Goal: Task Accomplishment & Management: Contribute content

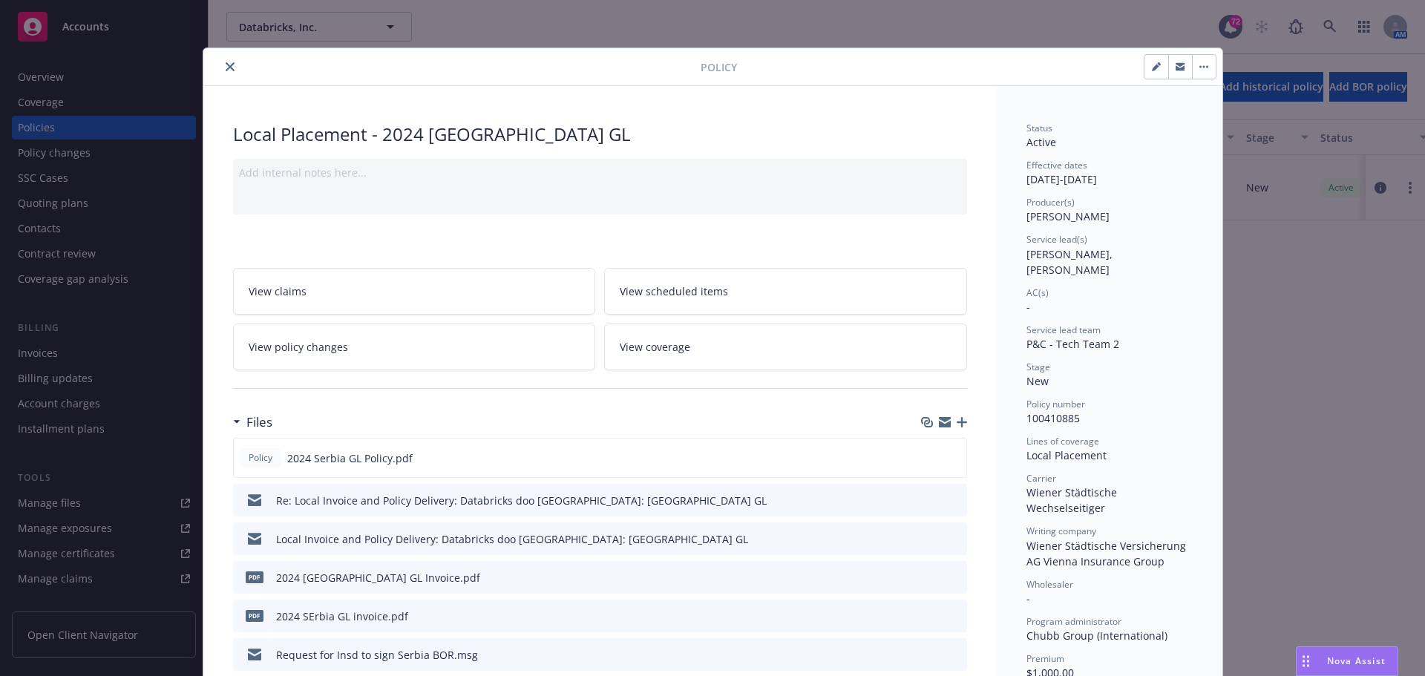
click at [226, 66] on icon "close" at bounding box center [230, 66] width 9 height 9
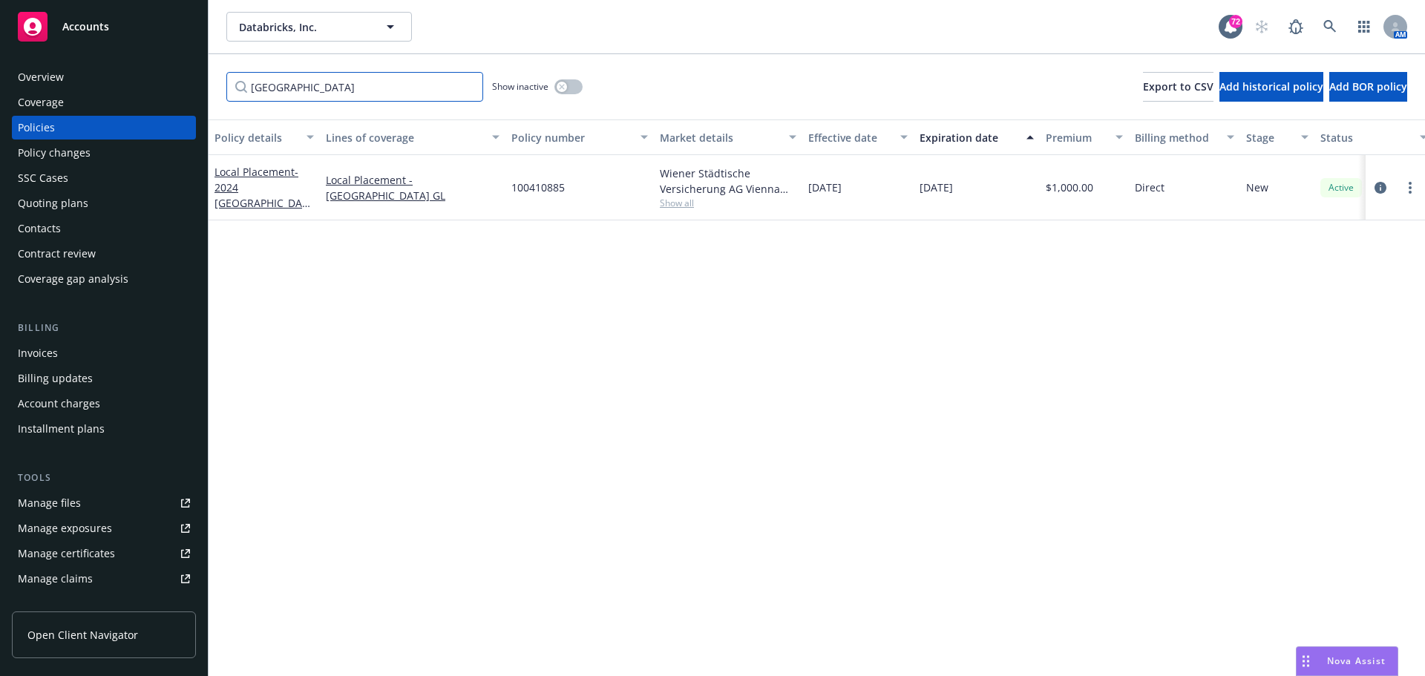
click at [300, 86] on input "[GEOGRAPHIC_DATA]" at bounding box center [354, 87] width 257 height 30
click at [387, 30] on icon "button" at bounding box center [391, 27] width 18 height 18
click at [333, 36] on button "Databricks, Inc." at bounding box center [319, 27] width 186 height 30
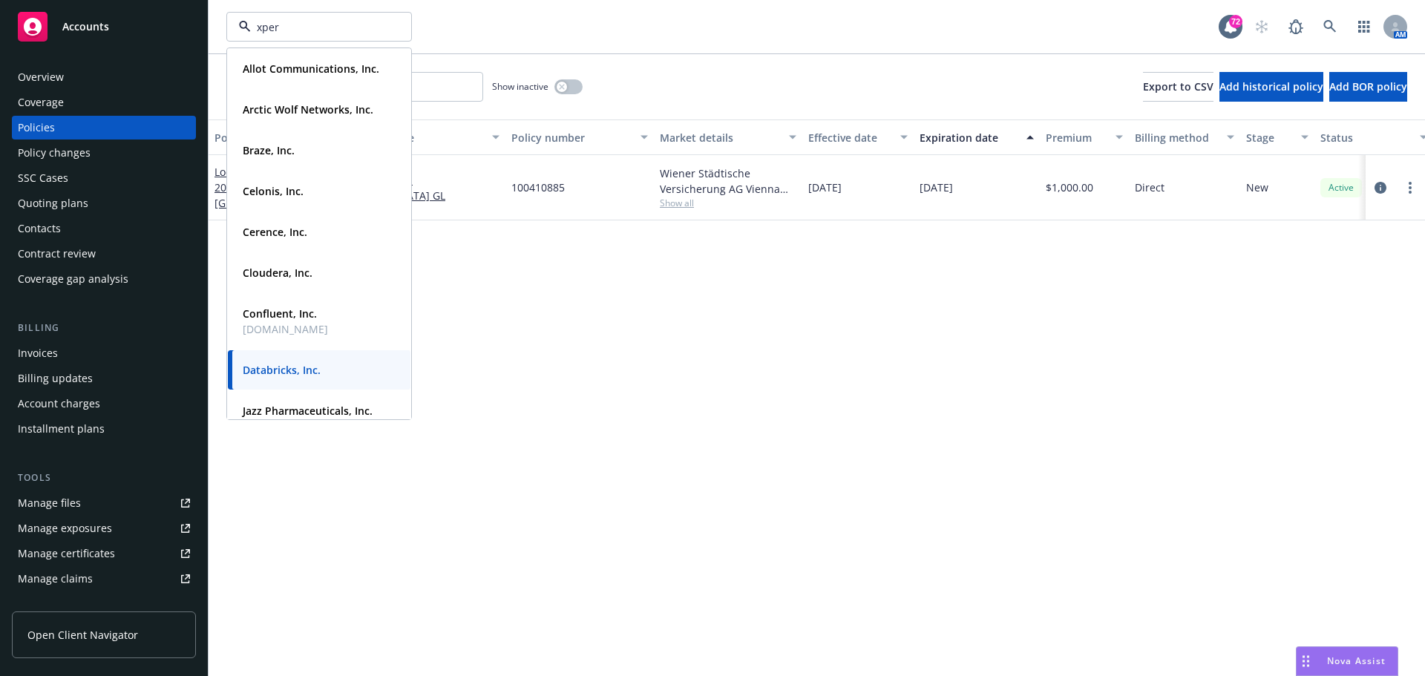
type input "xperi"
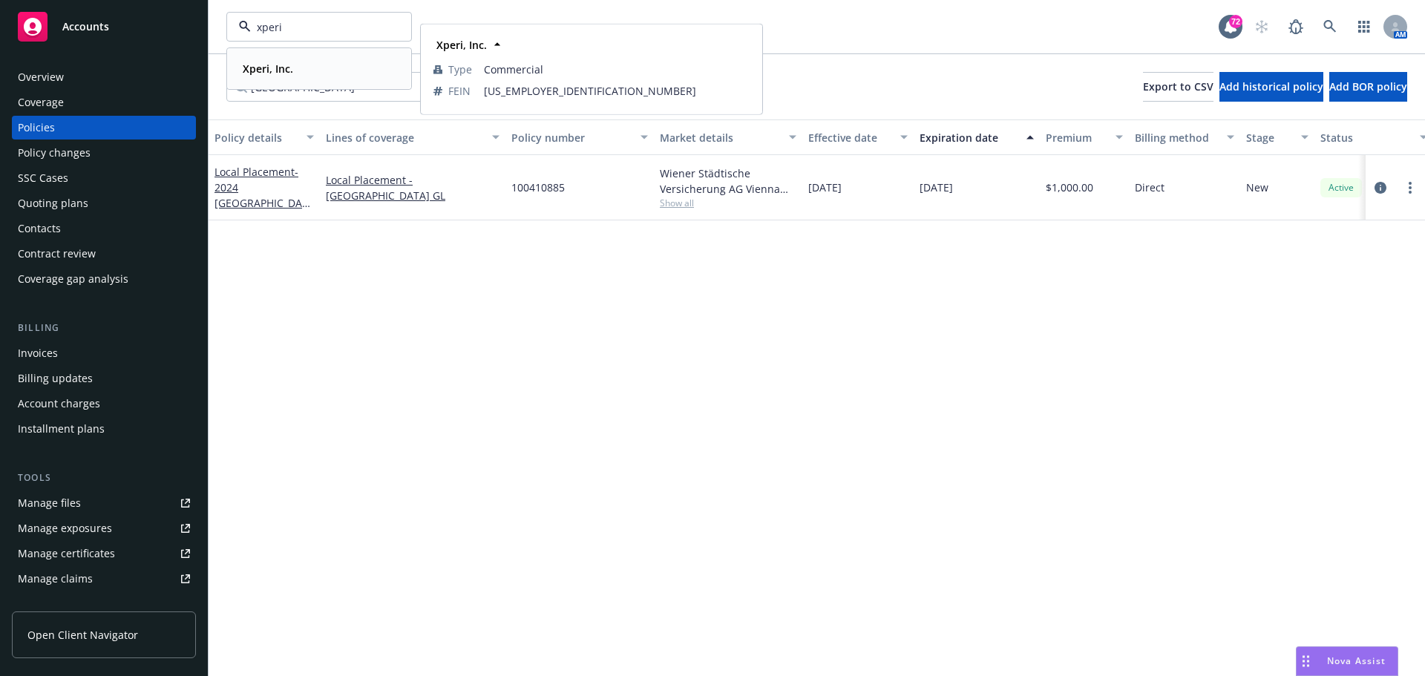
click at [271, 75] on strong "Xperi, Inc." at bounding box center [268, 69] width 50 height 14
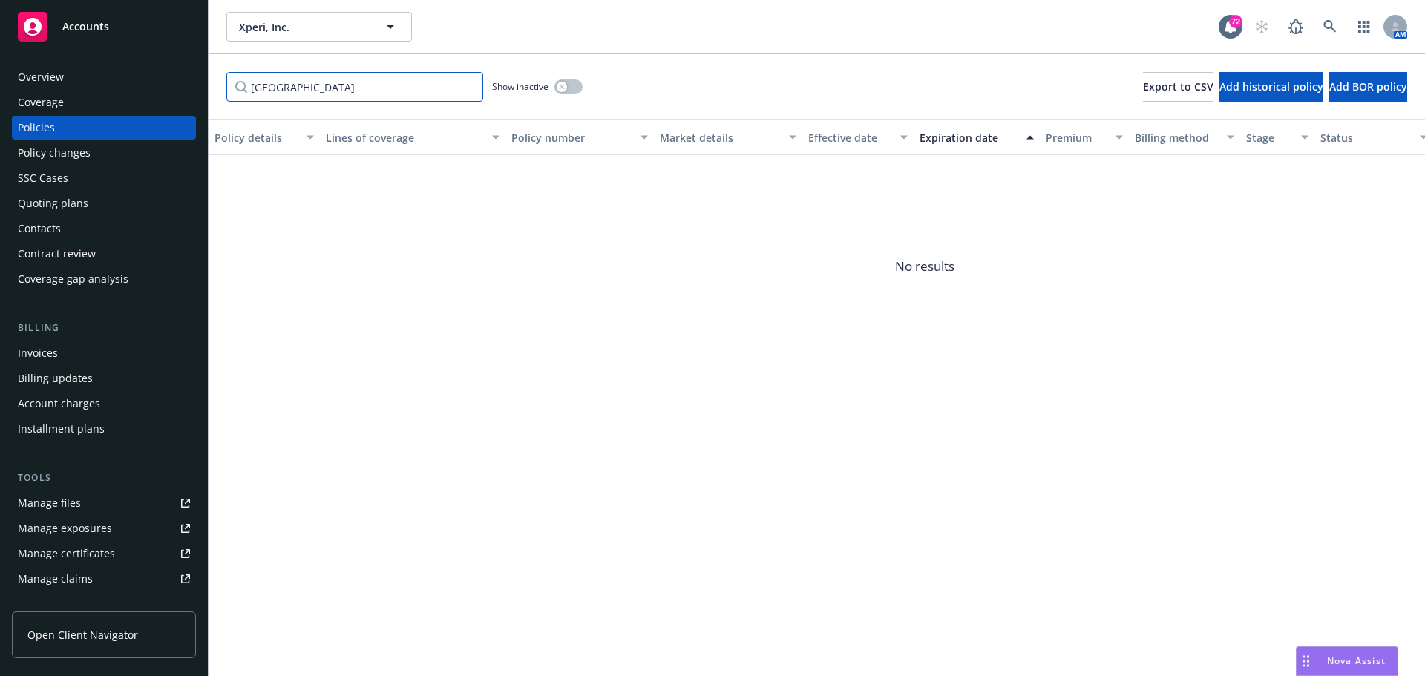
click at [304, 81] on input "[GEOGRAPHIC_DATA]" at bounding box center [354, 87] width 257 height 30
drag, startPoint x: 305, startPoint y: 85, endPoint x: 220, endPoint y: 92, distance: 84.9
click at [158, 91] on div "Accounts Overview Coverage Policies Policy changes SSC Cases Quoting plans Cont…" at bounding box center [712, 338] width 1425 height 676
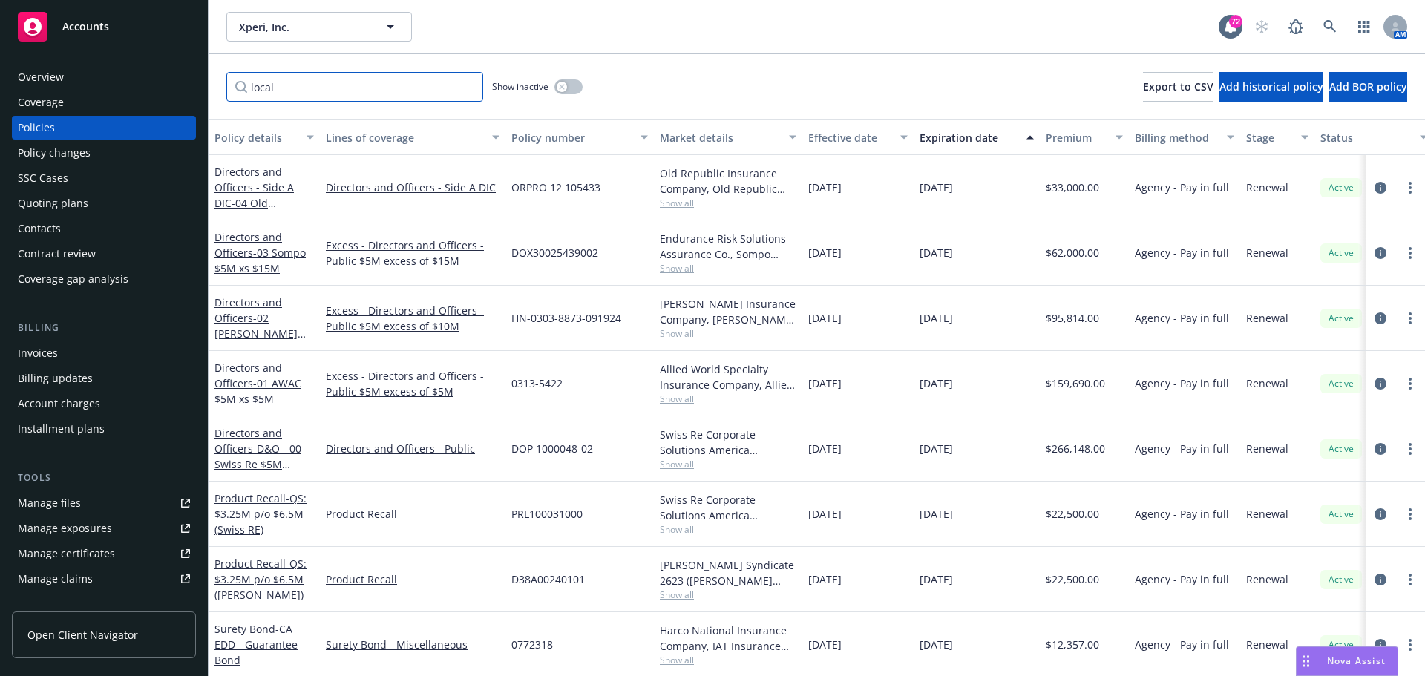
type input "local"
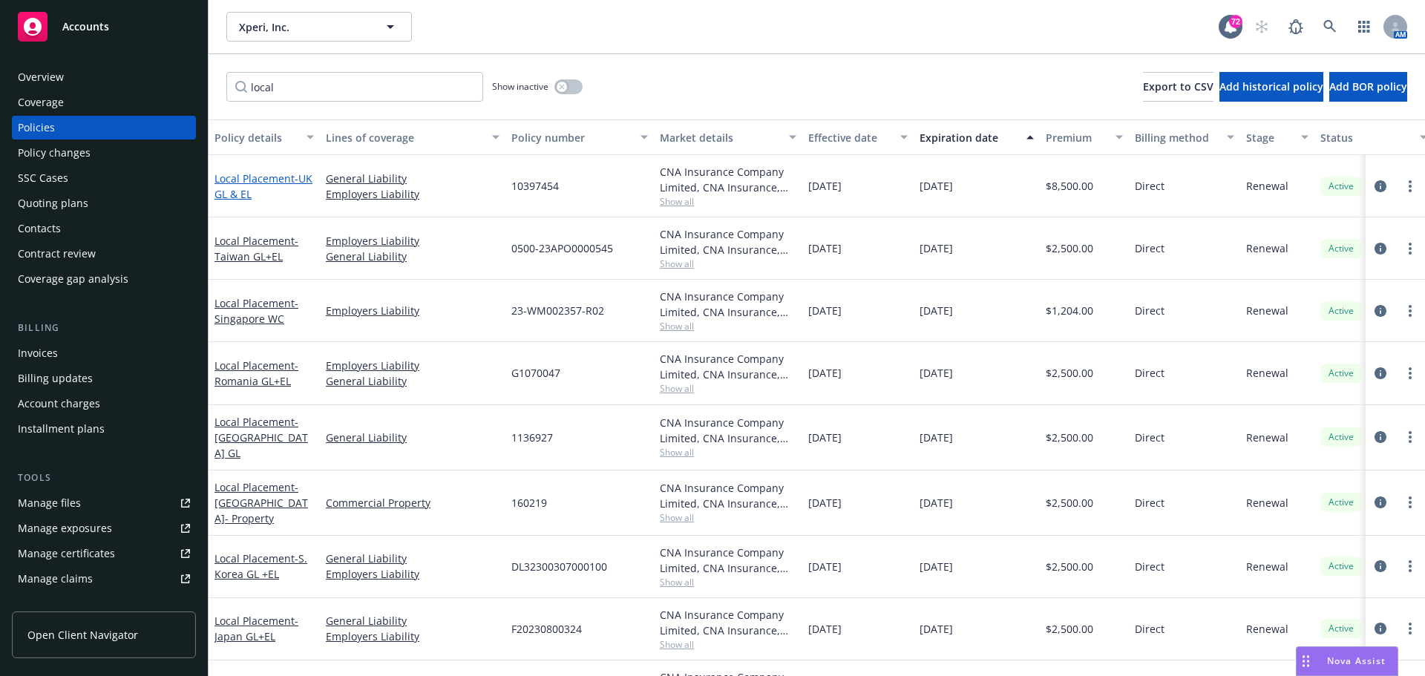
click at [220, 186] on span "- UK GL & EL" at bounding box center [264, 186] width 98 height 30
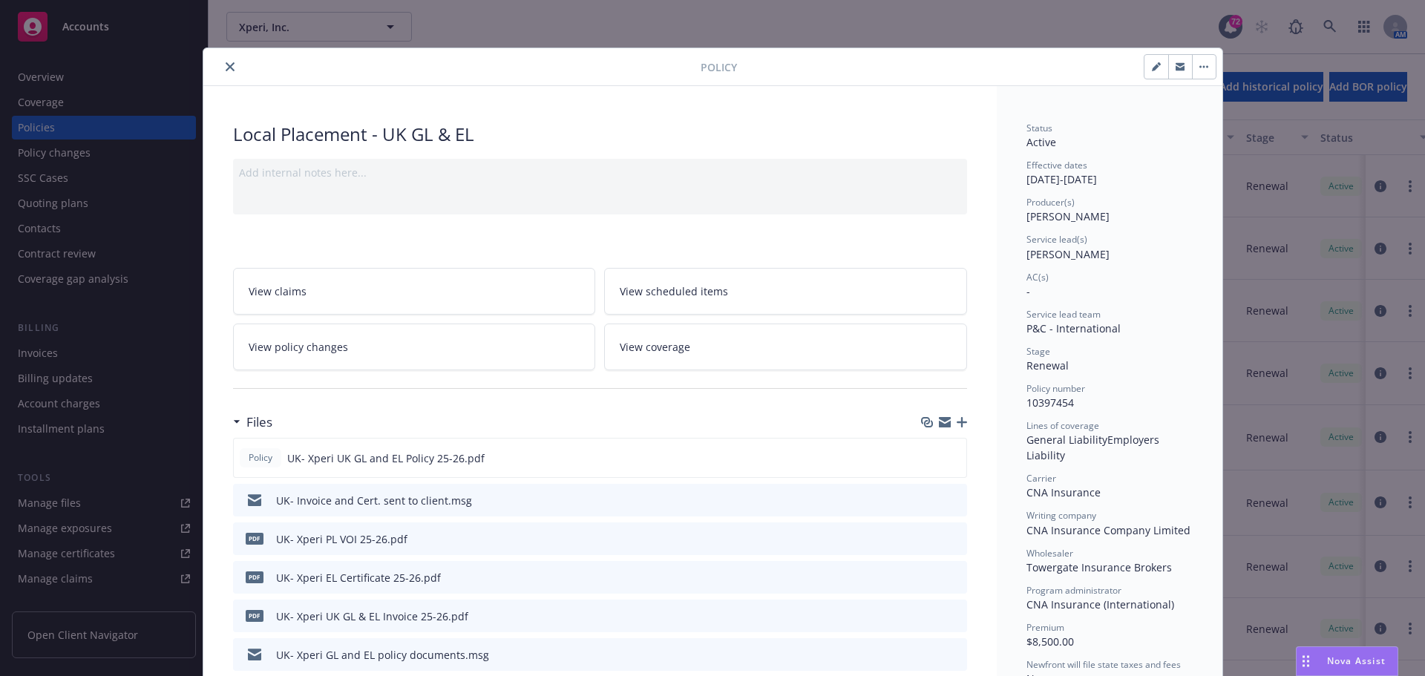
click at [226, 68] on icon "close" at bounding box center [230, 66] width 9 height 9
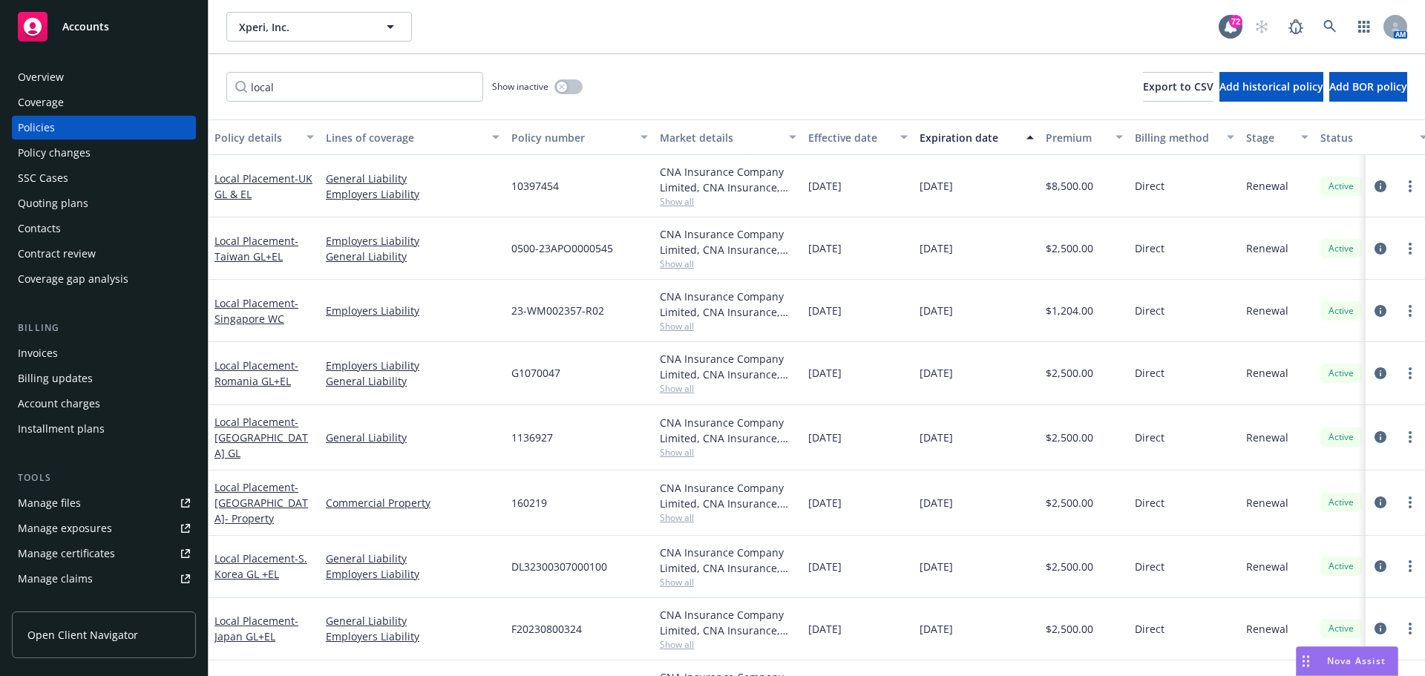
click at [1363, 665] on span "Nova Assist" at bounding box center [1356, 661] width 59 height 13
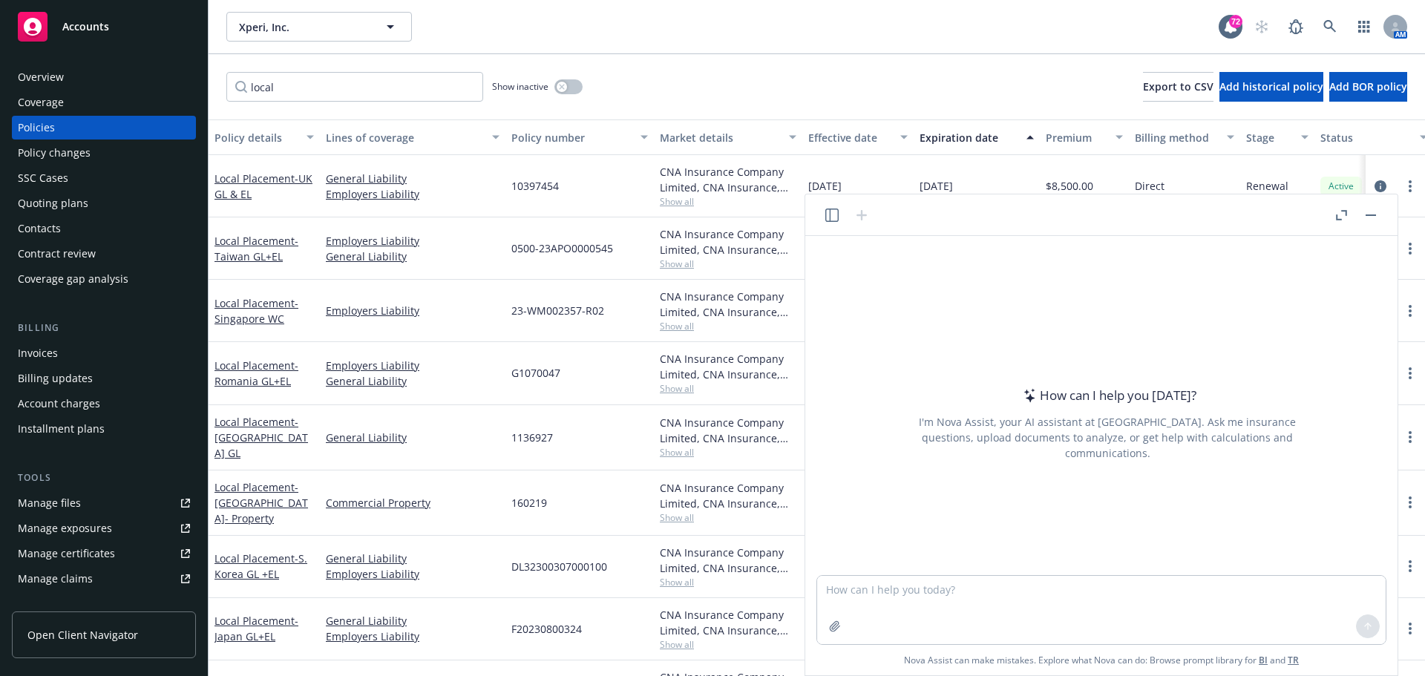
click at [989, 278] on div "How can I help you [DATE]? I'm Nova Assist, your AI assistant at Newfront. Ask …" at bounding box center [1101, 405] width 580 height 339
click at [860, 606] on textarea at bounding box center [1101, 610] width 569 height 68
type textarea "O"
type textarea "Provide a policy summary of all local placement"
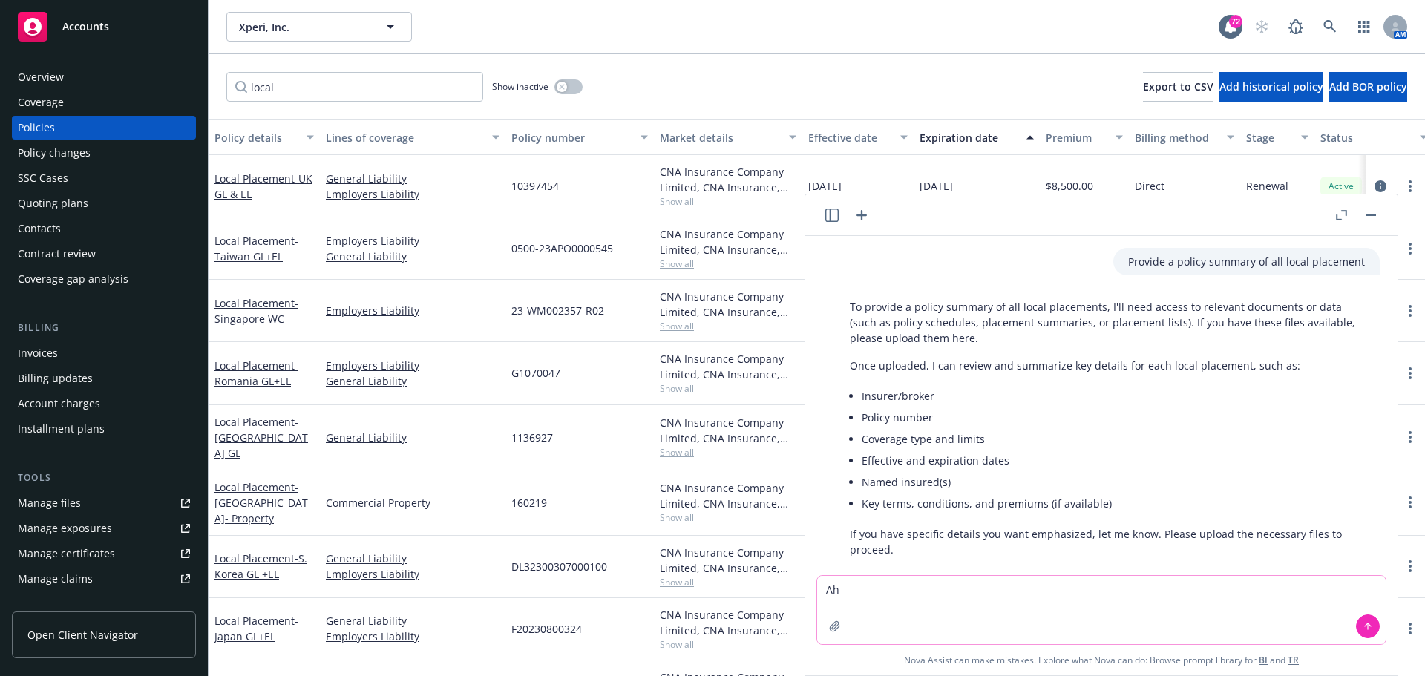
type textarea "A"
type textarea "Show UK policy"
click at [1371, 209] on button "button" at bounding box center [1371, 215] width 18 height 18
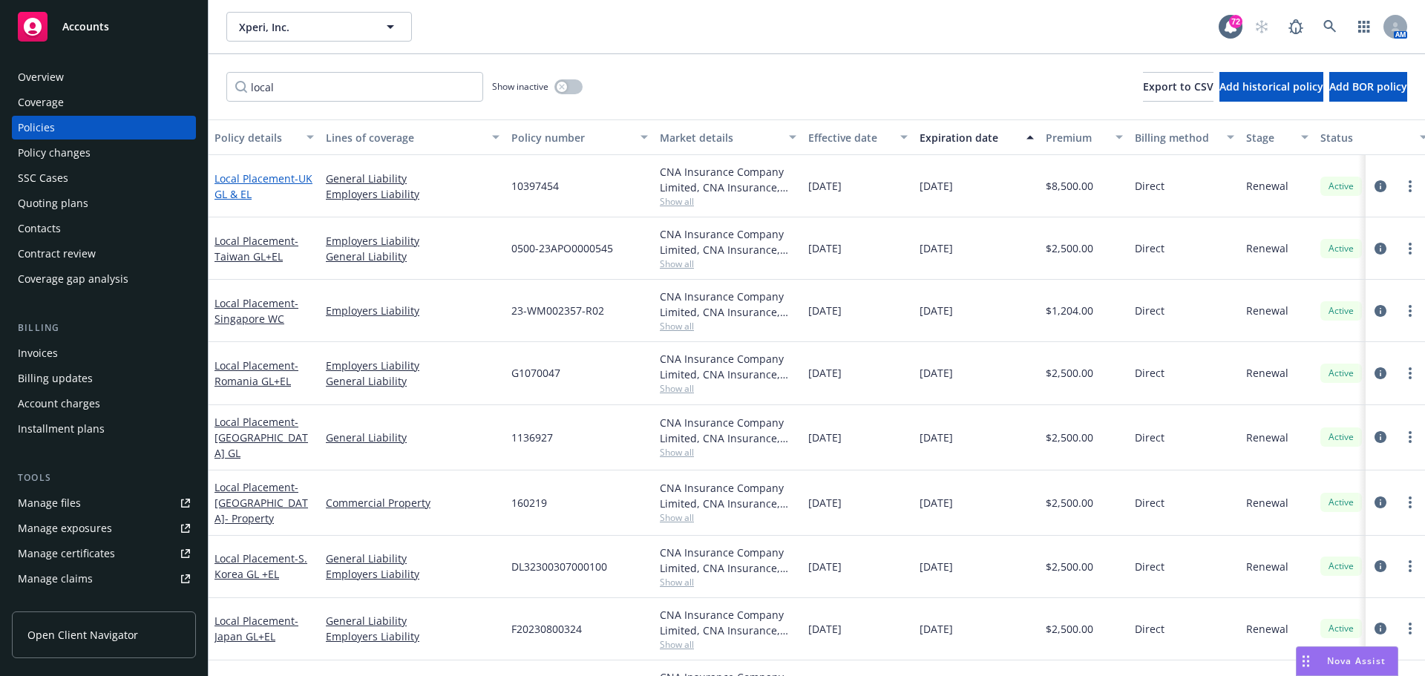
click at [255, 186] on span "- UK GL & EL" at bounding box center [264, 186] width 98 height 30
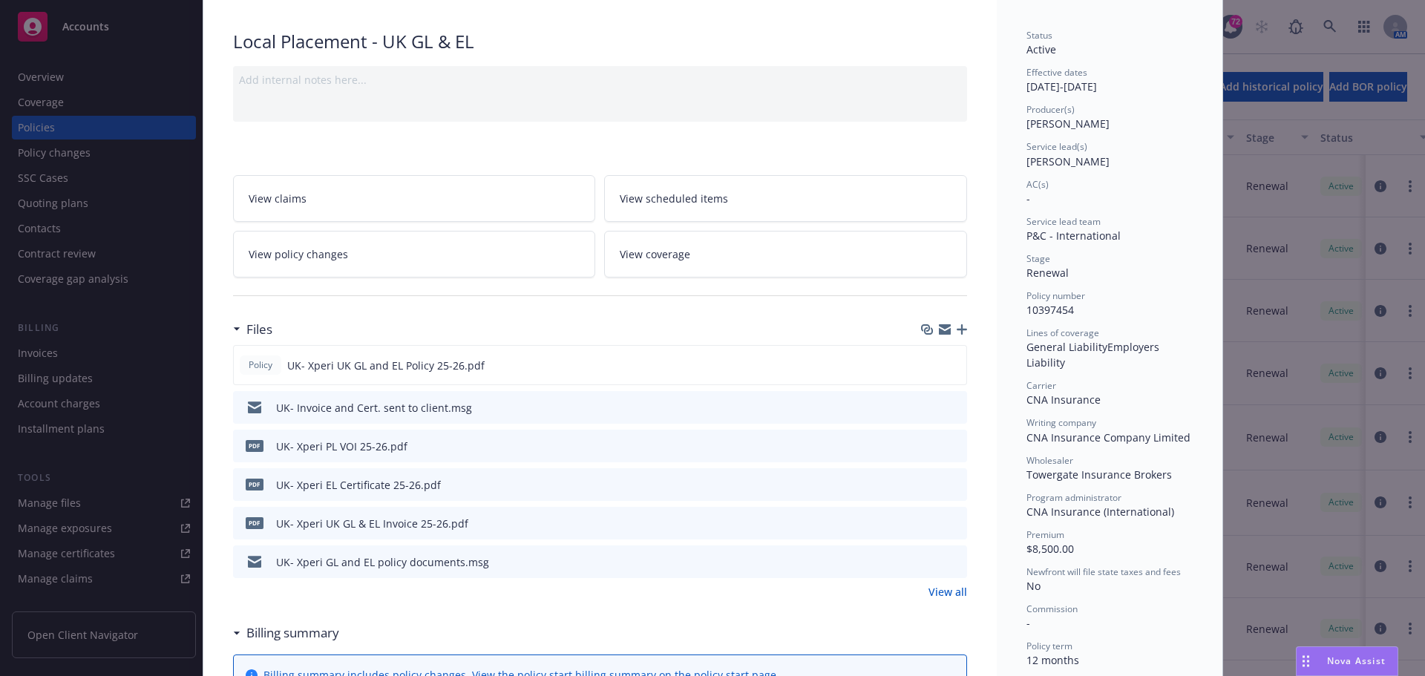
scroll to position [119, 0]
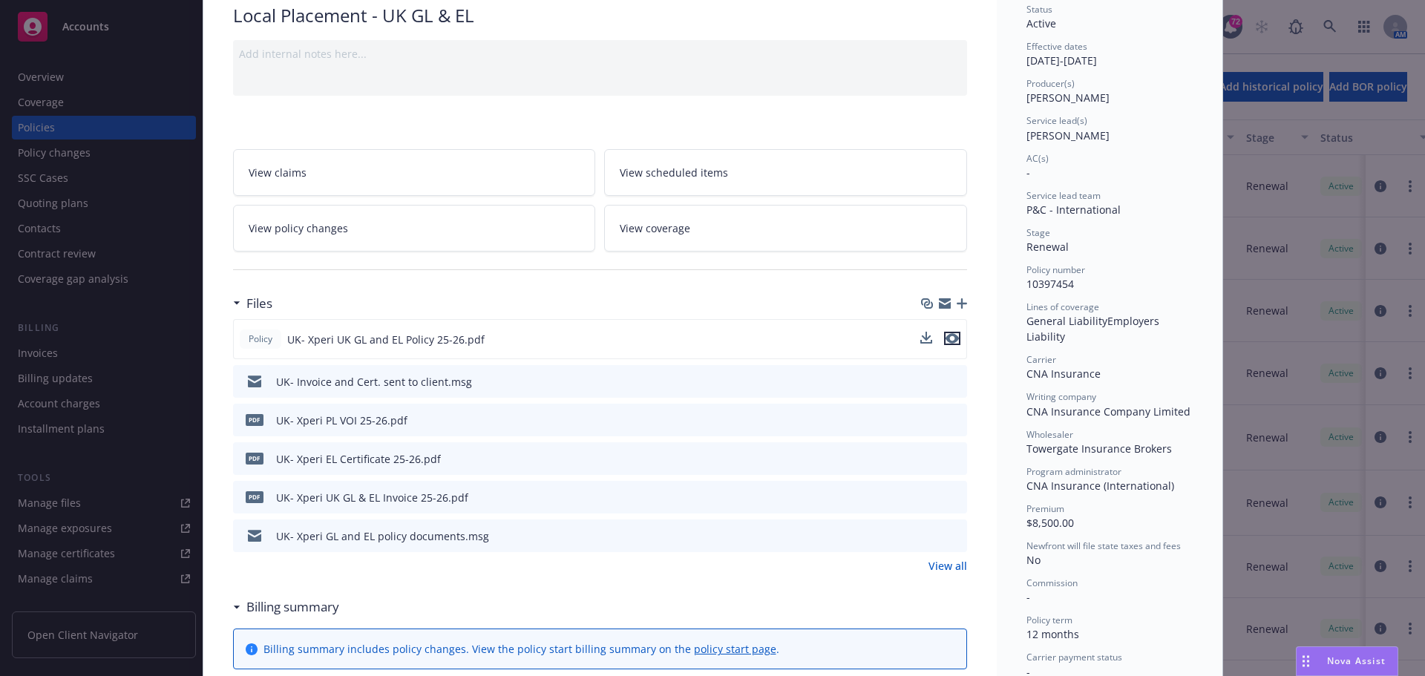
click at [950, 335] on icon "preview file" at bounding box center [952, 338] width 13 height 10
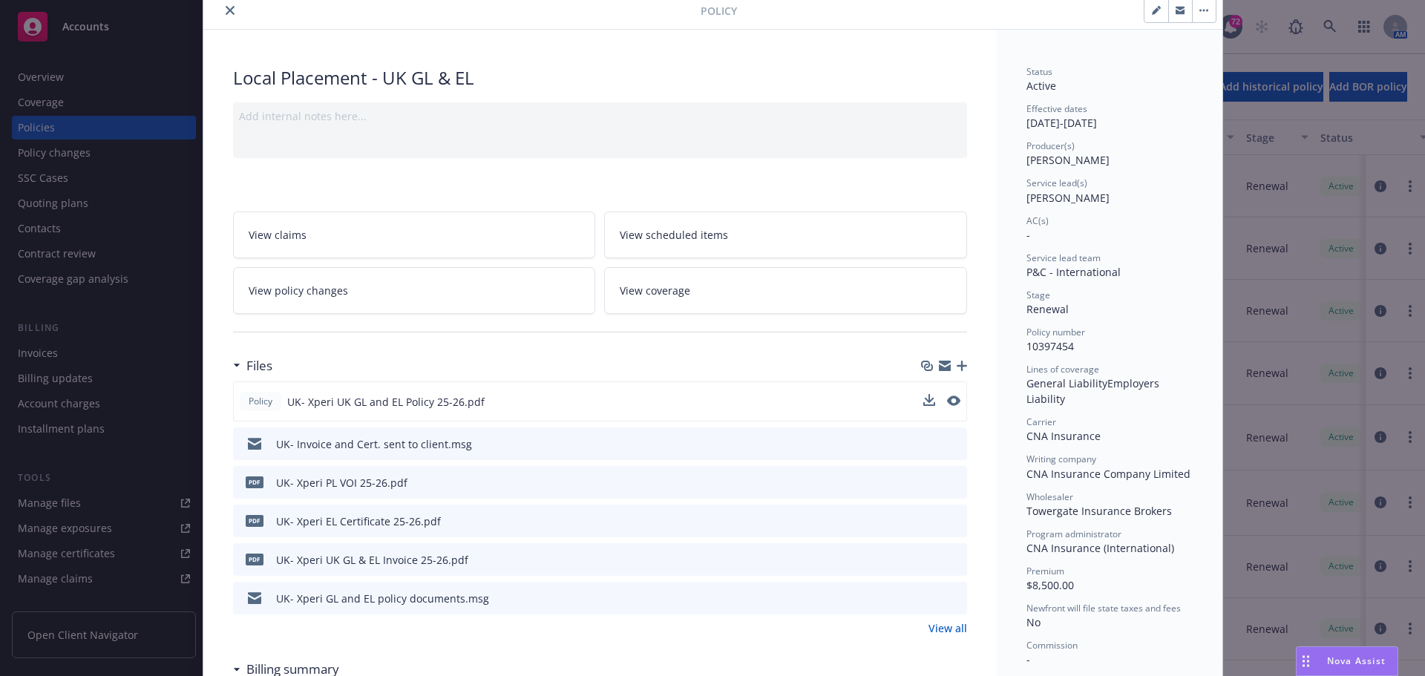
scroll to position [0, 0]
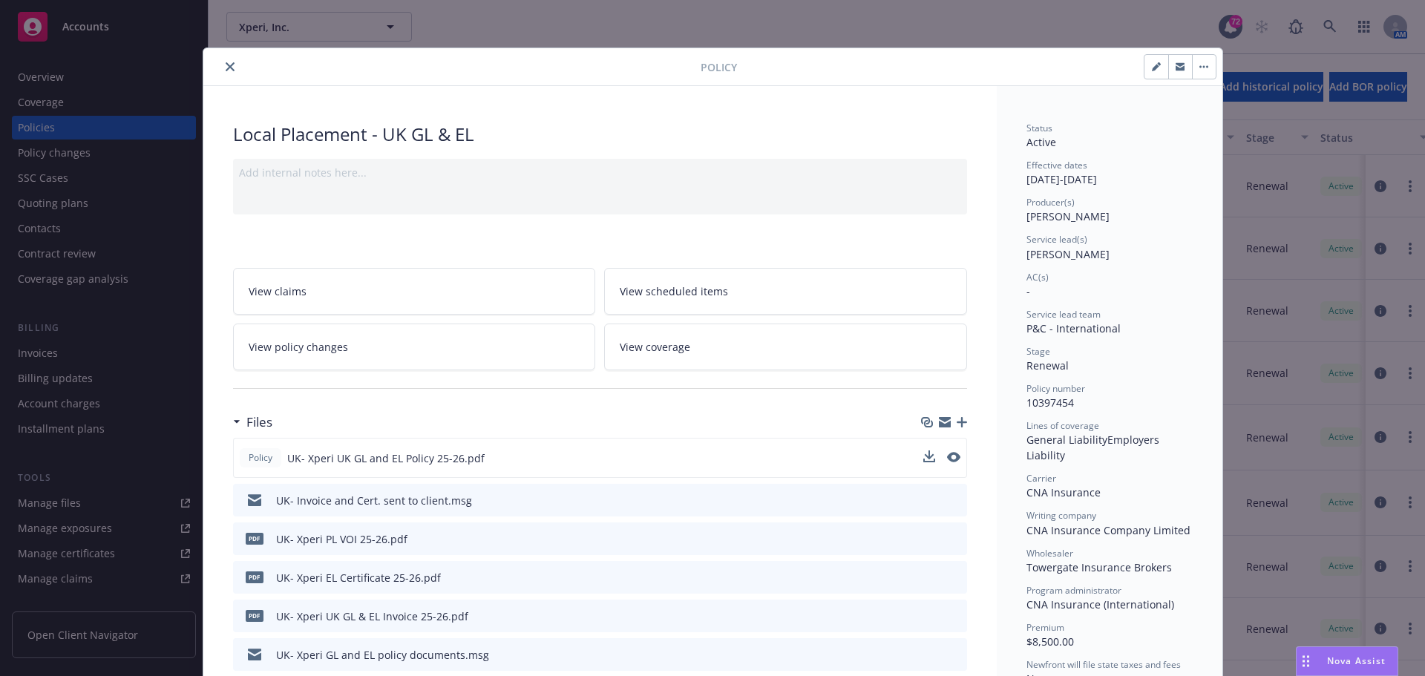
click at [228, 71] on button "close" at bounding box center [230, 67] width 18 height 18
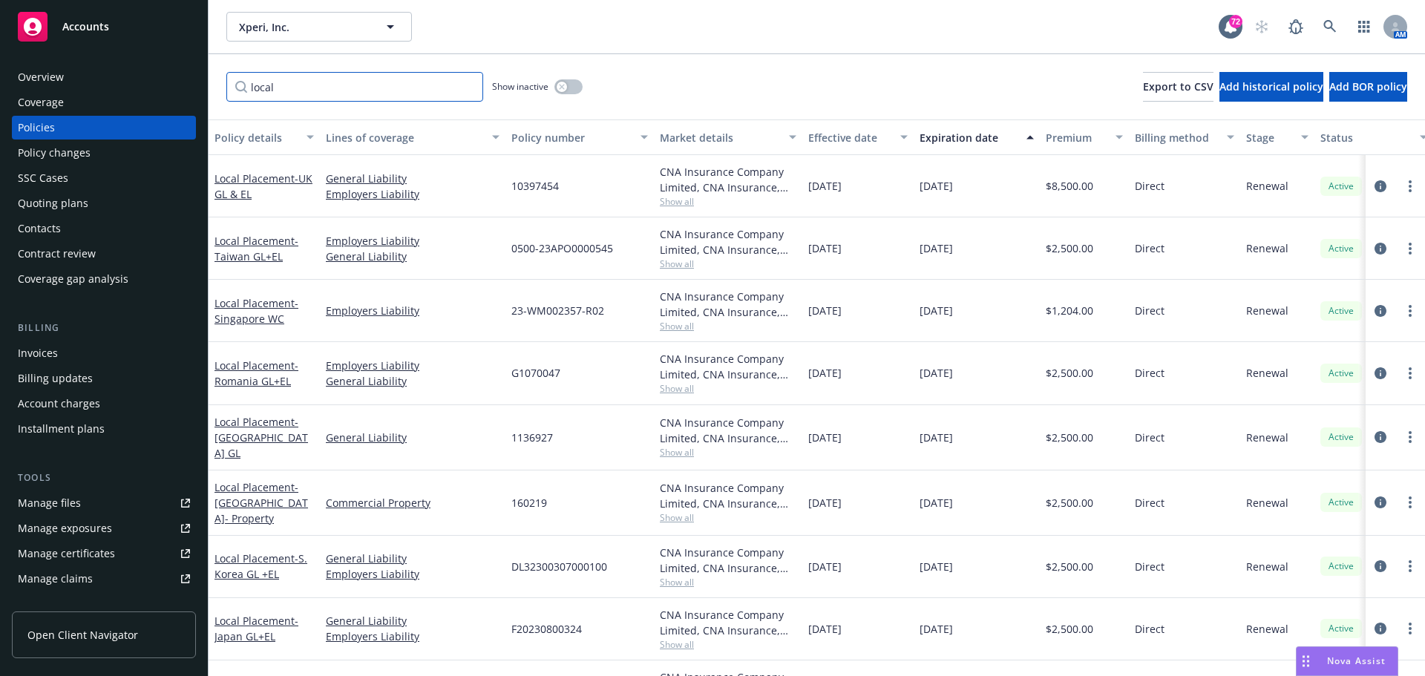
click at [301, 94] on input "local" at bounding box center [354, 87] width 257 height 30
drag, startPoint x: 307, startPoint y: 92, endPoint x: 211, endPoint y: 82, distance: 97.0
click at [211, 82] on div "local Show inactive Export to CSV Add historical policy Add BOR policy" at bounding box center [817, 86] width 1216 height 65
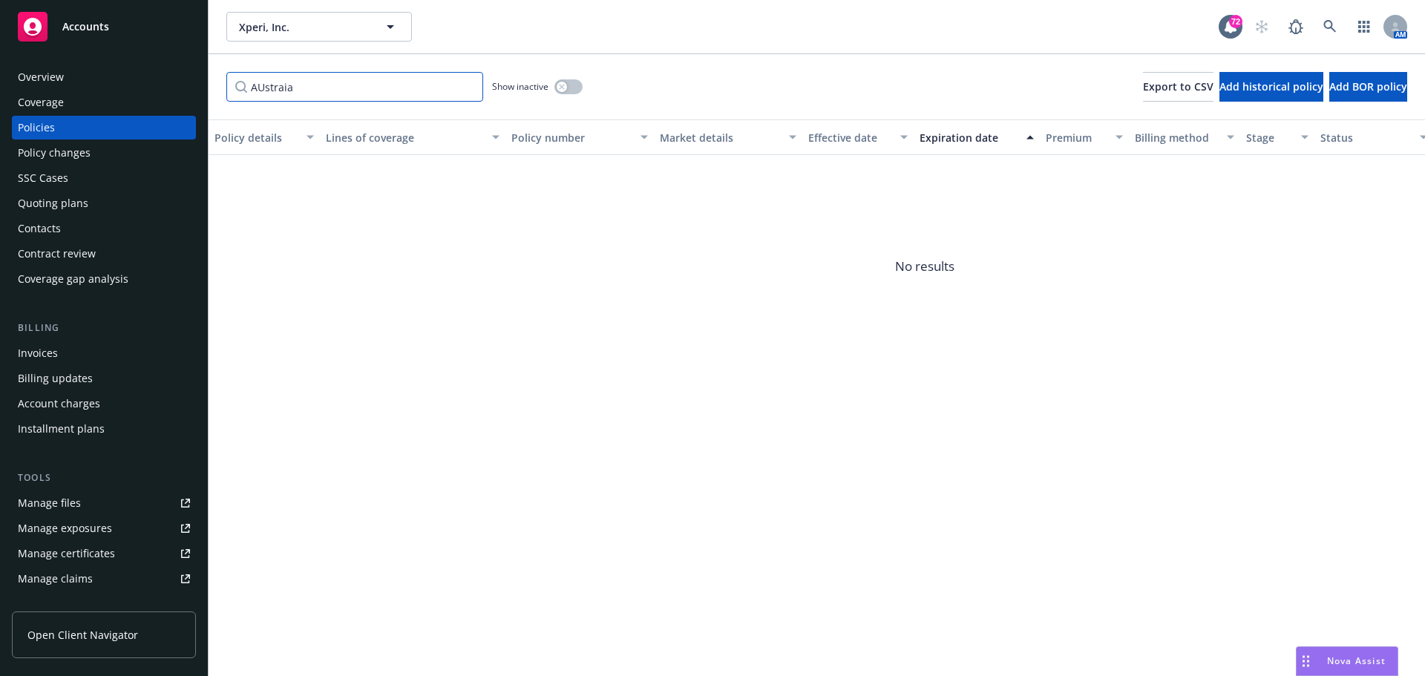
click at [316, 74] on input "AUstraia" at bounding box center [354, 87] width 257 height 30
drag, startPoint x: 274, startPoint y: 79, endPoint x: 238, endPoint y: 76, distance: 36.5
click at [238, 76] on input "AUstraia" at bounding box center [354, 87] width 257 height 30
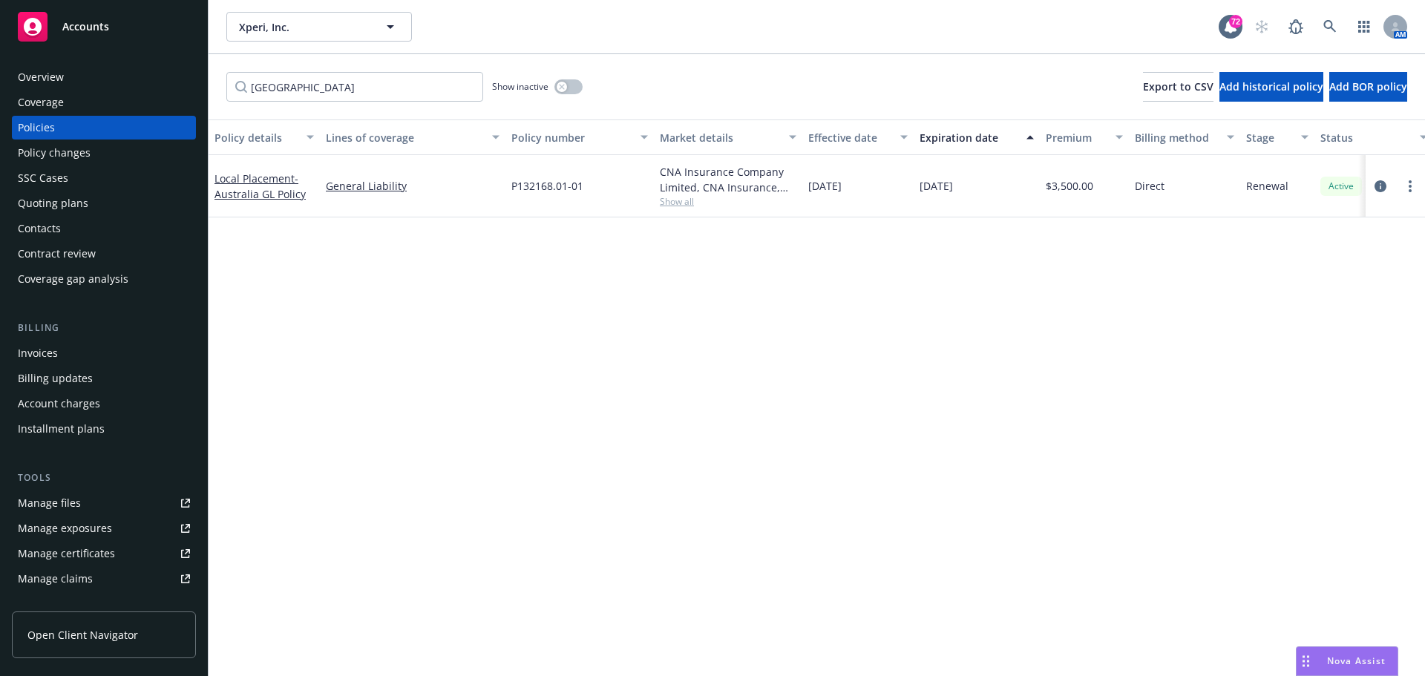
click at [232, 204] on div "Local Placement - [GEOGRAPHIC_DATA] GL Policy" at bounding box center [264, 186] width 111 height 62
click at [252, 183] on link "Local Placement - [GEOGRAPHIC_DATA] GL Policy" at bounding box center [260, 186] width 91 height 30
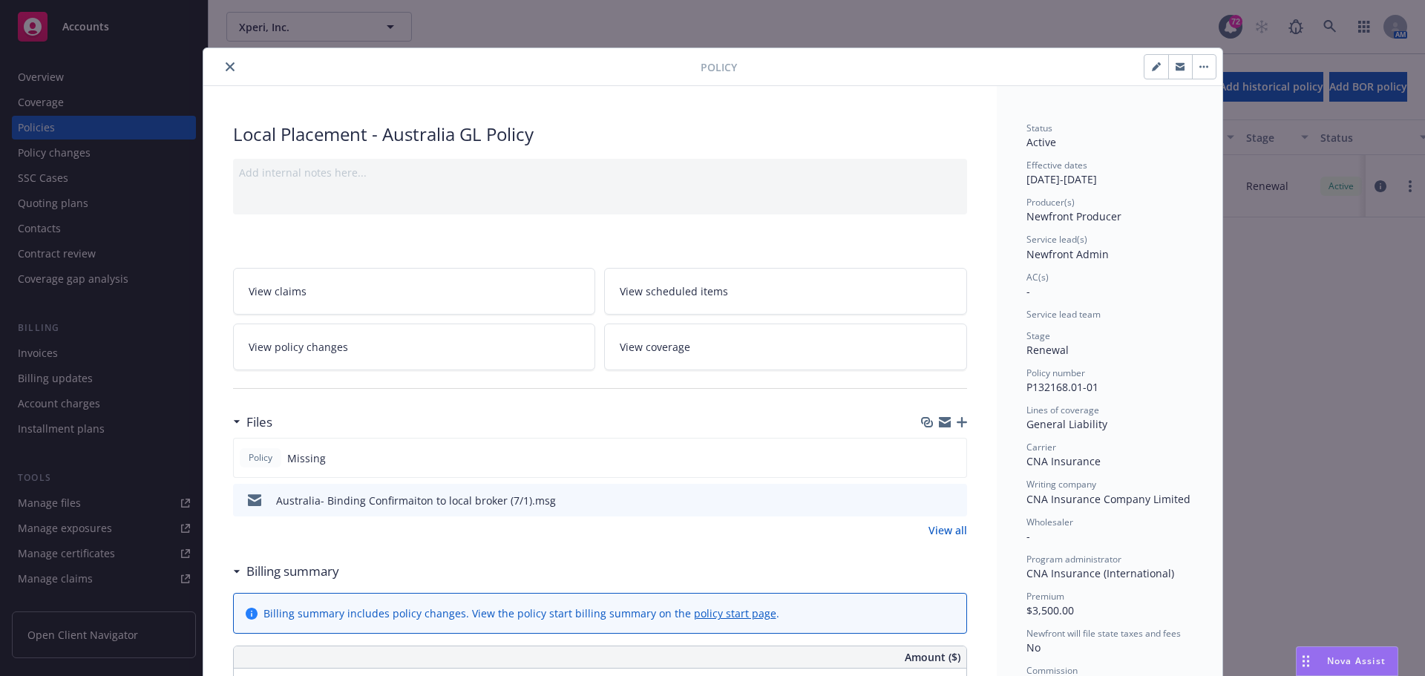
click at [221, 62] on button "close" at bounding box center [230, 67] width 18 height 18
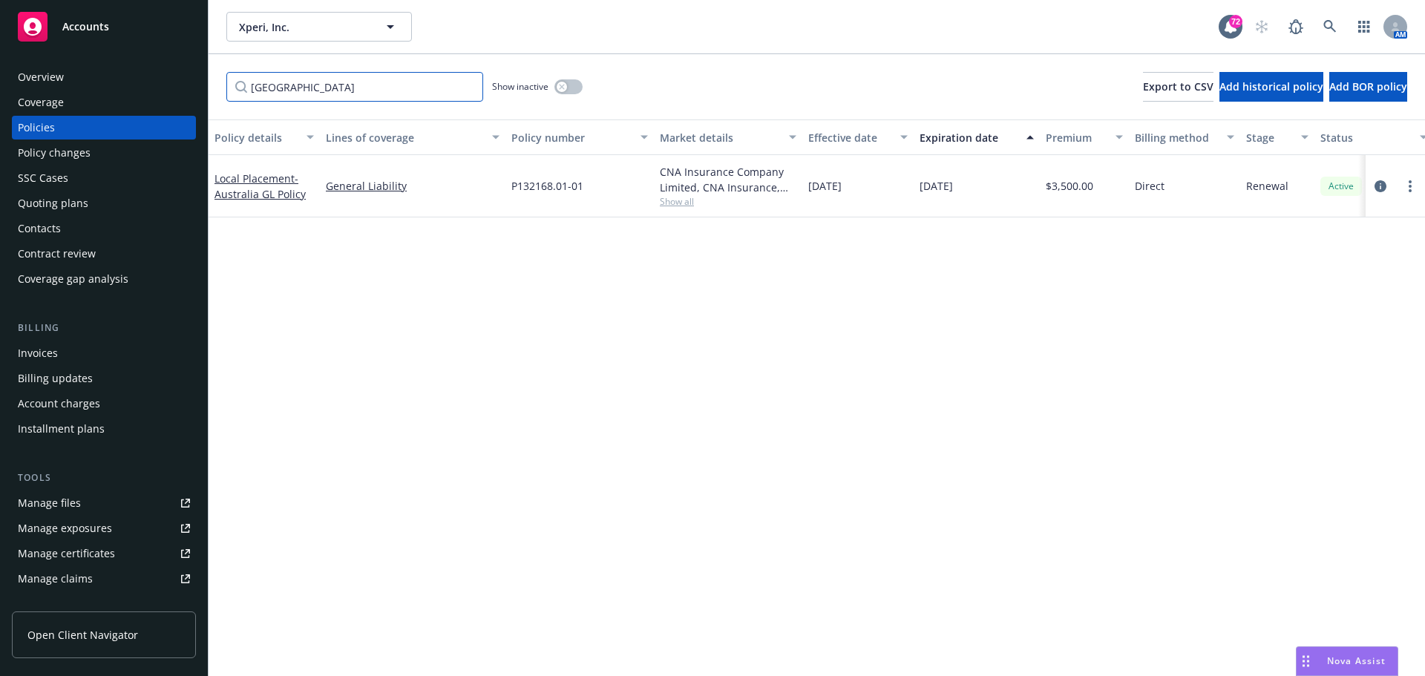
click at [315, 96] on input "[GEOGRAPHIC_DATA]" at bounding box center [354, 87] width 257 height 30
drag, startPoint x: 321, startPoint y: 94, endPoint x: 61, endPoint y: 45, distance: 265.1
click at [62, 46] on div "Accounts Overview Coverage Policies Policy changes SSC Cases Quoting plans Cont…" at bounding box center [712, 338] width 1425 height 676
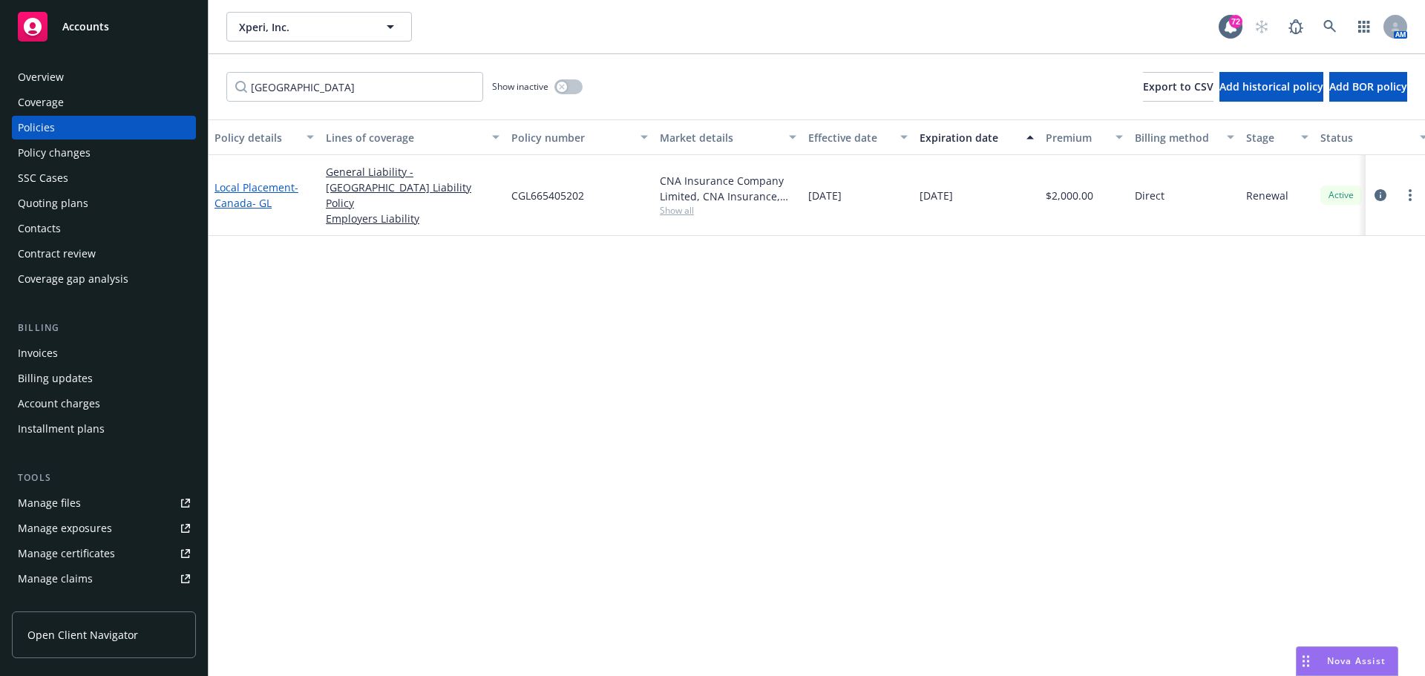
drag, startPoint x: 241, startPoint y: 188, endPoint x: 253, endPoint y: 189, distance: 11.9
click at [243, 188] on span "- [GEOGRAPHIC_DATA]- GL" at bounding box center [257, 195] width 84 height 30
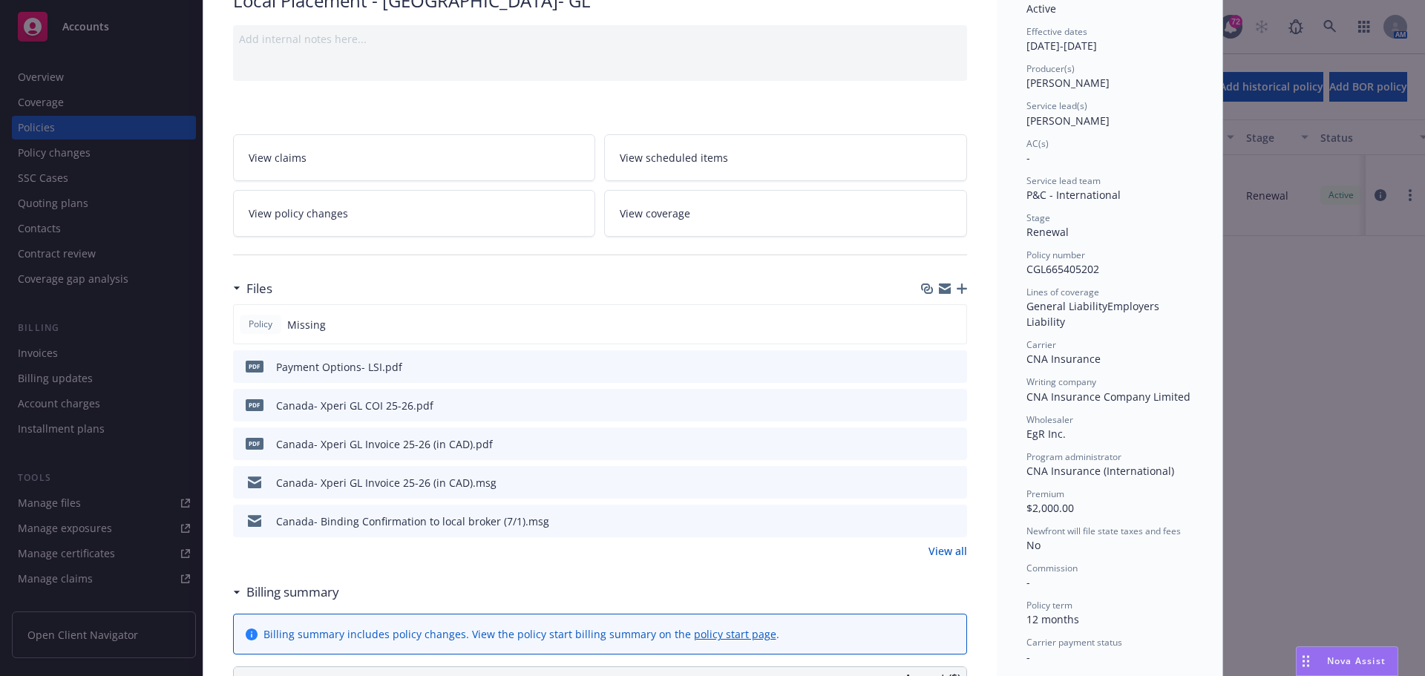
scroll to position [148, 0]
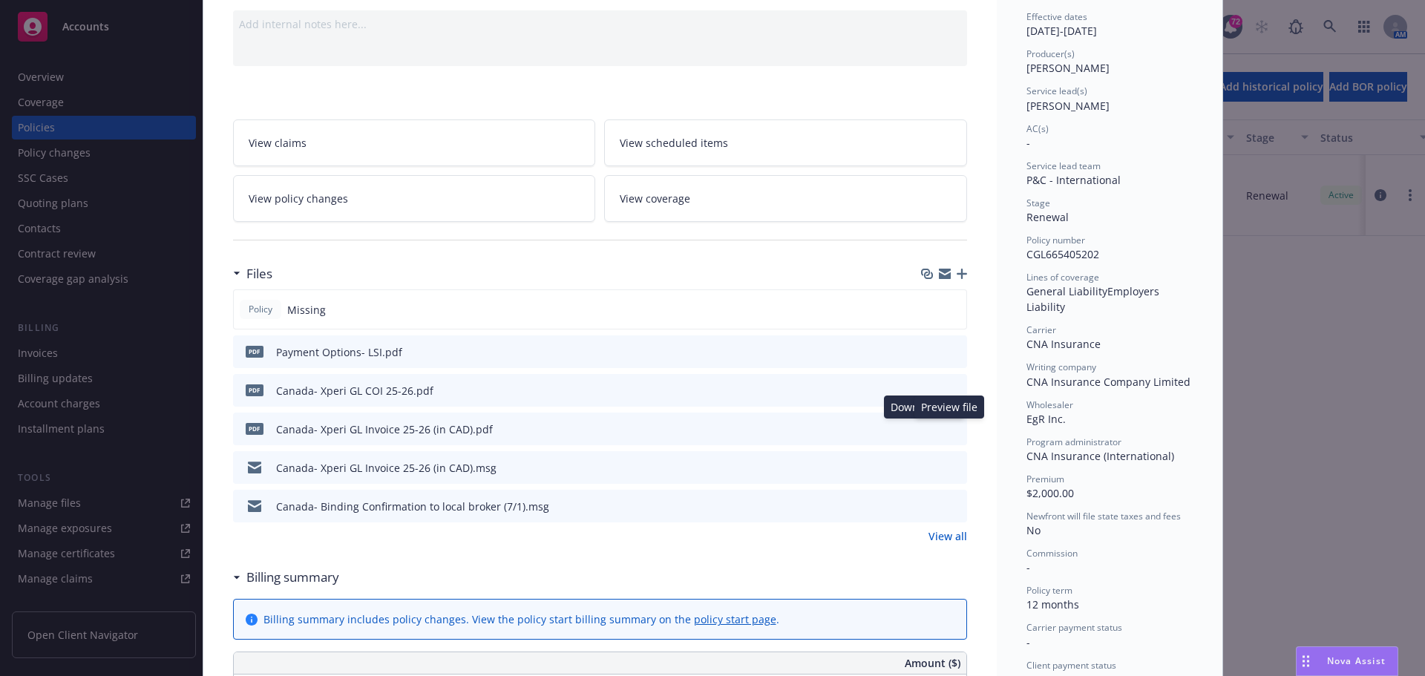
click at [951, 428] on icon "preview file" at bounding box center [952, 428] width 13 height 10
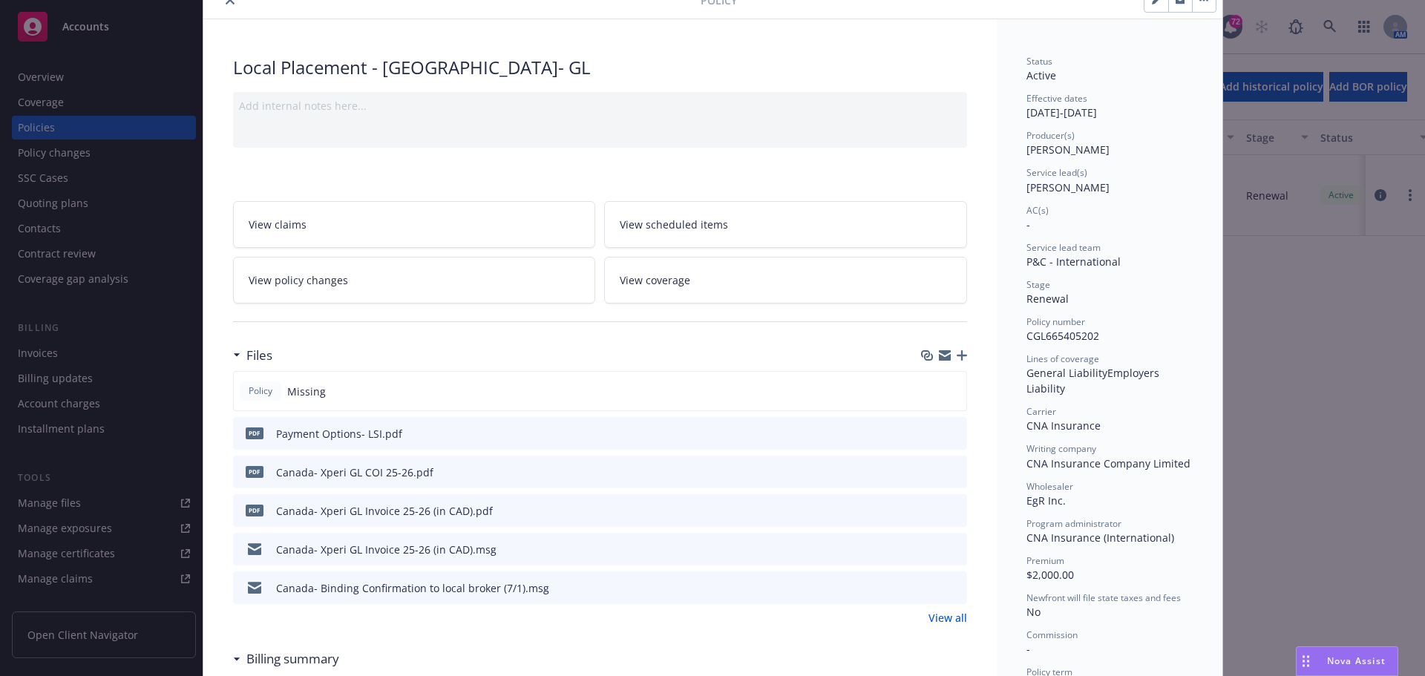
scroll to position [0, 0]
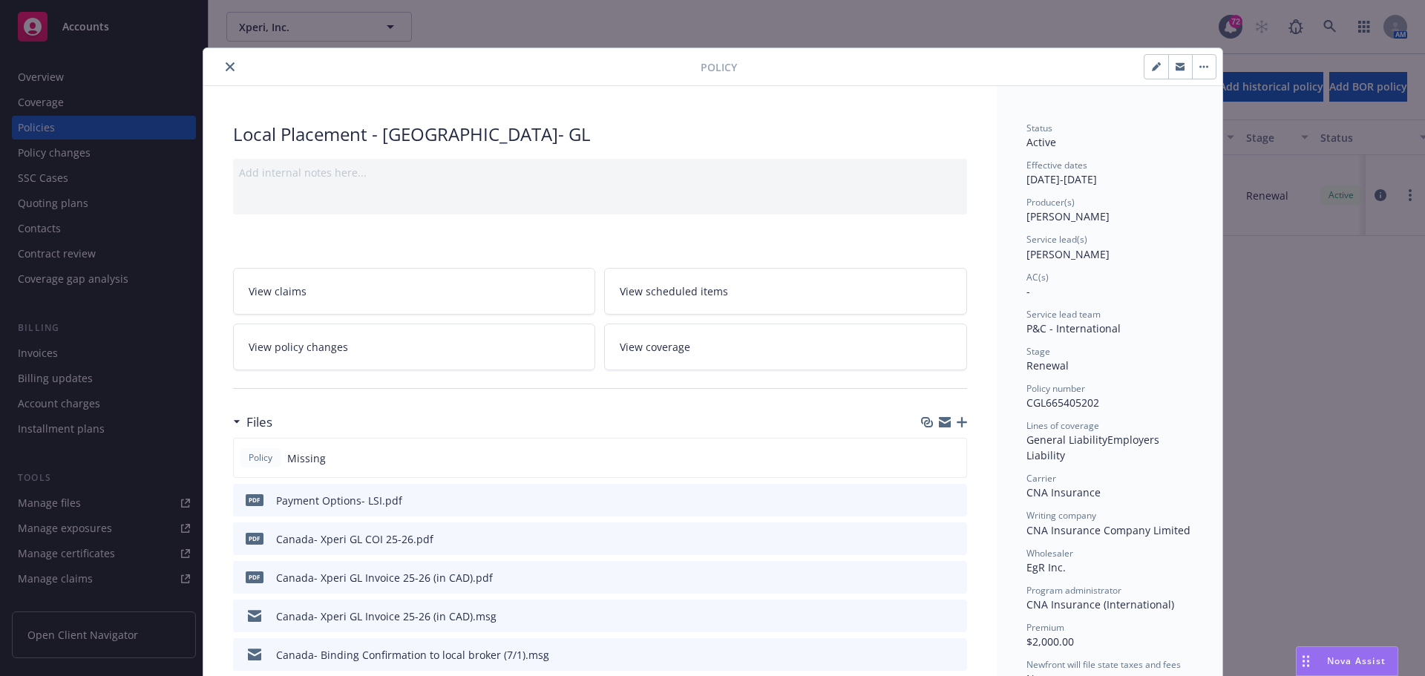
click at [226, 62] on icon "close" at bounding box center [230, 66] width 9 height 9
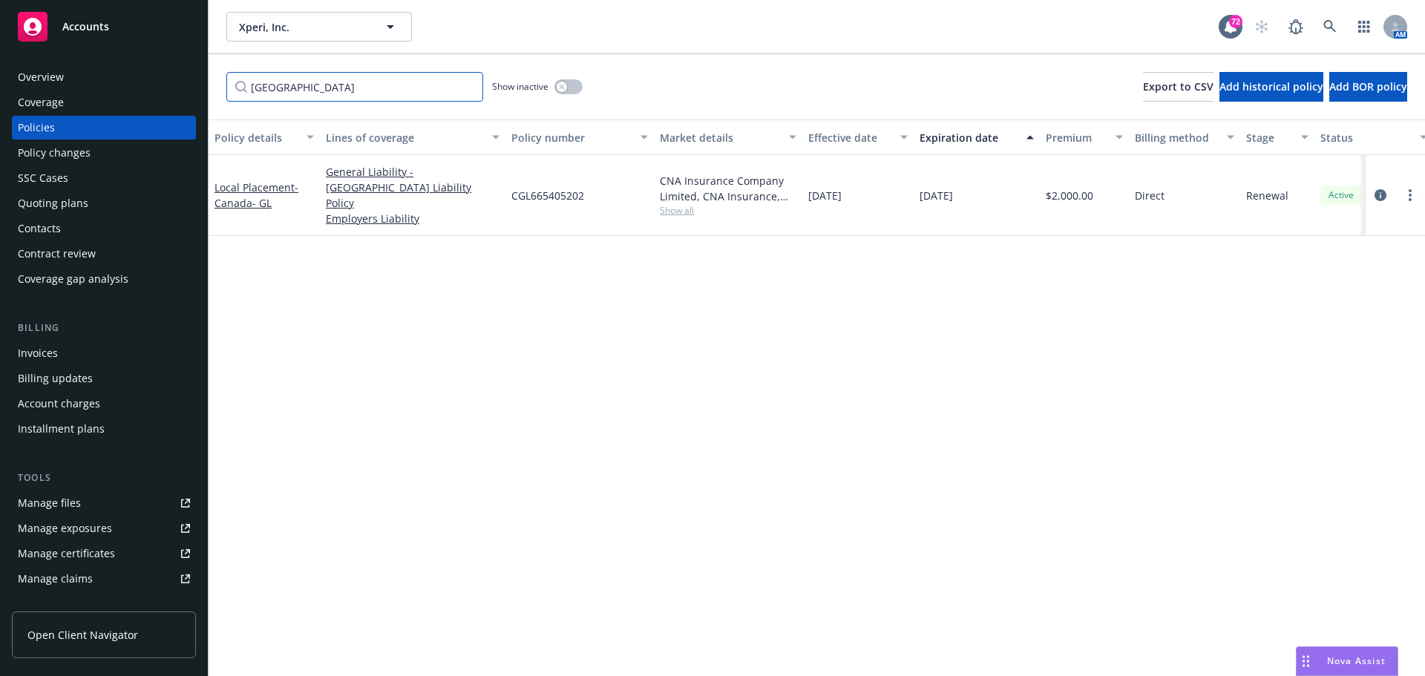
click at [283, 91] on input "[GEOGRAPHIC_DATA]" at bounding box center [354, 87] width 257 height 30
drag, startPoint x: 302, startPoint y: 91, endPoint x: 201, endPoint y: 92, distance: 101.0
click at [201, 92] on div "Accounts Overview Coverage Policies Policy changes SSC Cases Quoting plans Cont…" at bounding box center [712, 338] width 1425 height 676
type input "[GEOGRAPHIC_DATA]"
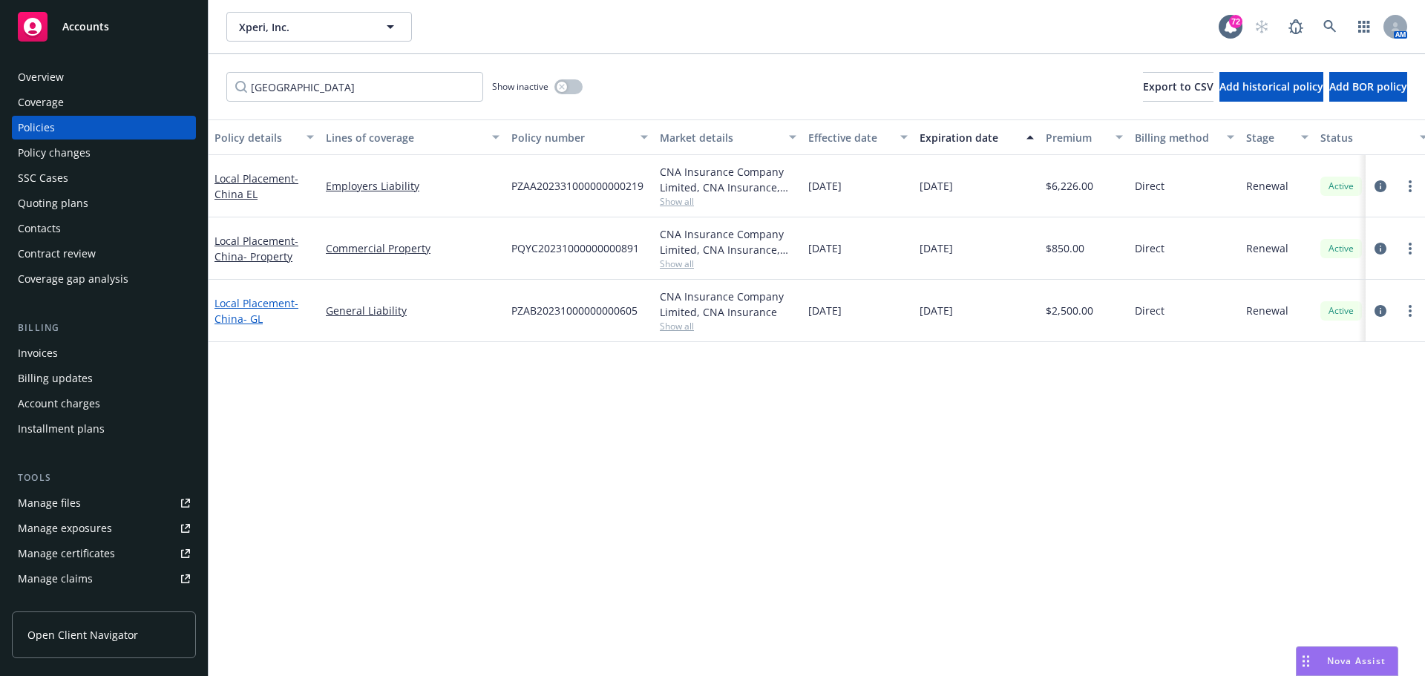
click at [251, 316] on span "- [GEOGRAPHIC_DATA]- GL" at bounding box center [257, 311] width 84 height 30
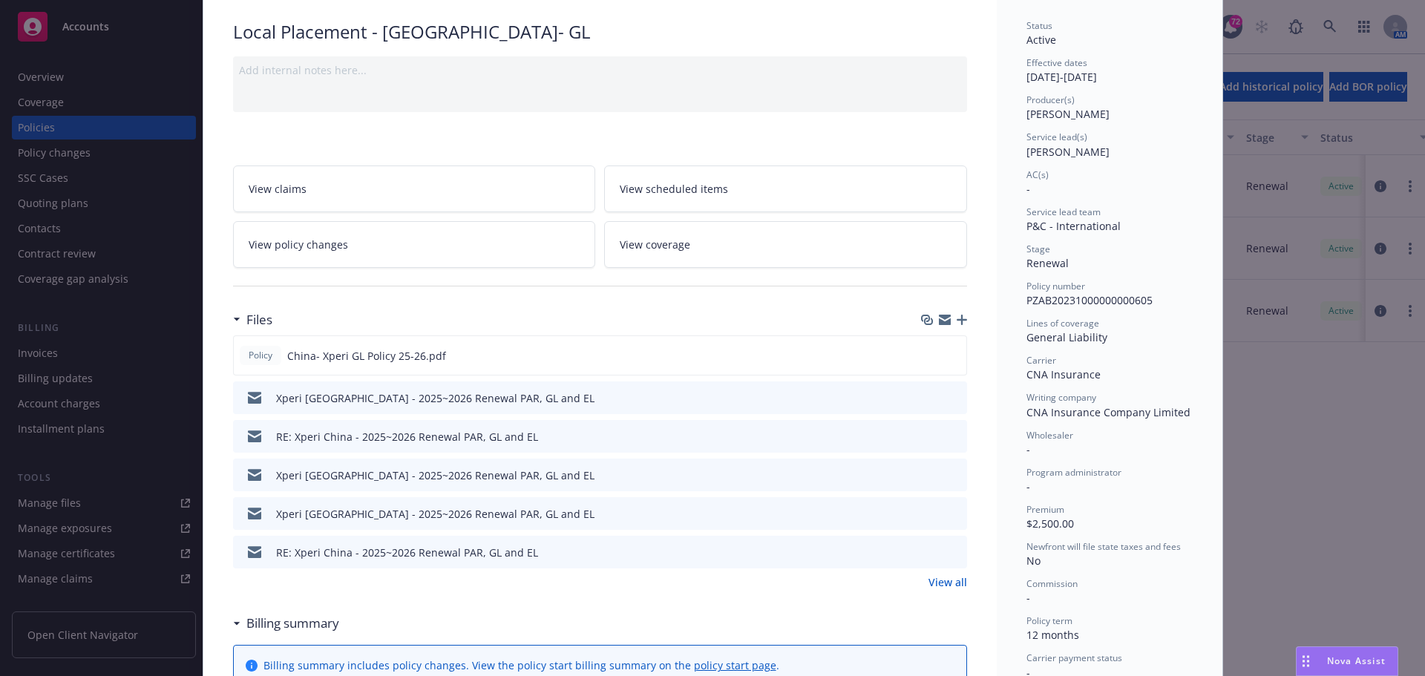
scroll to position [223, 0]
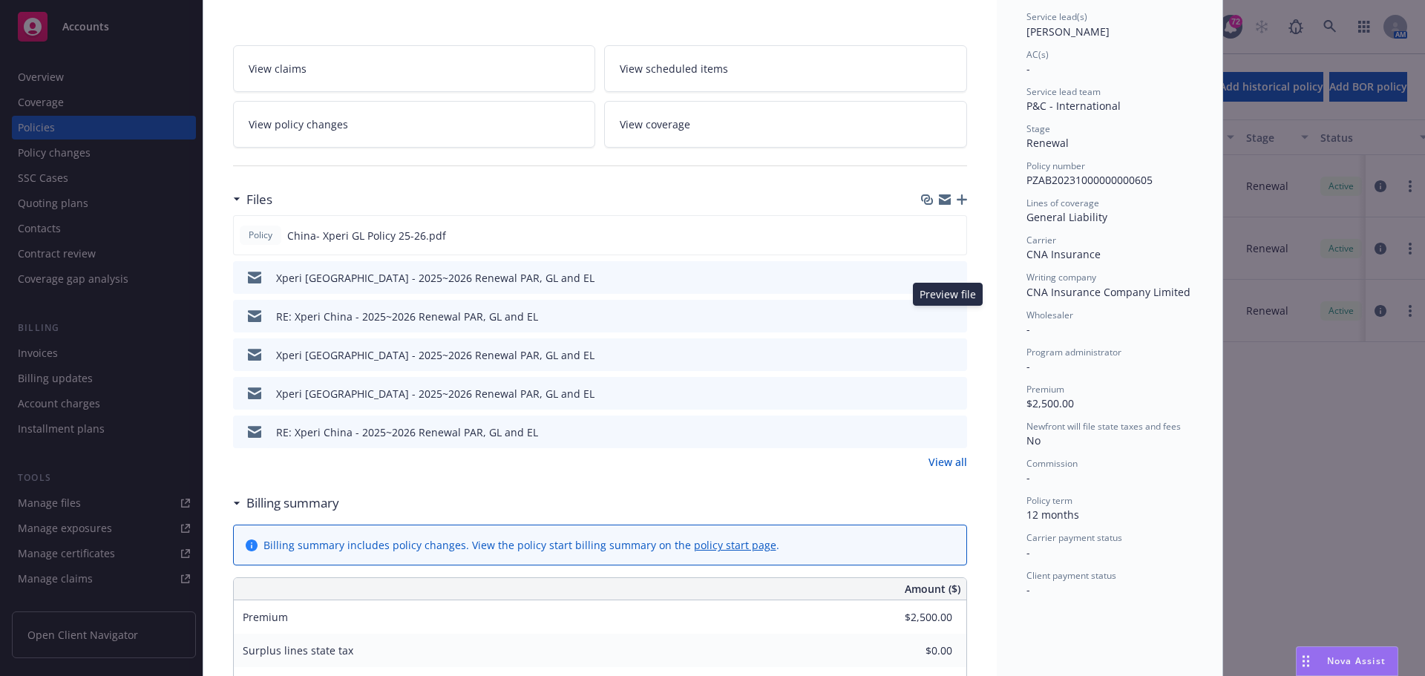
click at [949, 318] on icon "preview file" at bounding box center [952, 315] width 13 height 10
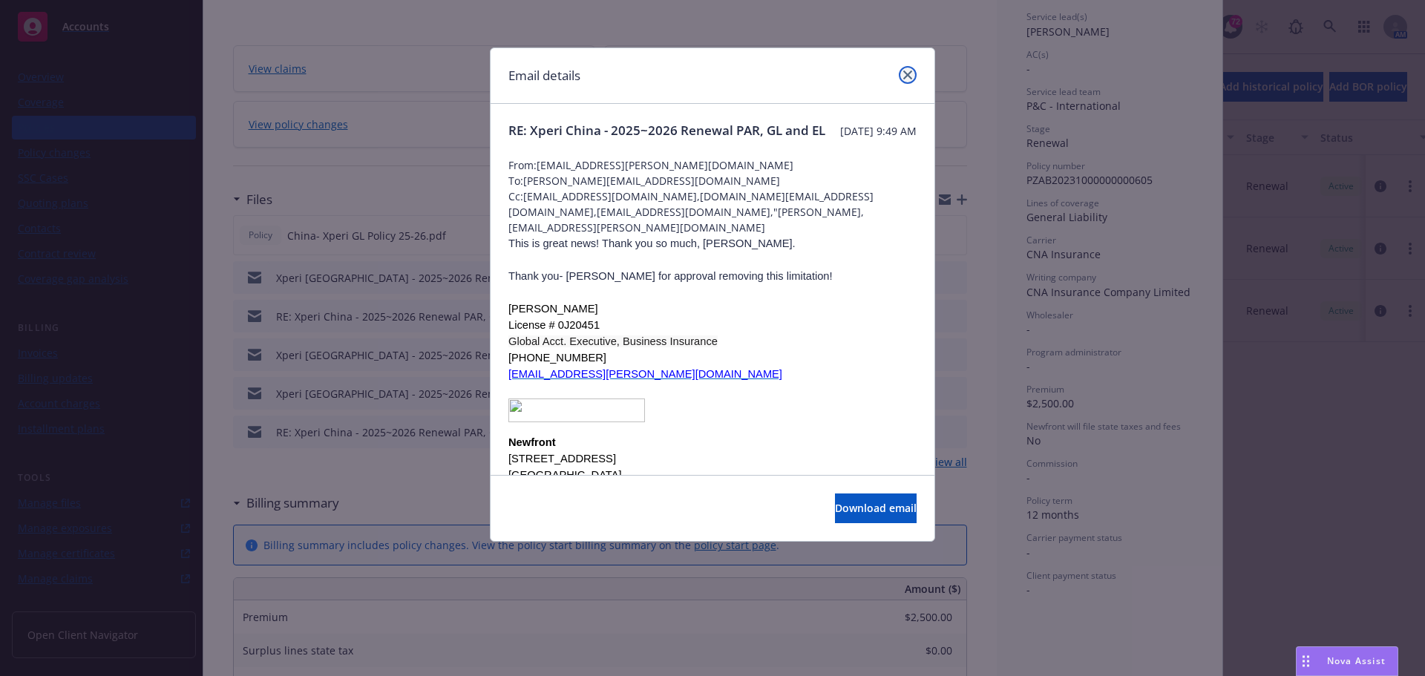
click at [911, 79] on icon "close" at bounding box center [907, 75] width 9 height 9
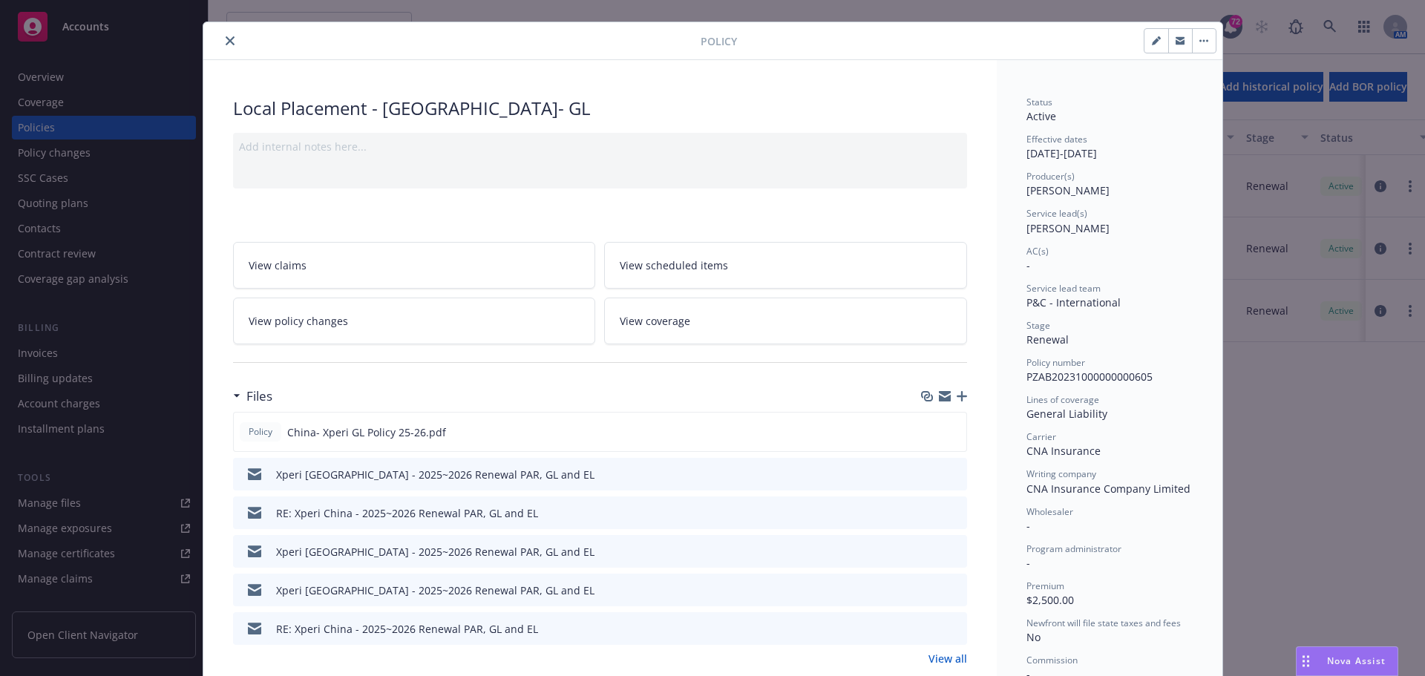
scroll to position [0, 0]
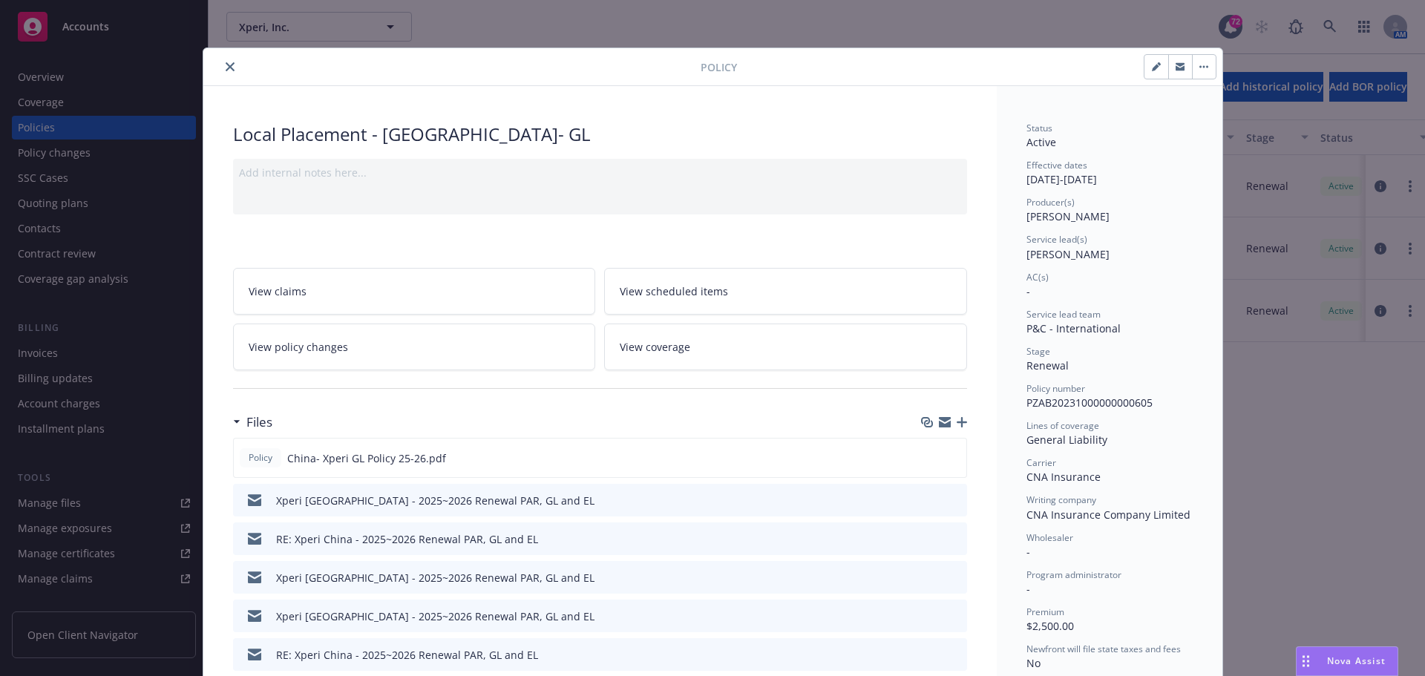
click at [226, 70] on icon "close" at bounding box center [230, 66] width 9 height 9
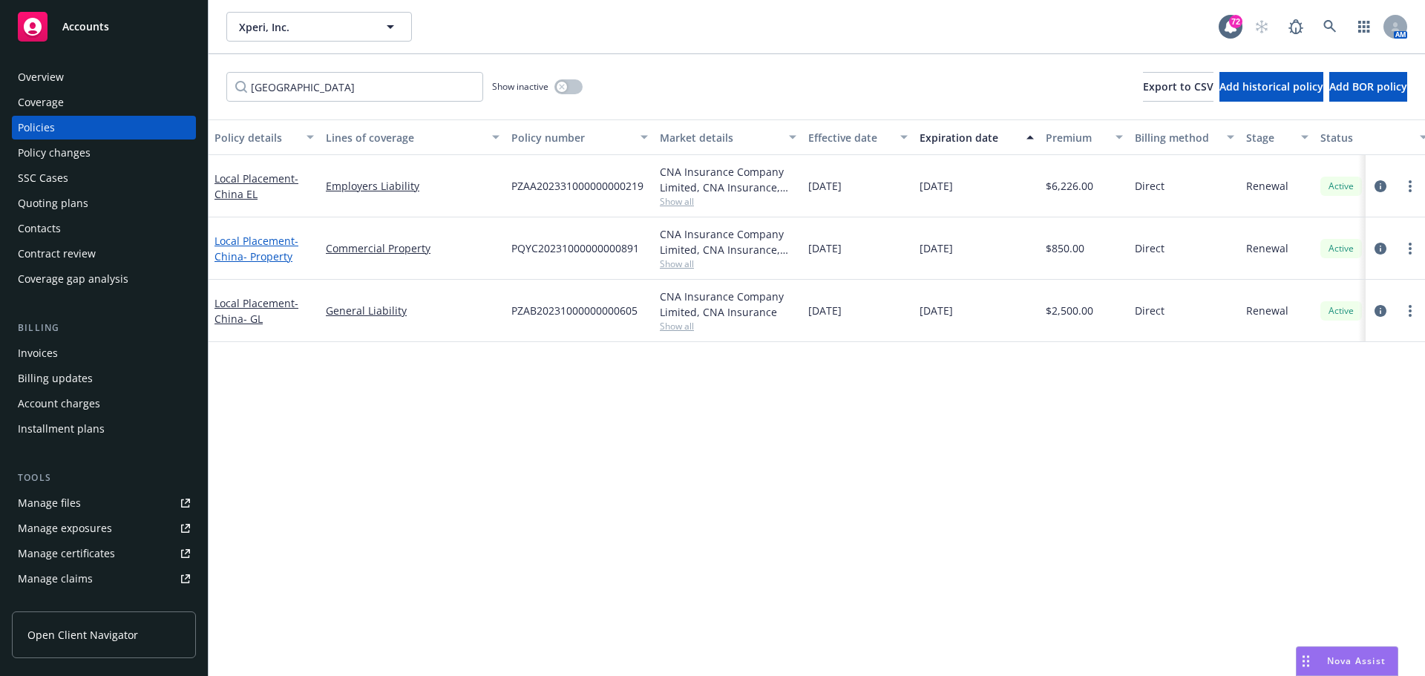
click at [246, 254] on span "- [GEOGRAPHIC_DATA]- Property" at bounding box center [257, 249] width 84 height 30
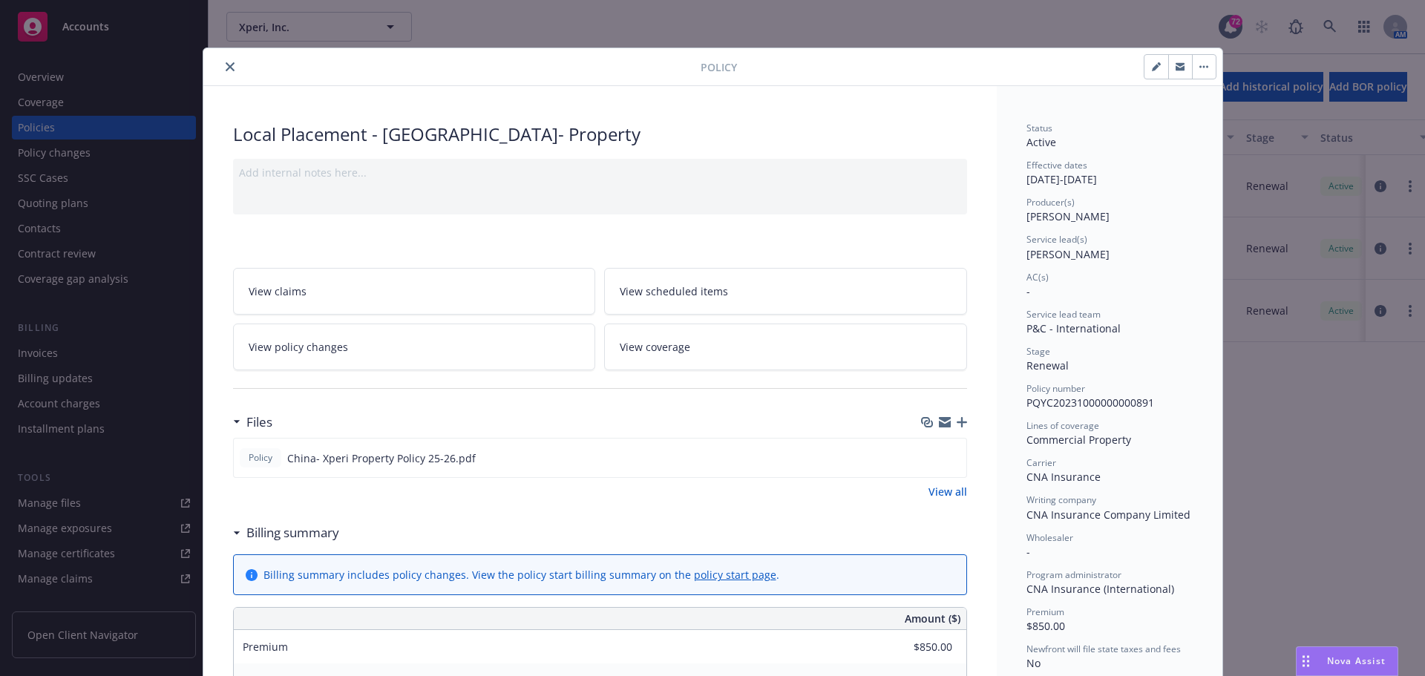
click at [226, 68] on icon "close" at bounding box center [230, 66] width 9 height 9
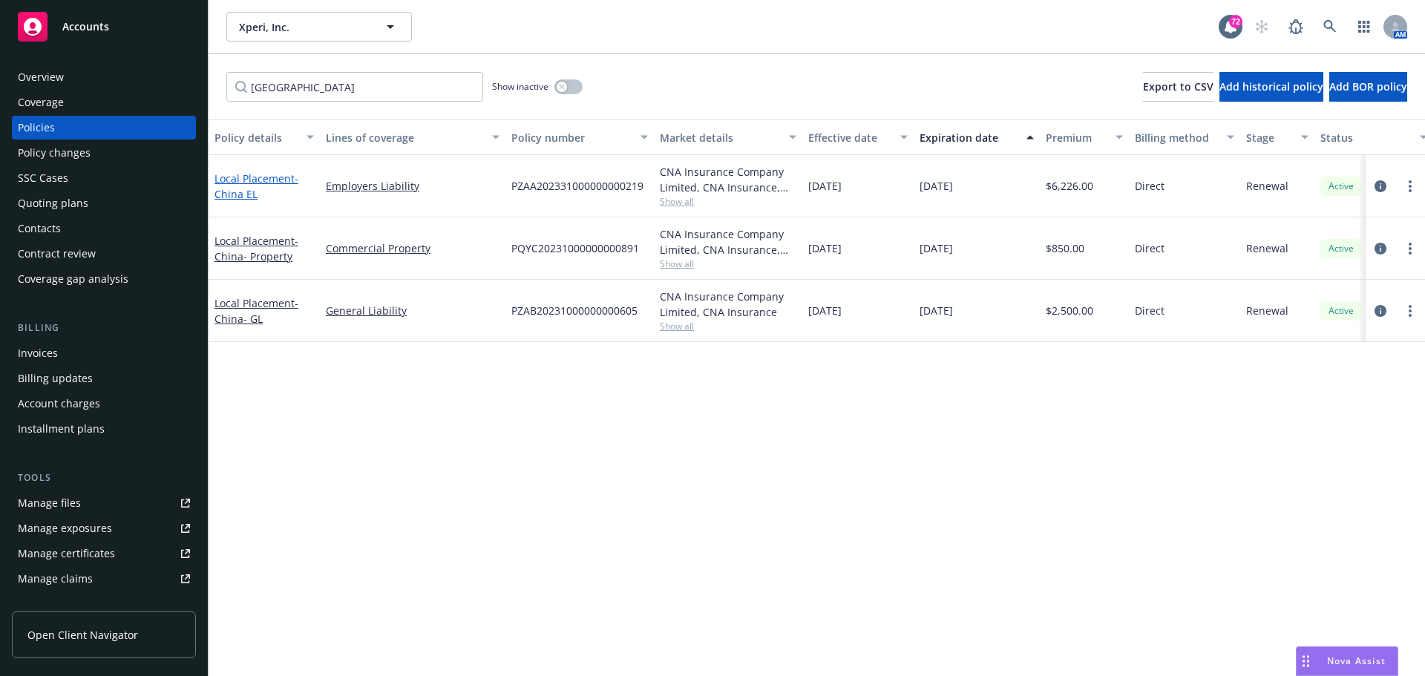
click at [243, 181] on link "Local Placement - [GEOGRAPHIC_DATA] [GEOGRAPHIC_DATA]" at bounding box center [257, 186] width 84 height 30
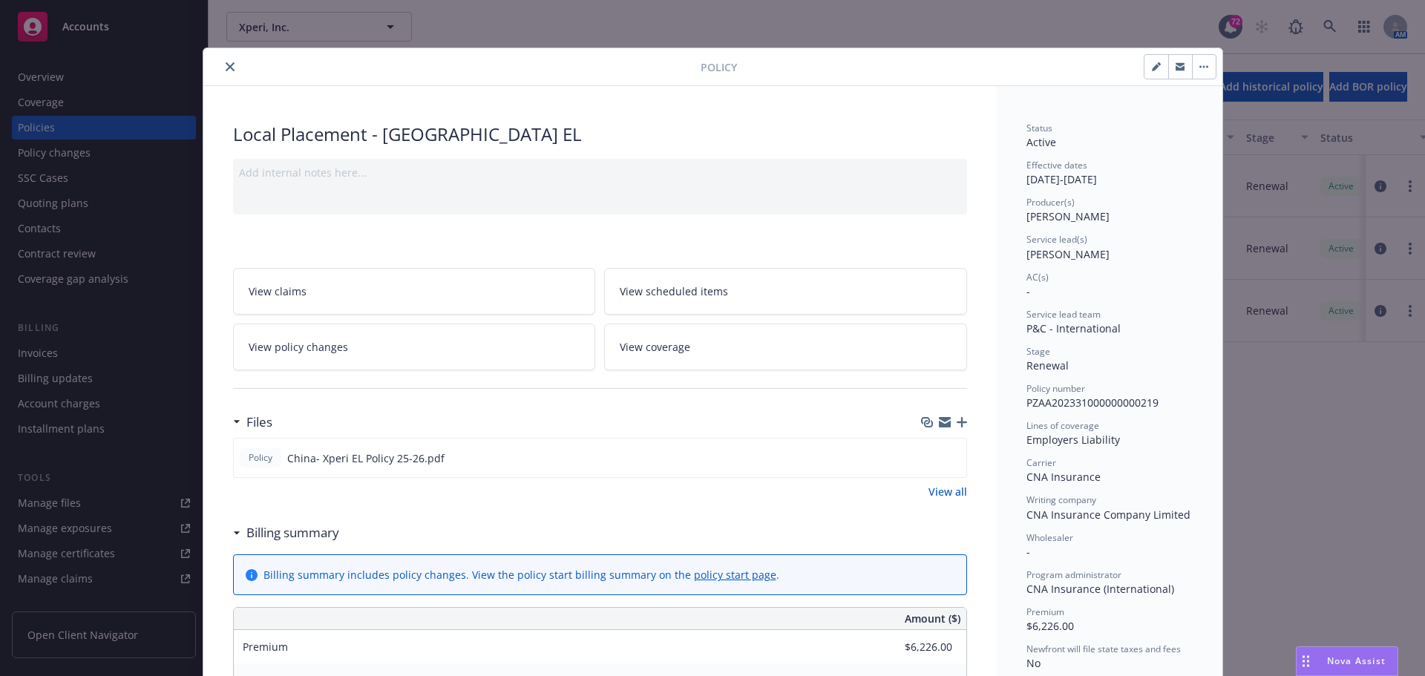
click at [223, 60] on button "close" at bounding box center [230, 67] width 18 height 18
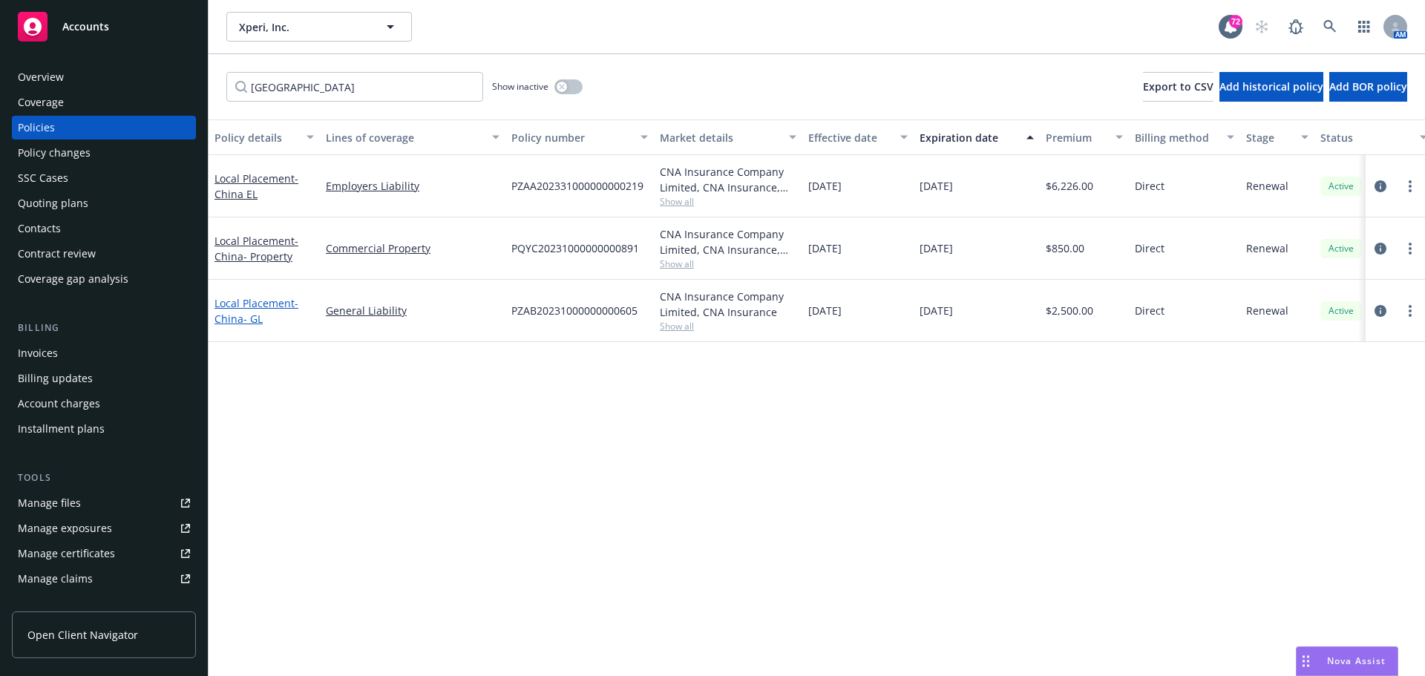
click at [252, 301] on link "Local Placement - [GEOGRAPHIC_DATA]- GL" at bounding box center [257, 311] width 84 height 30
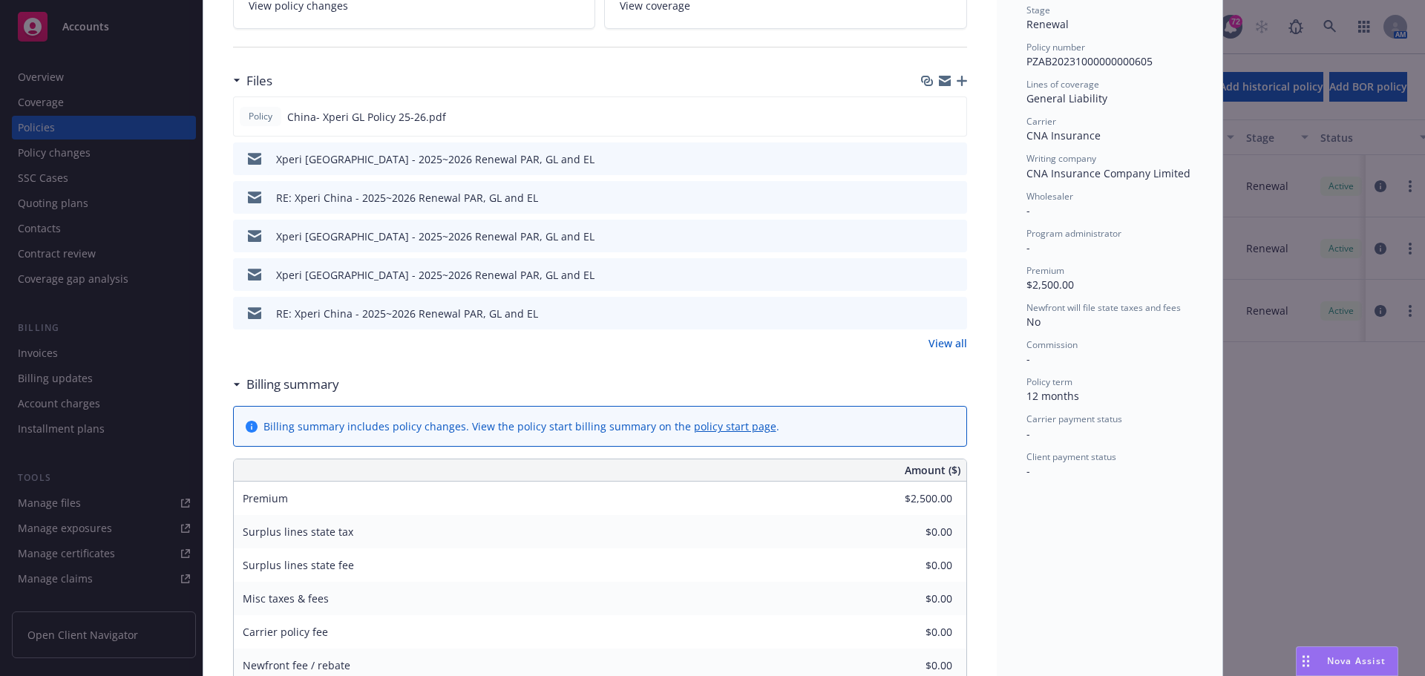
scroll to position [193, 0]
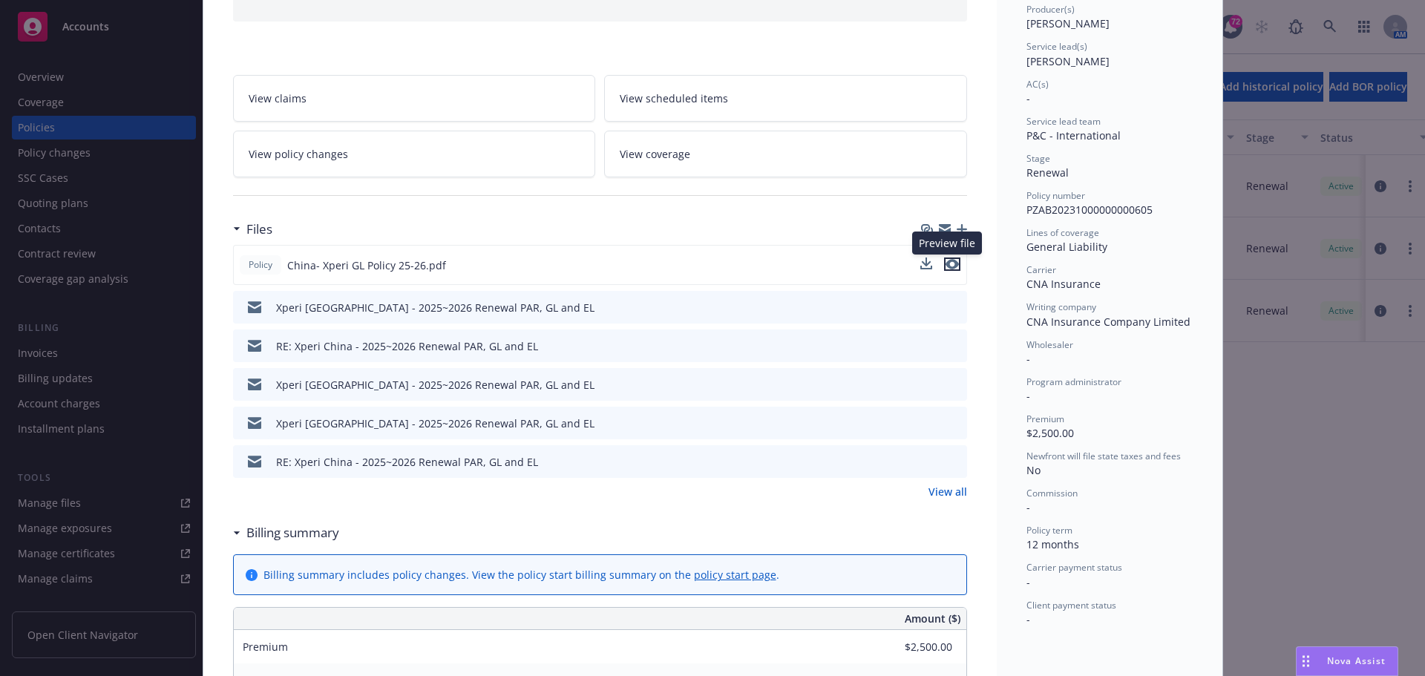
drag, startPoint x: 952, startPoint y: 266, endPoint x: 951, endPoint y: 274, distance: 8.2
click at [951, 274] on div "Policy China- Xperi GL Policy 25-26.pdf Preview file Preview file" at bounding box center [600, 265] width 734 height 40
click at [947, 307] on icon "preview file" at bounding box center [952, 306] width 13 height 10
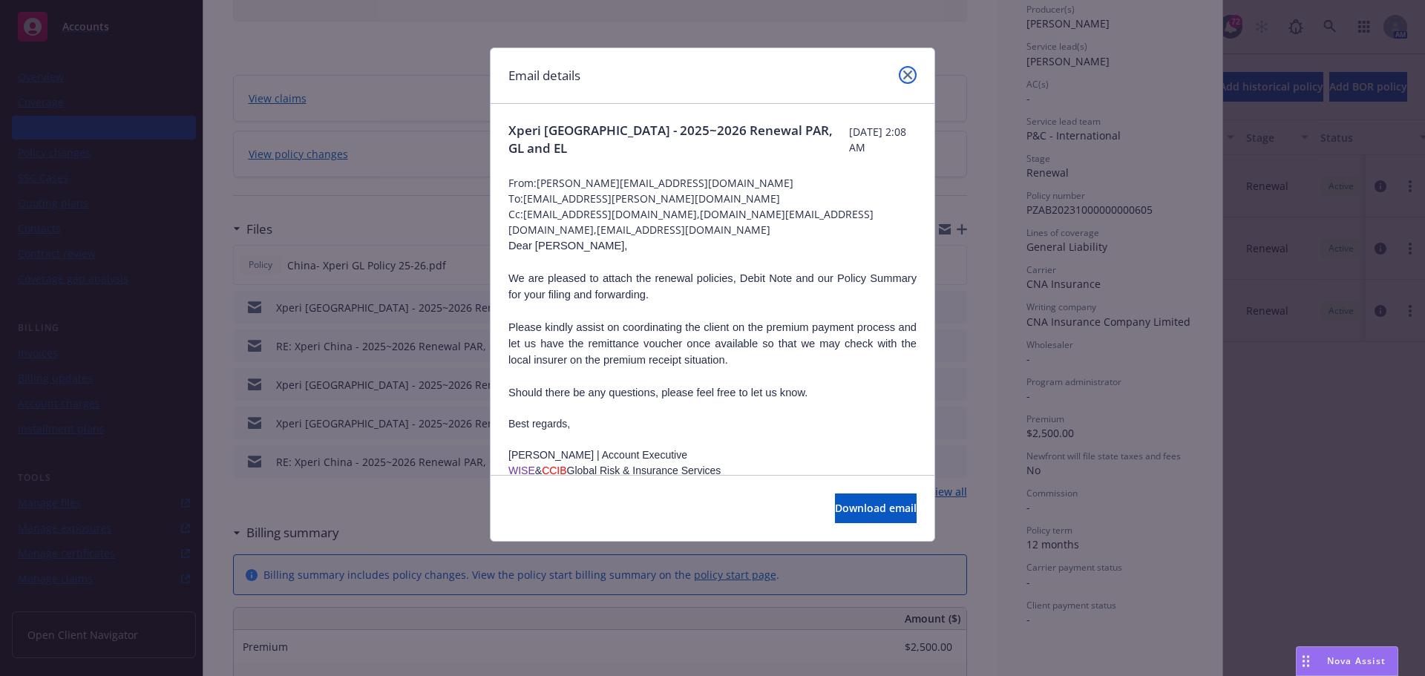
click at [906, 79] on icon "close" at bounding box center [907, 75] width 9 height 9
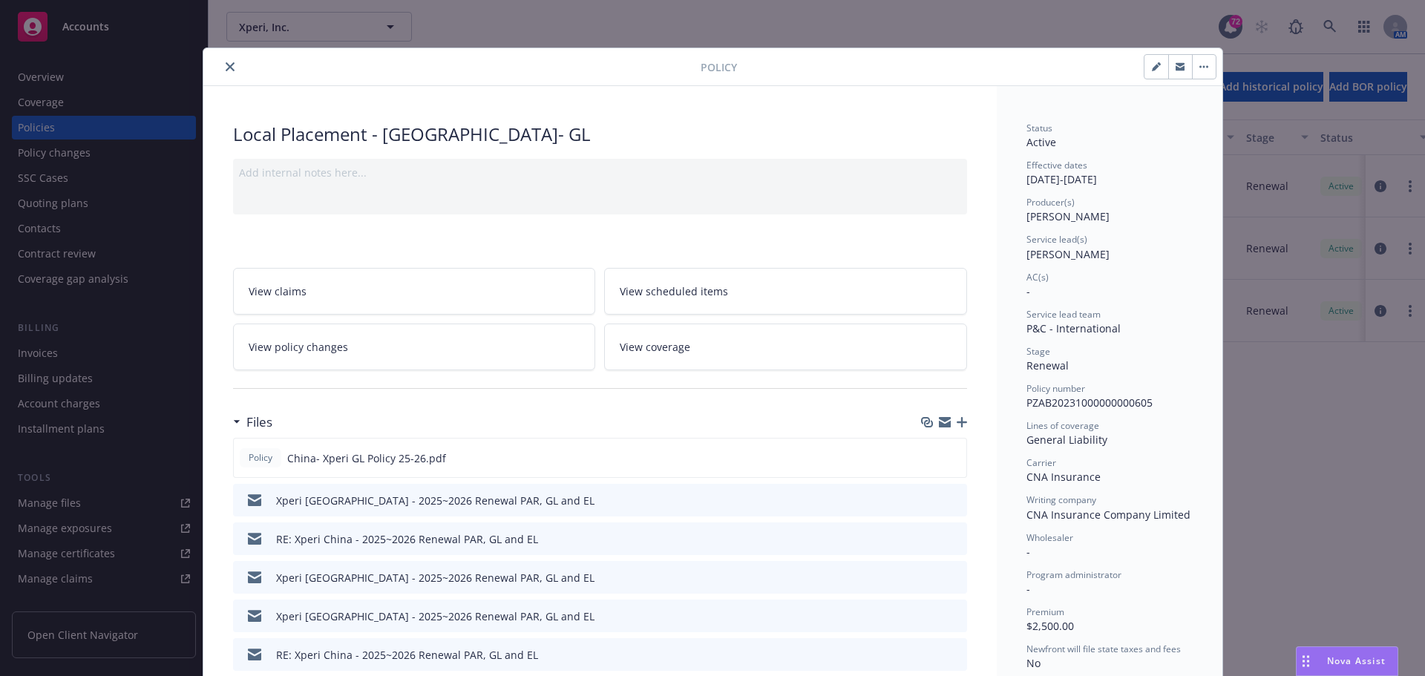
scroll to position [74, 0]
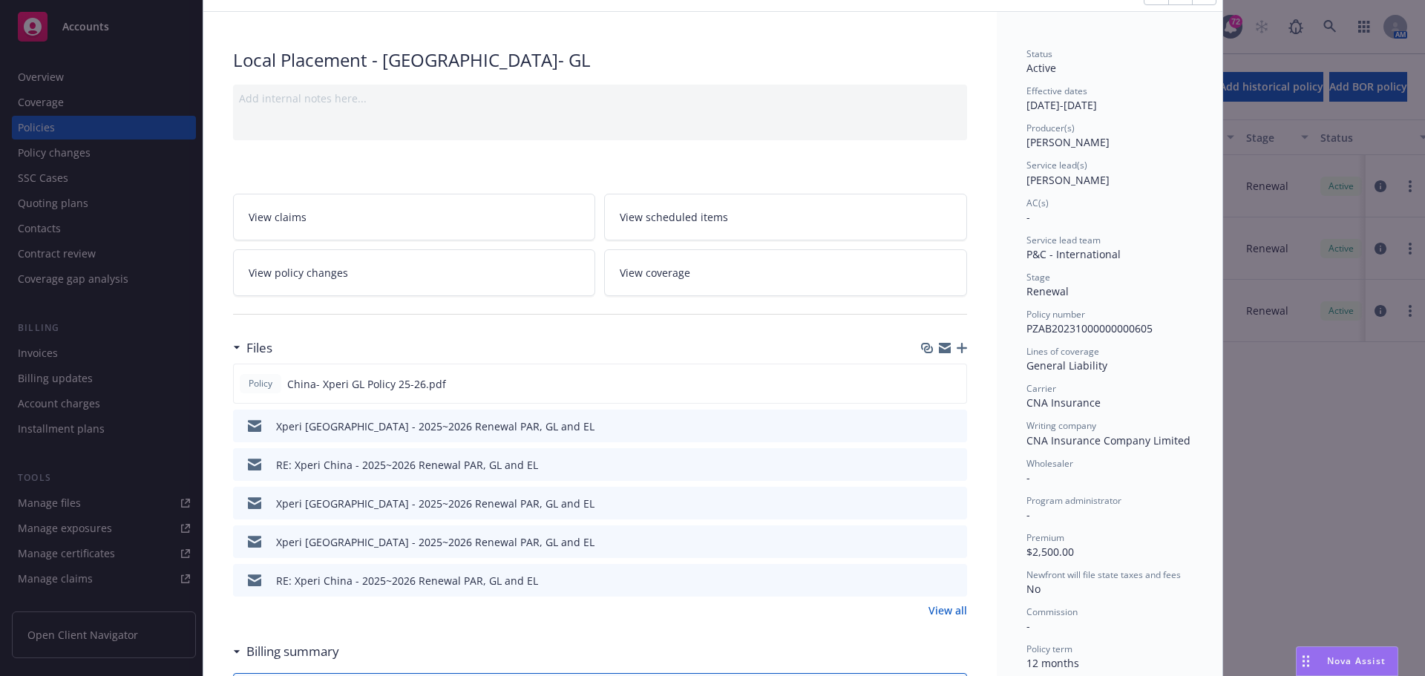
click at [957, 351] on icon "button" at bounding box center [962, 348] width 10 height 10
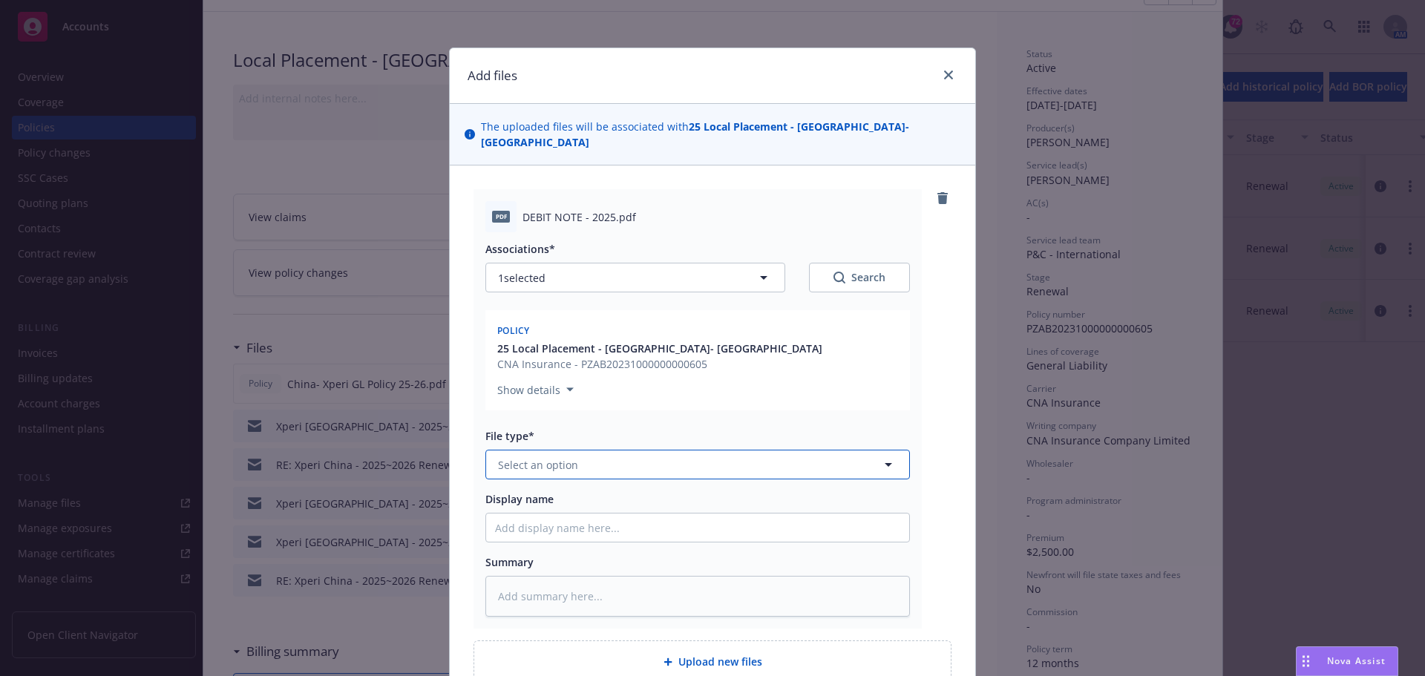
click at [528, 457] on span "Select an option" at bounding box center [538, 465] width 80 height 16
type input "invoic"
click at [559, 537] on span "Invoice - Third Party" at bounding box center [552, 545] width 102 height 16
click at [543, 514] on input "Display name" at bounding box center [697, 528] width 423 height 28
type textarea "x"
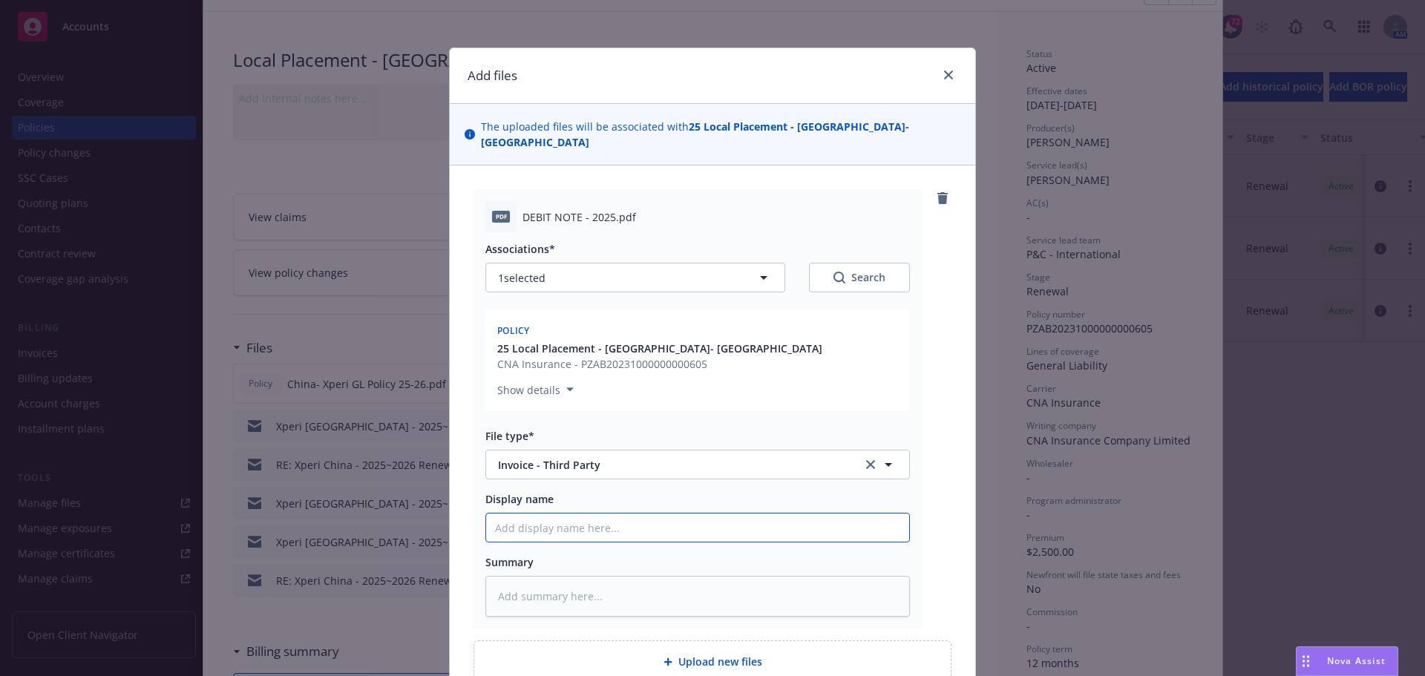
type input "C"
type textarea "x"
type input "CH"
type textarea "x"
type input "CHi"
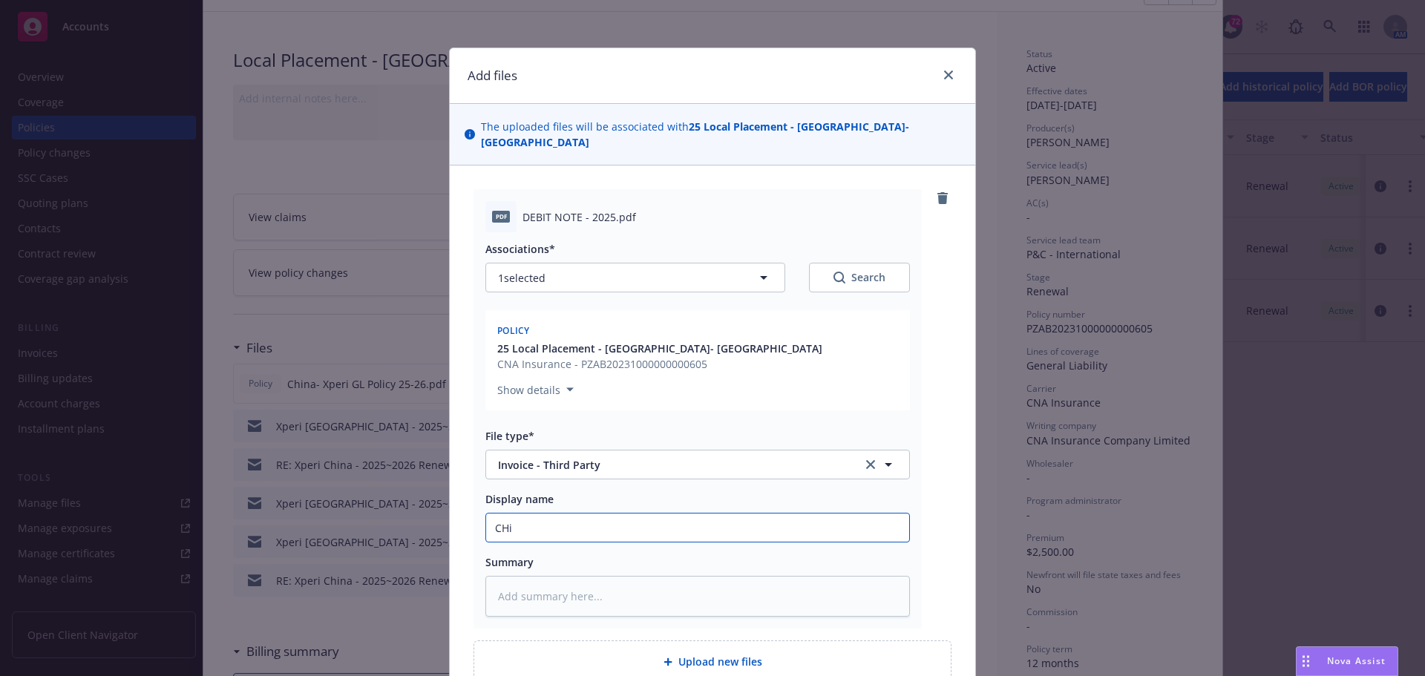
type textarea "x"
type input "CHin"
type textarea "x"
type input "CHina"
type textarea "x"
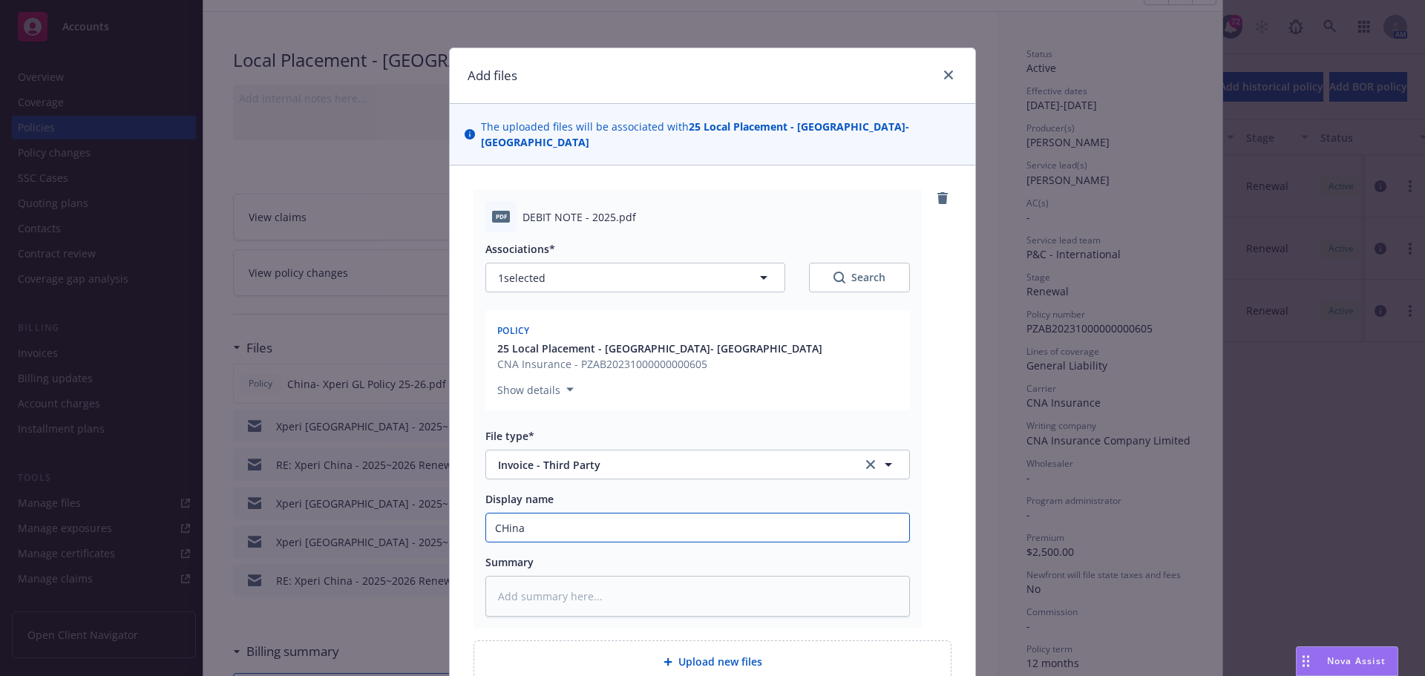
type input "CHin"
type textarea "x"
type input "CHi"
type textarea "x"
type input "CH"
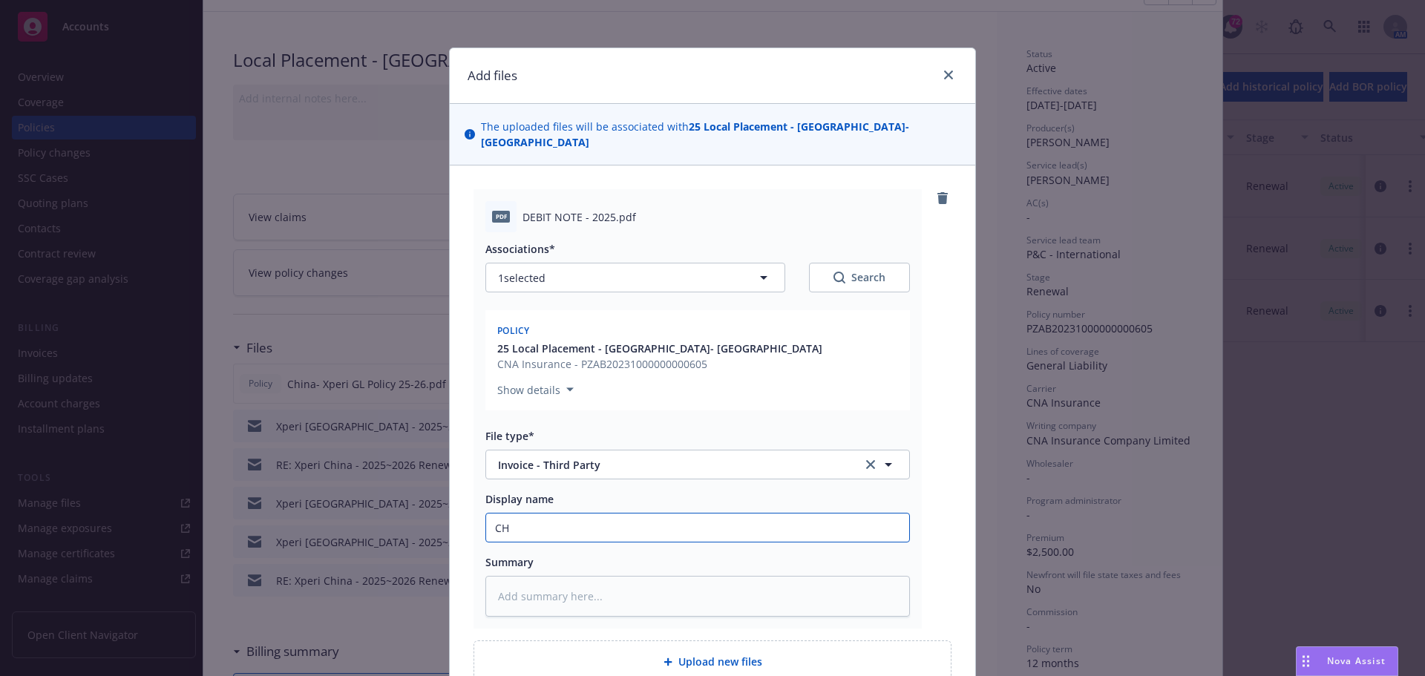
type textarea "x"
type input "C"
type textarea "x"
type input "Ch"
type textarea "x"
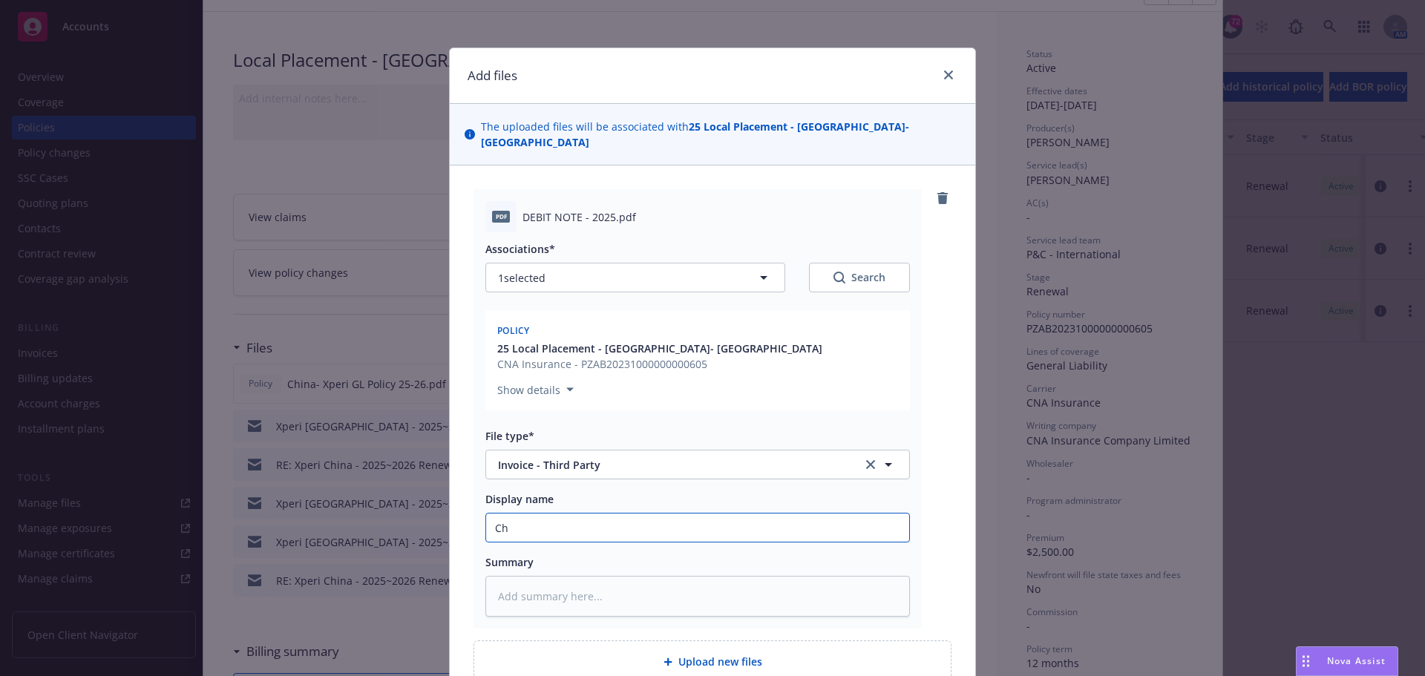
type input "Chi"
type textarea "x"
type input "Chin"
type textarea "x"
type input "[GEOGRAPHIC_DATA]"
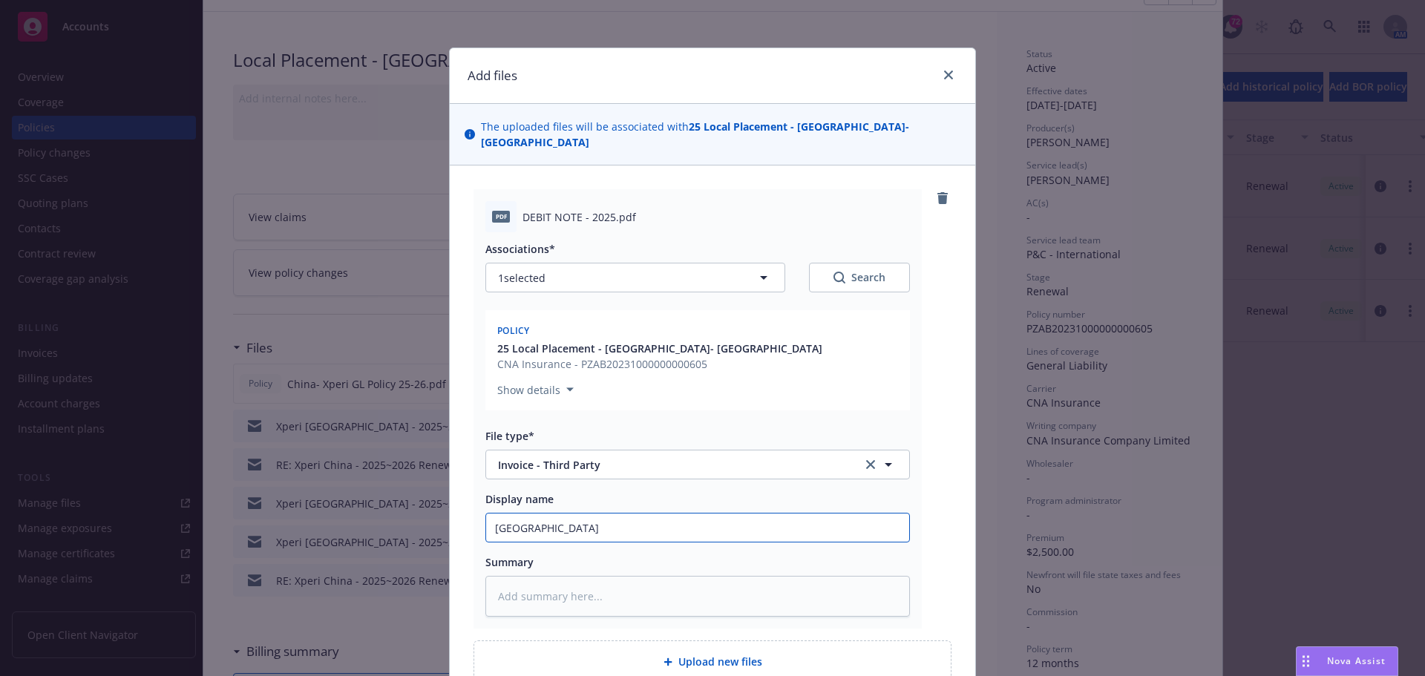
type textarea "x"
type input "[GEOGRAPHIC_DATA]-"
type textarea "x"
type input "[GEOGRAPHIC_DATA]-"
type textarea "x"
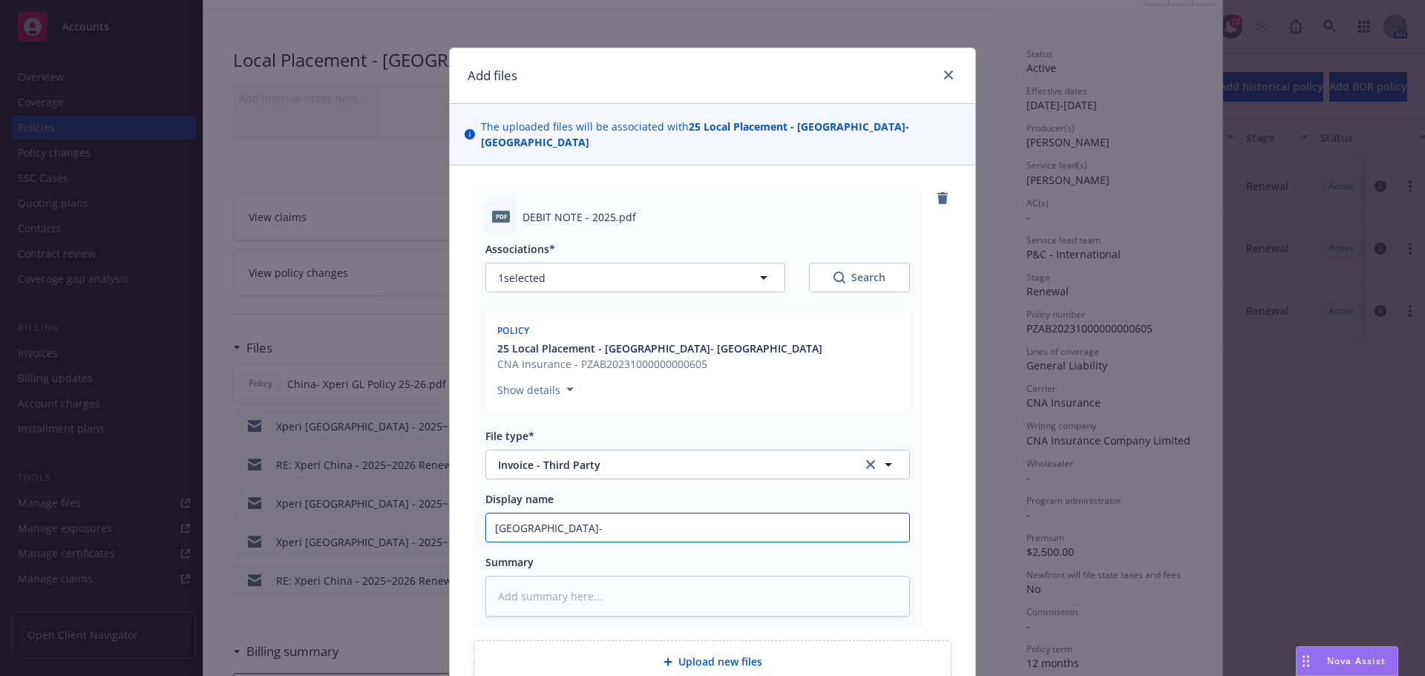
type input "China- E"
type textarea "x"
type input "[GEOGRAPHIC_DATA]-"
type textarea "x"
type input "China- X"
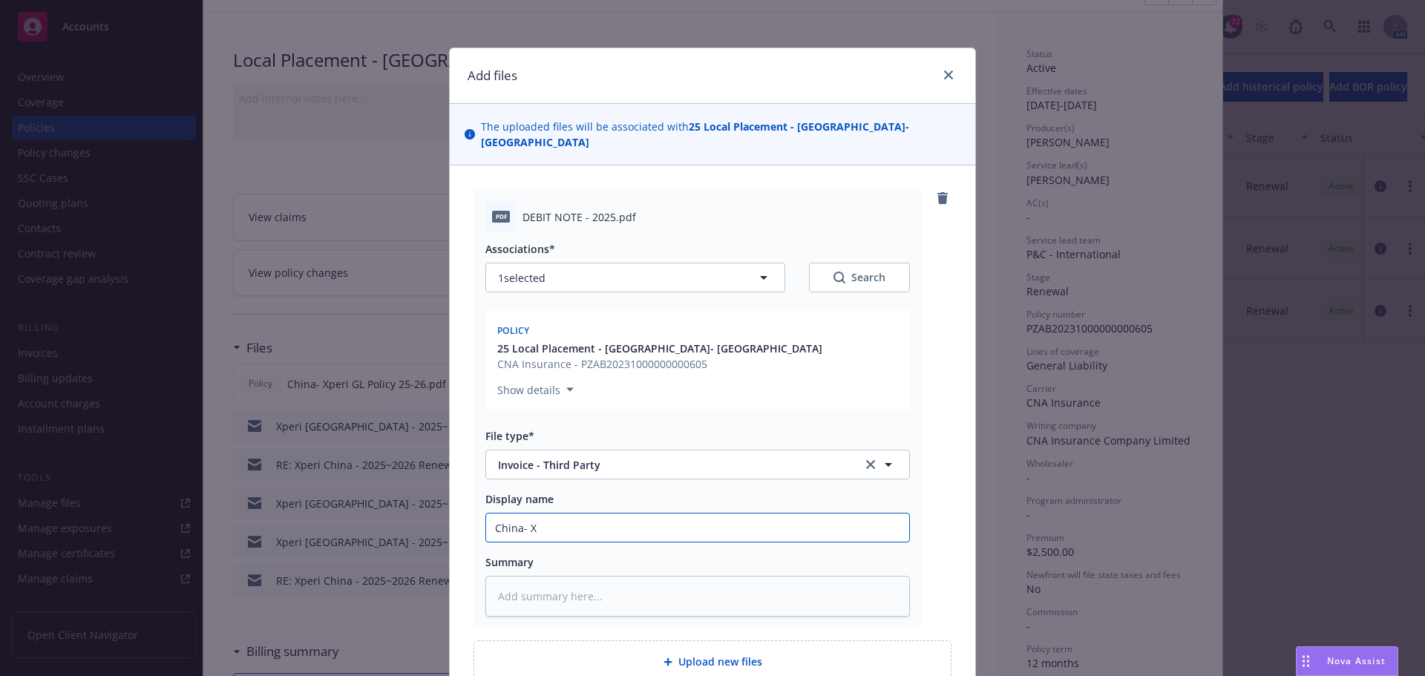
type textarea "x"
type input "China- Xp"
type textarea "x"
type input "China- Xpe"
type textarea "x"
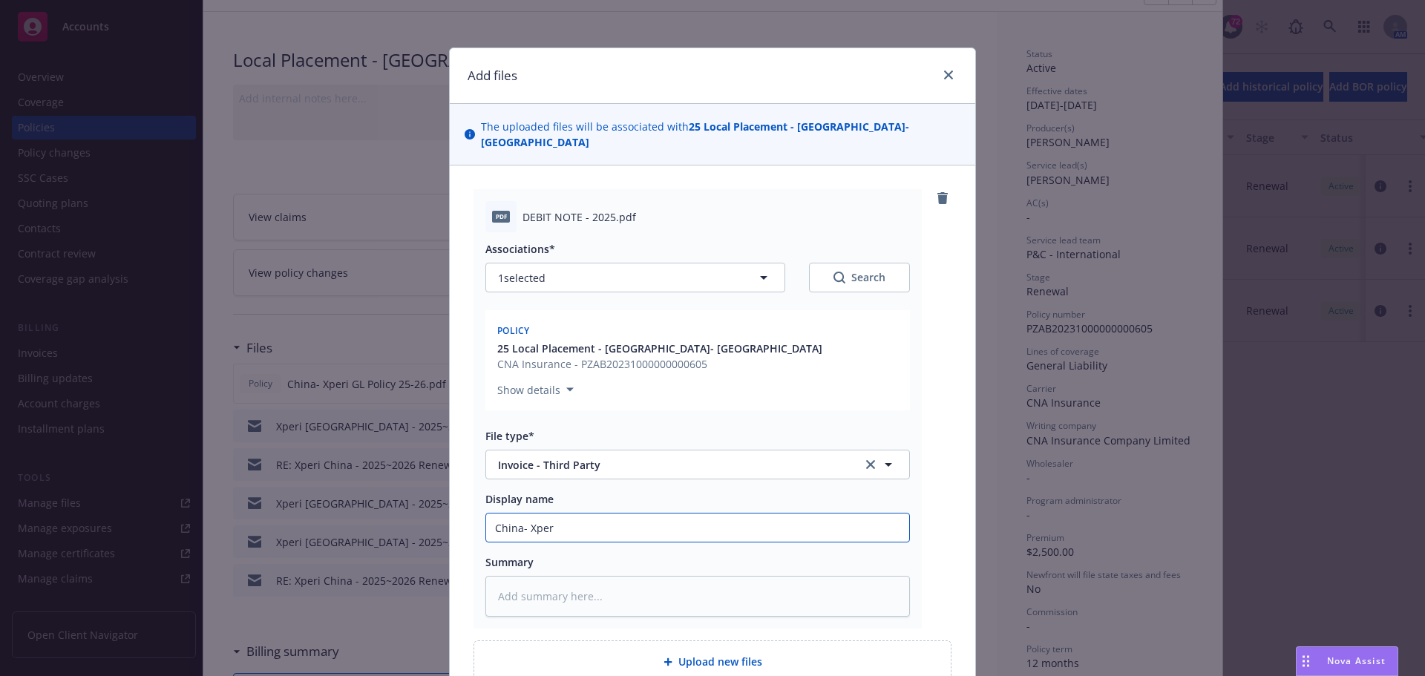
type input "China- Xperi"
type textarea "x"
type input "China- Xperi"
type textarea "x"
type input "China- Xperi P"
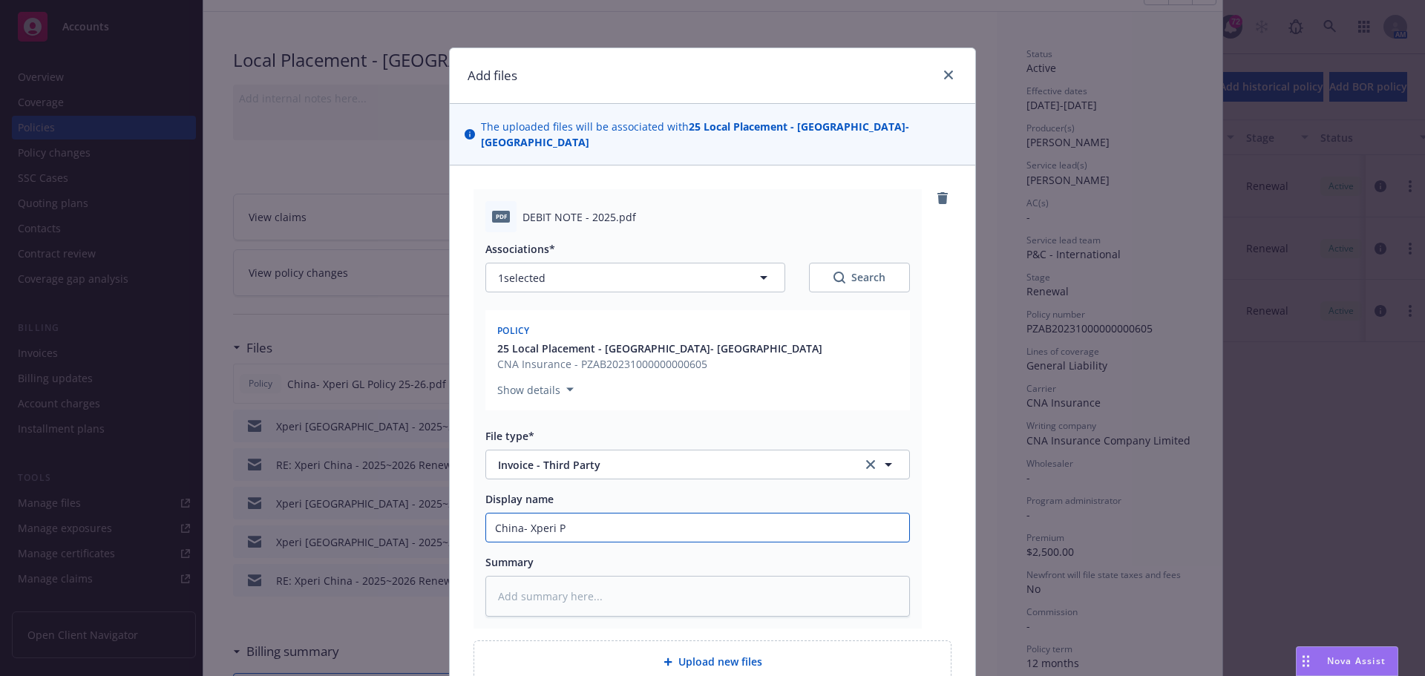
type textarea "x"
type input "China- Xperi PR"
type textarea "x"
type input "China- Xperi PRo"
type textarea "x"
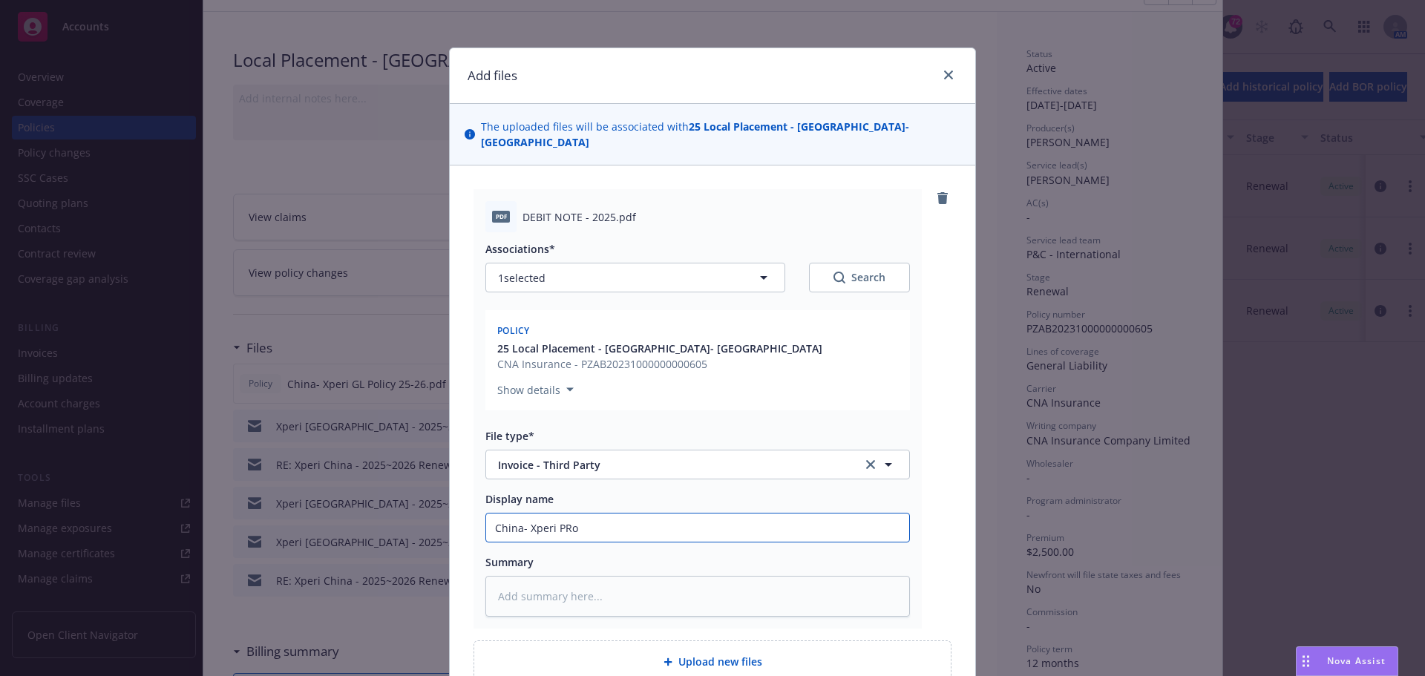
type input "China- Xperi PRop"
type textarea "x"
type input "China- Xperi PRope"
type textarea "x"
type input "China- Xperi PRoper"
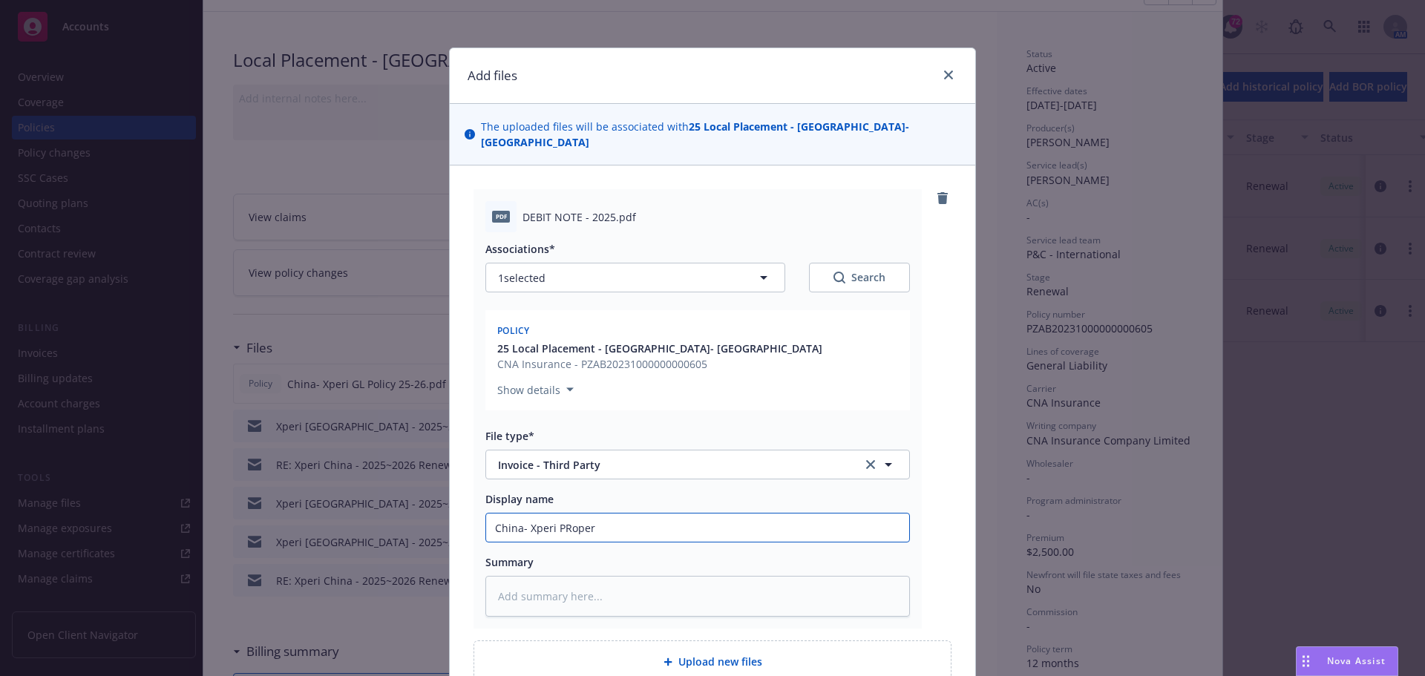
type textarea "x"
type input "China- Xperi PRope"
type textarea "x"
type input "China- Xperi PRop"
type textarea "x"
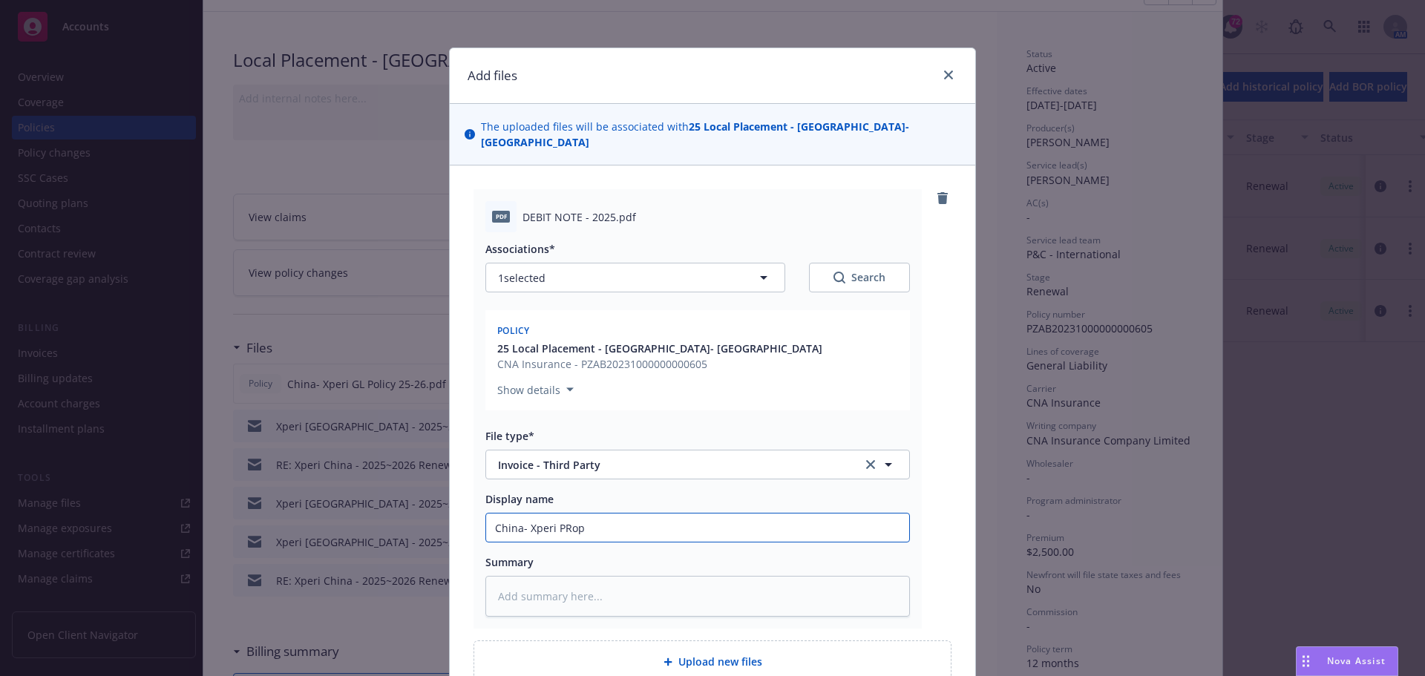
type input "China- Xperi PRo"
type textarea "x"
type input "China- Xperi PR"
type textarea "x"
type input "China- Xperi P"
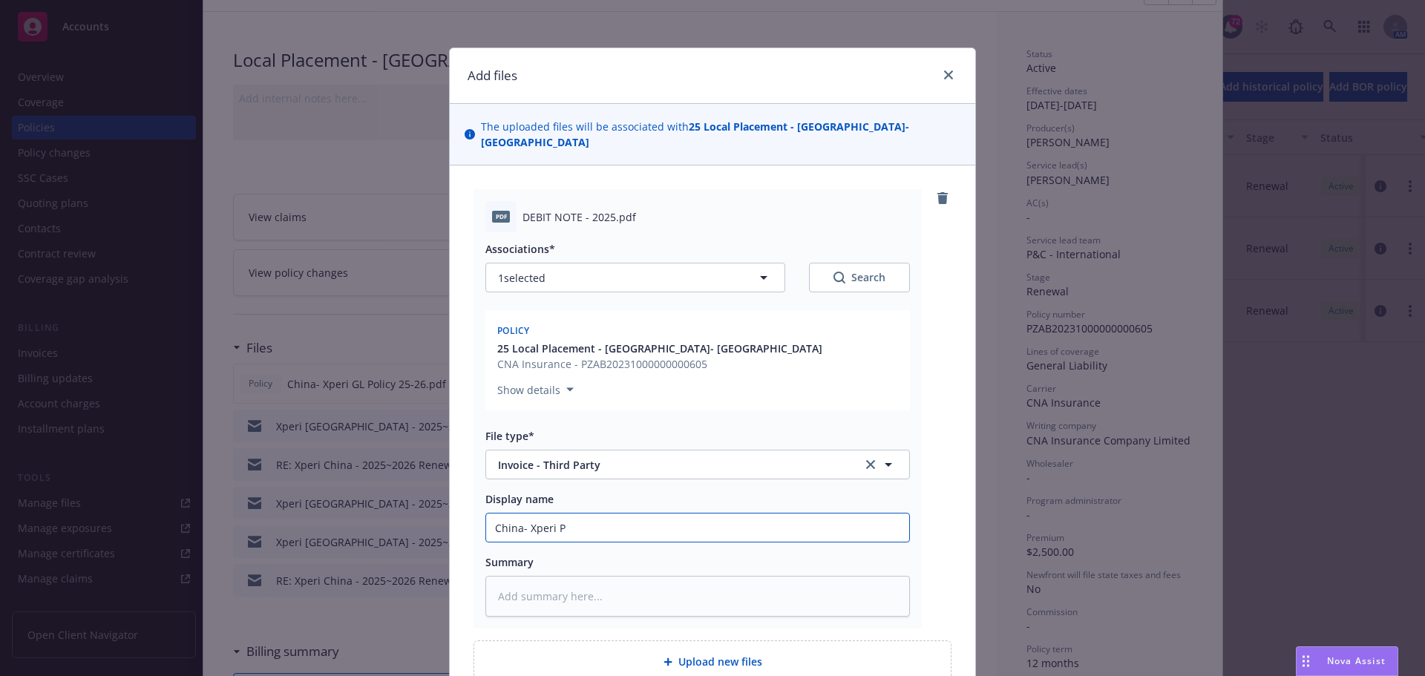
type textarea "x"
type input "China- Xperi Pr"
type textarea "x"
type input "China- Xperi Pro"
type textarea "x"
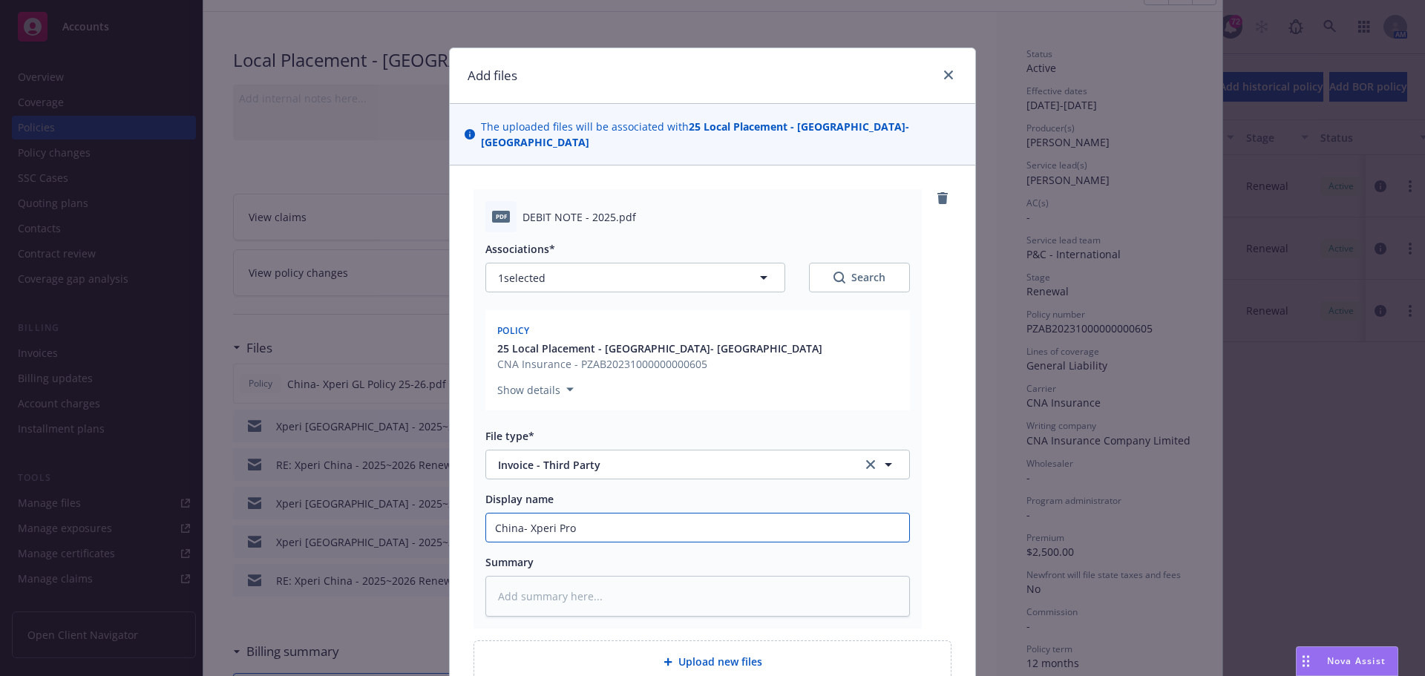
type input "China- Xperi Prop"
type textarea "x"
type input "China- Xperi Prope"
type textarea "x"
type input "China- Xperi Proper"
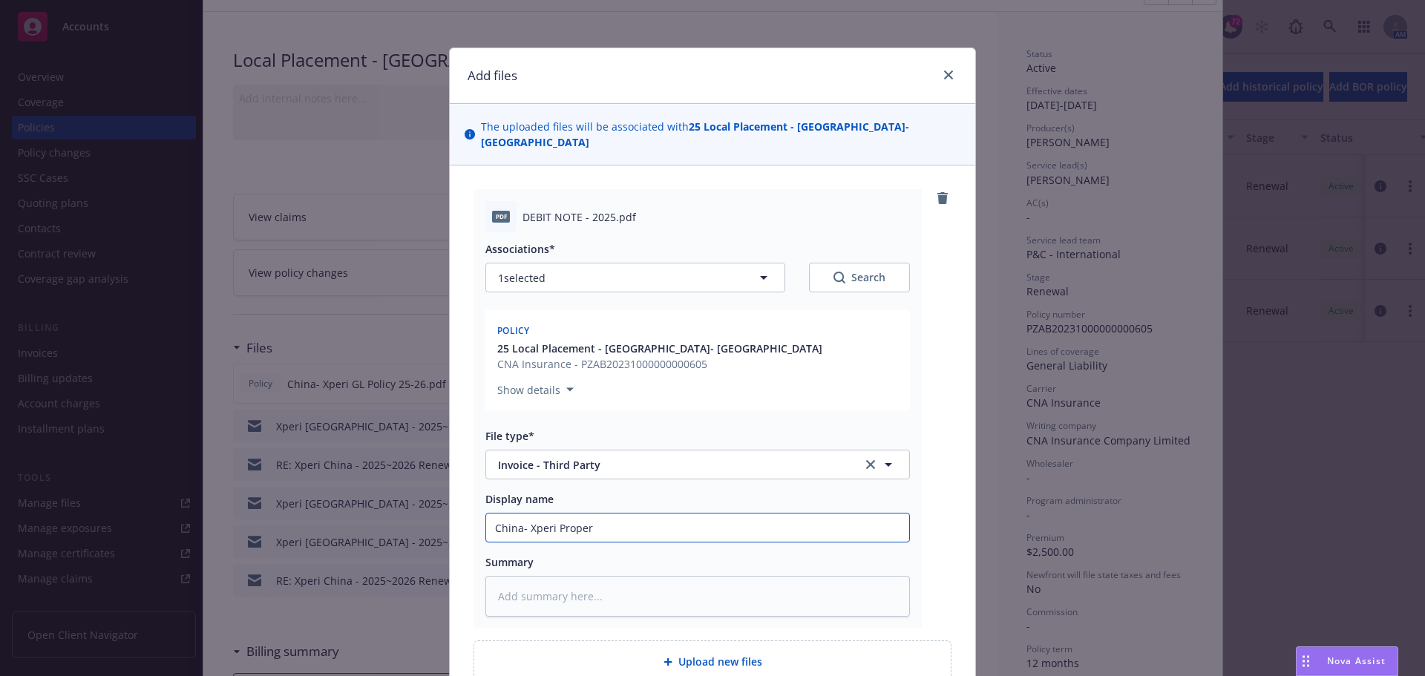
type textarea "x"
type input "China- Xperi Propert"
type textarea "x"
type input "China- Xperi Property"
type textarea "x"
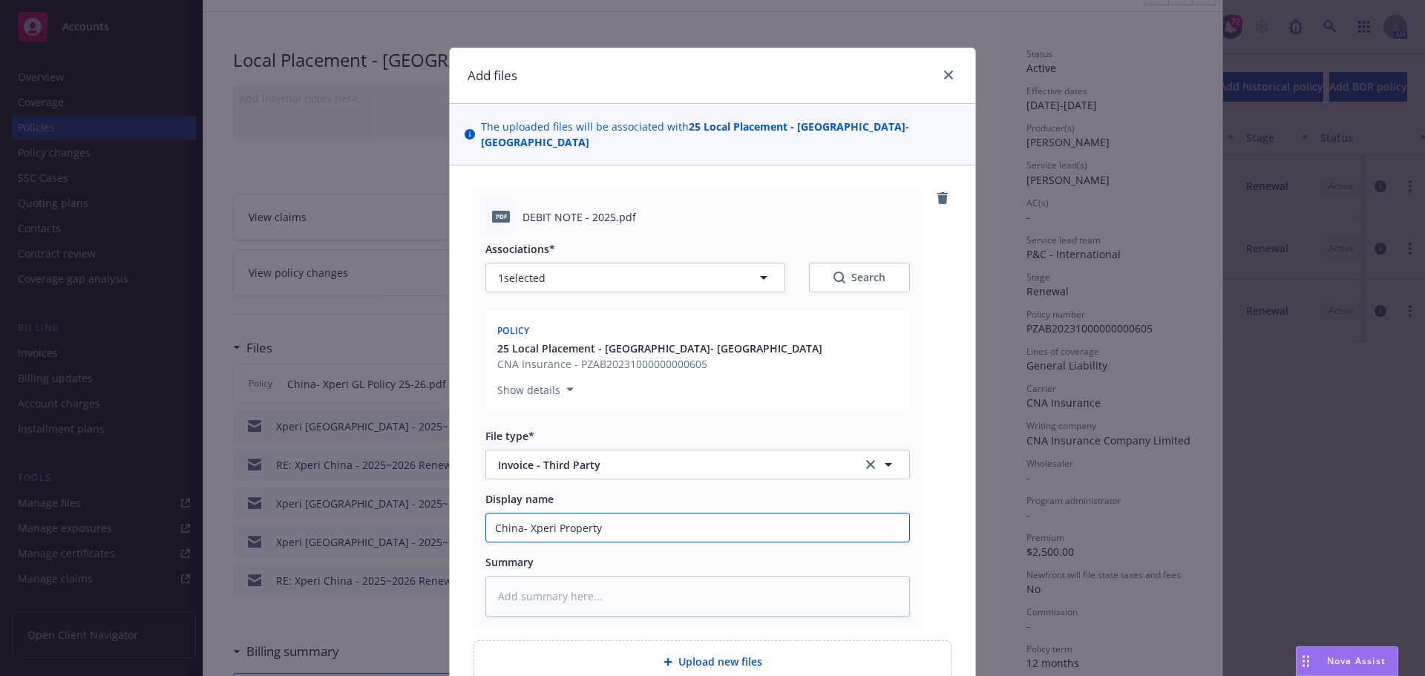
type input "China- Xperi Property,"
type textarea "x"
type input "China- Xperi Property,"
type textarea "x"
type input "China- Xperi Property, G"
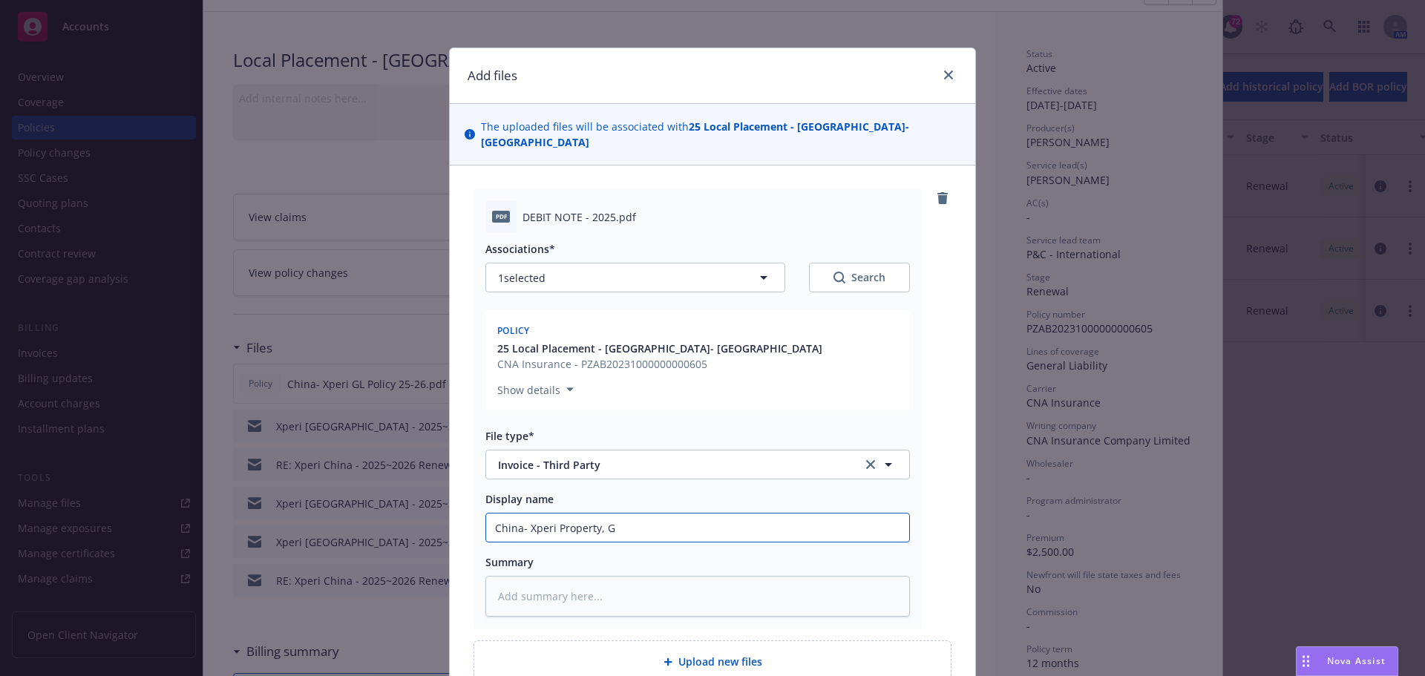
type textarea "x"
type input "China- Xperi Property, GL"
type textarea "x"
type input "China- Xperi Property, GL a"
type textarea "x"
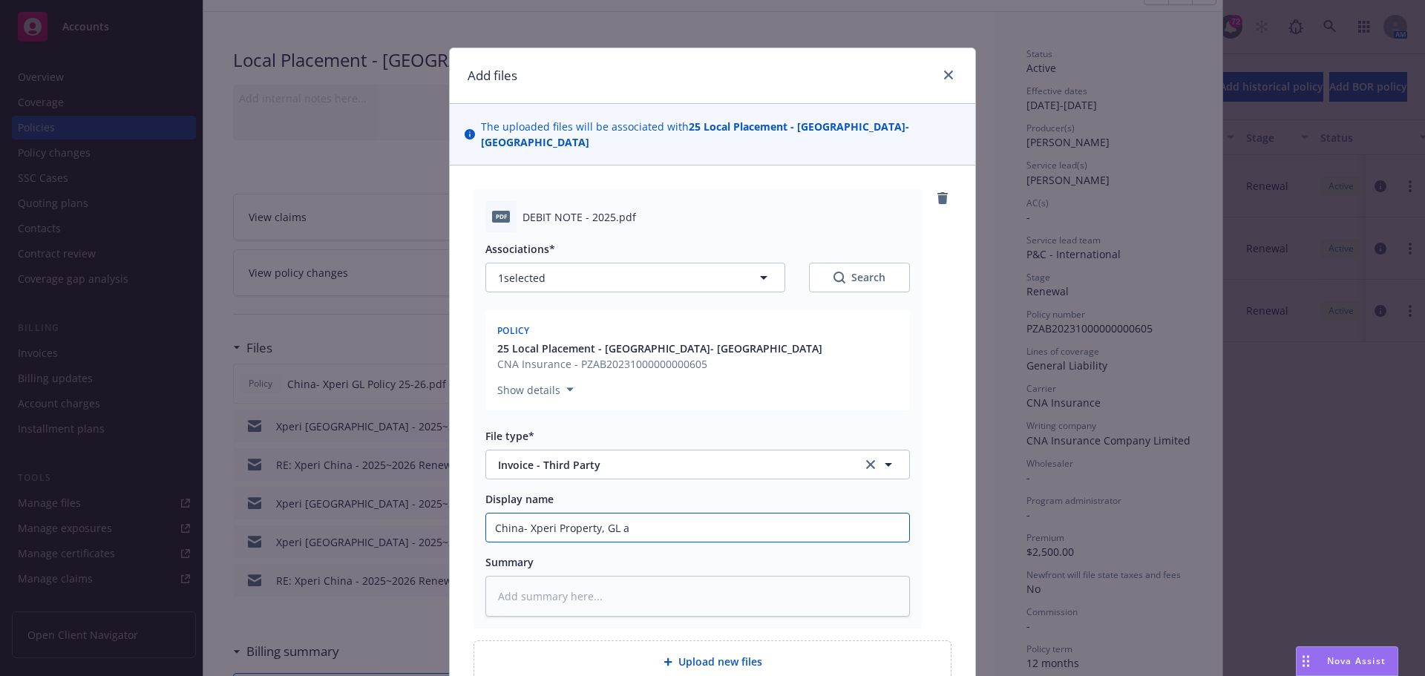
type input "China- Xperi Property, GL ad"
type textarea "x"
type input "China- Xperi Property, GL a"
type textarea "x"
type input "China- Xperi Property, GL an"
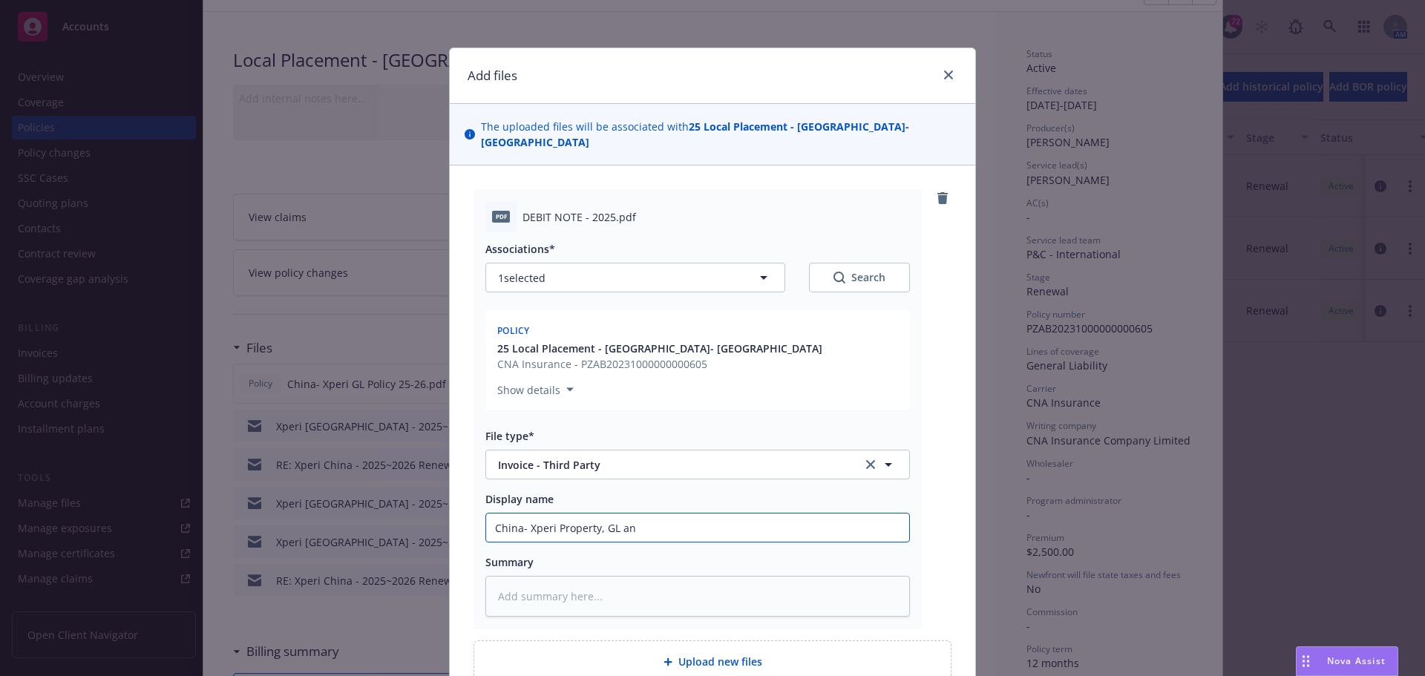
type textarea "x"
type input "China- Xperi Property, GL and"
type textarea "x"
type input "China- Xperi Property, GL and"
type textarea "x"
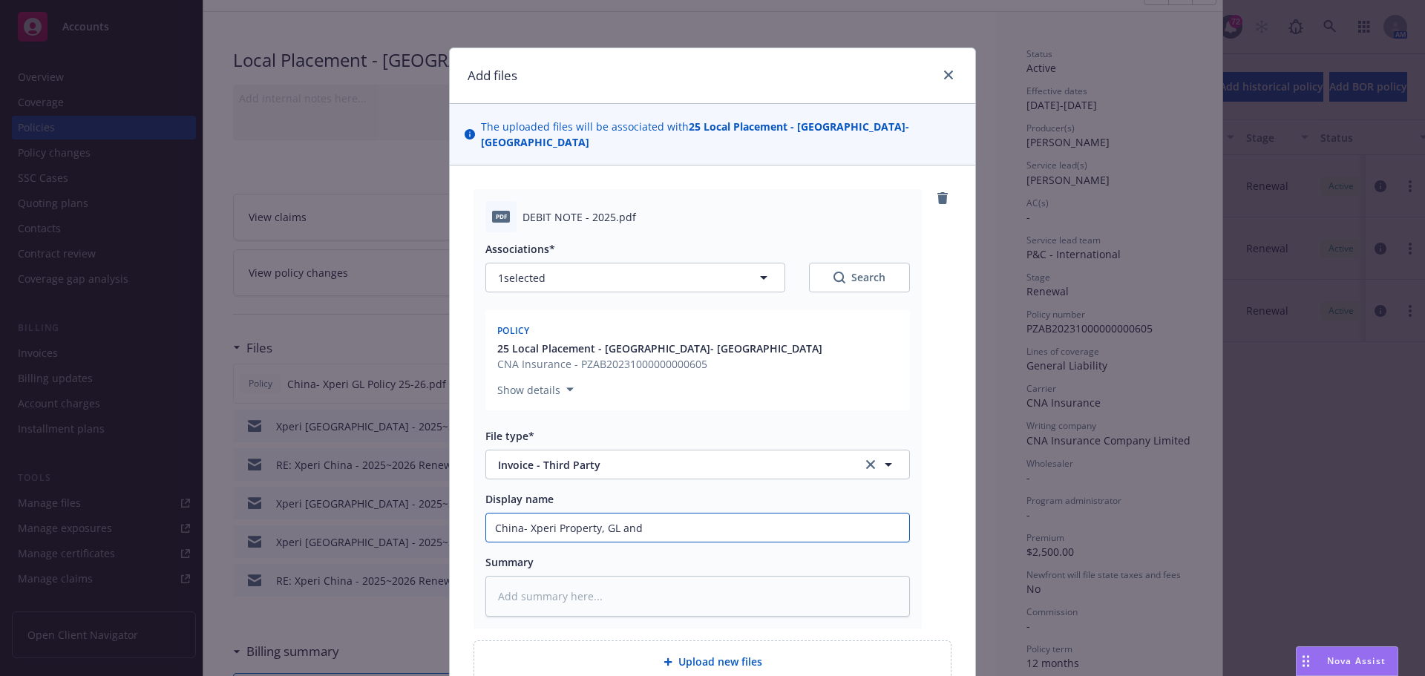
type input "China- Xperi Property, GL and E"
type textarea "x"
type input "China- Xperi Property, GL and EL"
type textarea "x"
type input "China- Xperi Property, GL and EL"
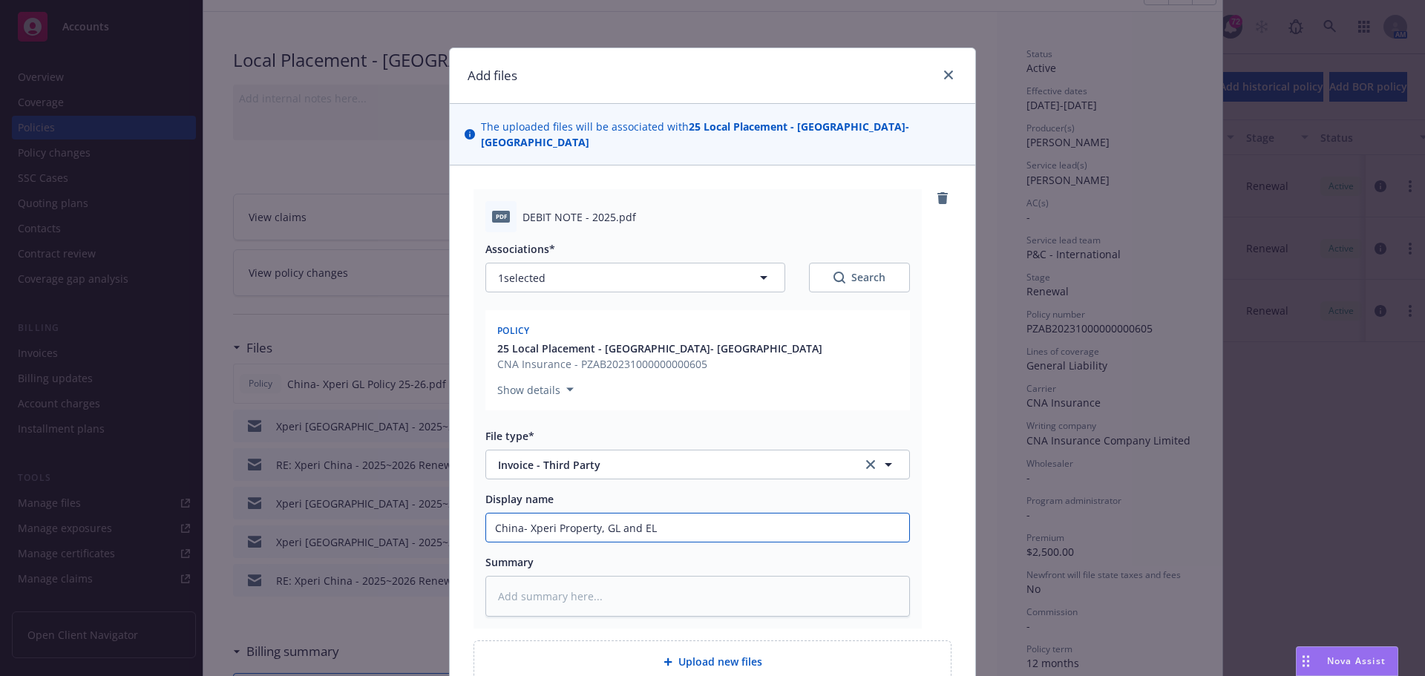
type textarea "x"
type input "China- Xperi Property, GL and EL I"
type textarea "x"
type input "China- Xperi Property, GL and EL Ino"
type textarea "x"
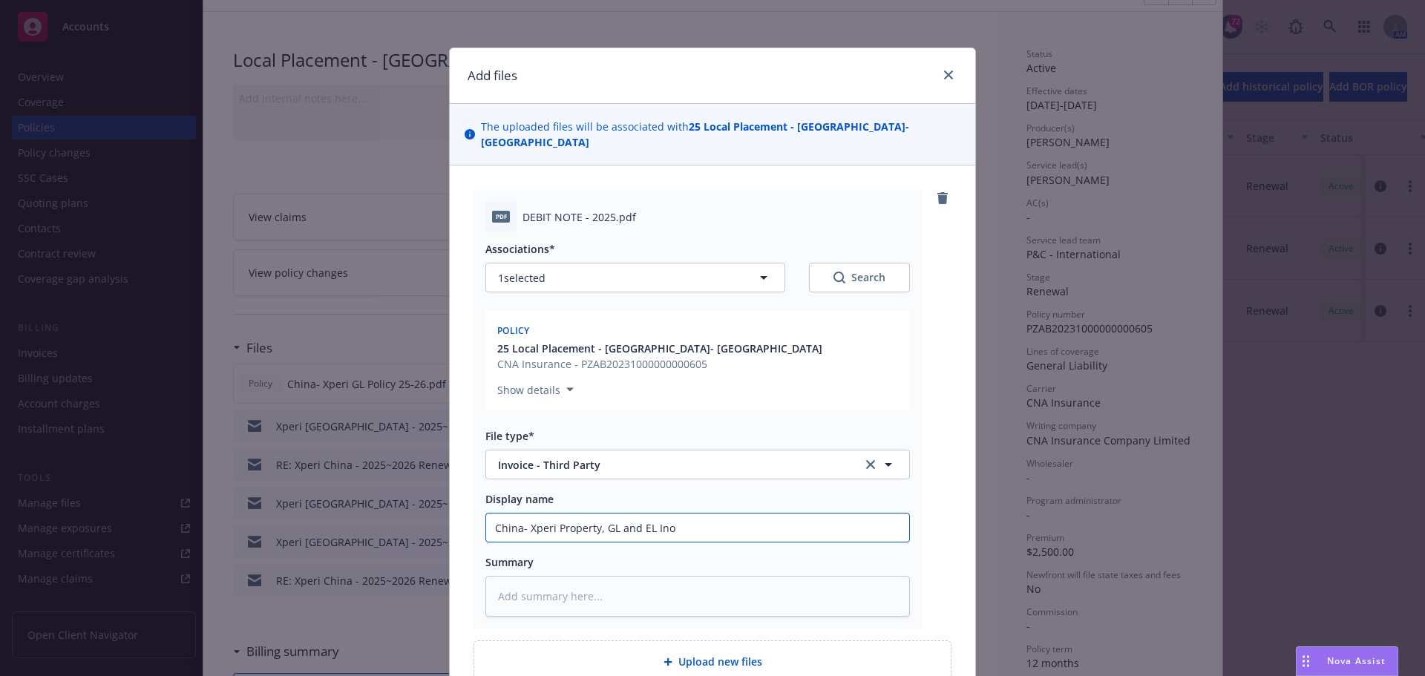
type input "China- Xperi Property, GL and EL Inov"
type textarea "x"
type input "China- Xperi Property, GL and EL Inovic"
type textarea "x"
type input "China- Xperi Property, GL and [GEOGRAPHIC_DATA]"
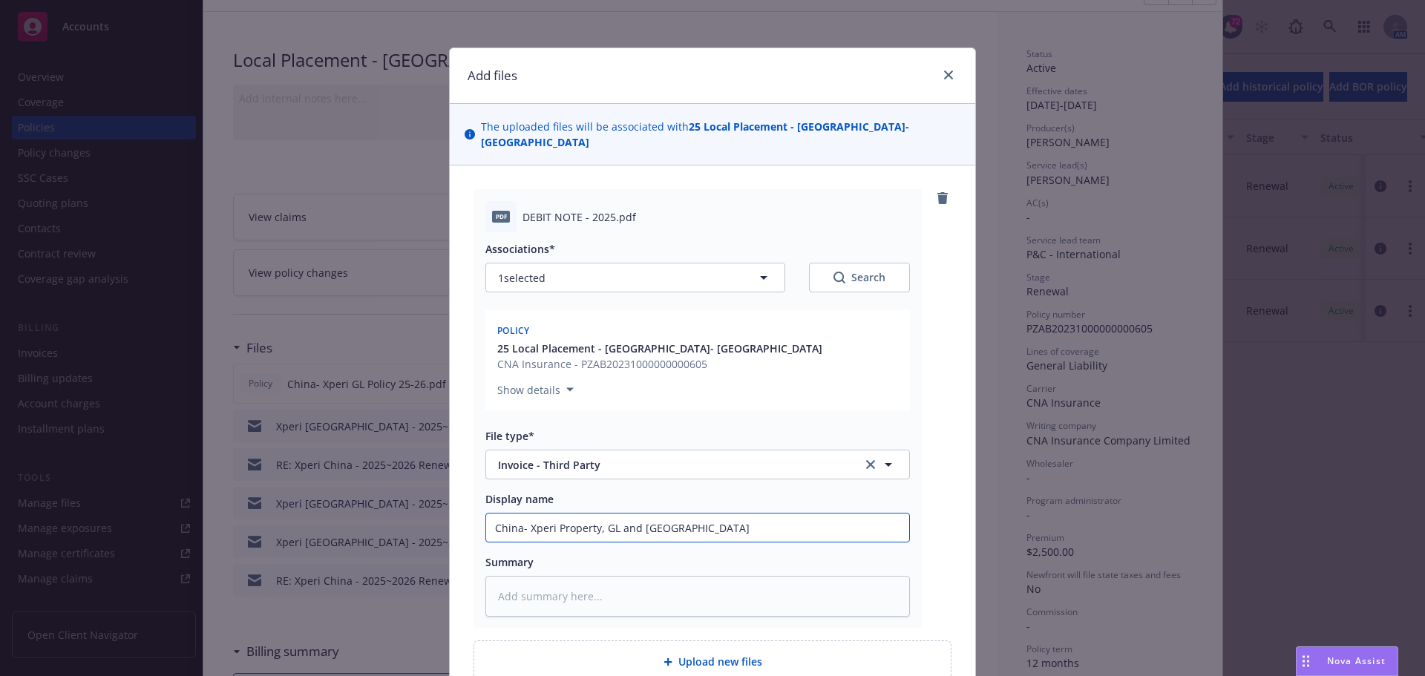
type textarea "x"
type input "China- Xperi Property, GL and [GEOGRAPHIC_DATA]"
type textarea "x"
type input "China- Xperi Property, GL and [GEOGRAPHIC_DATA]"
type textarea "x"
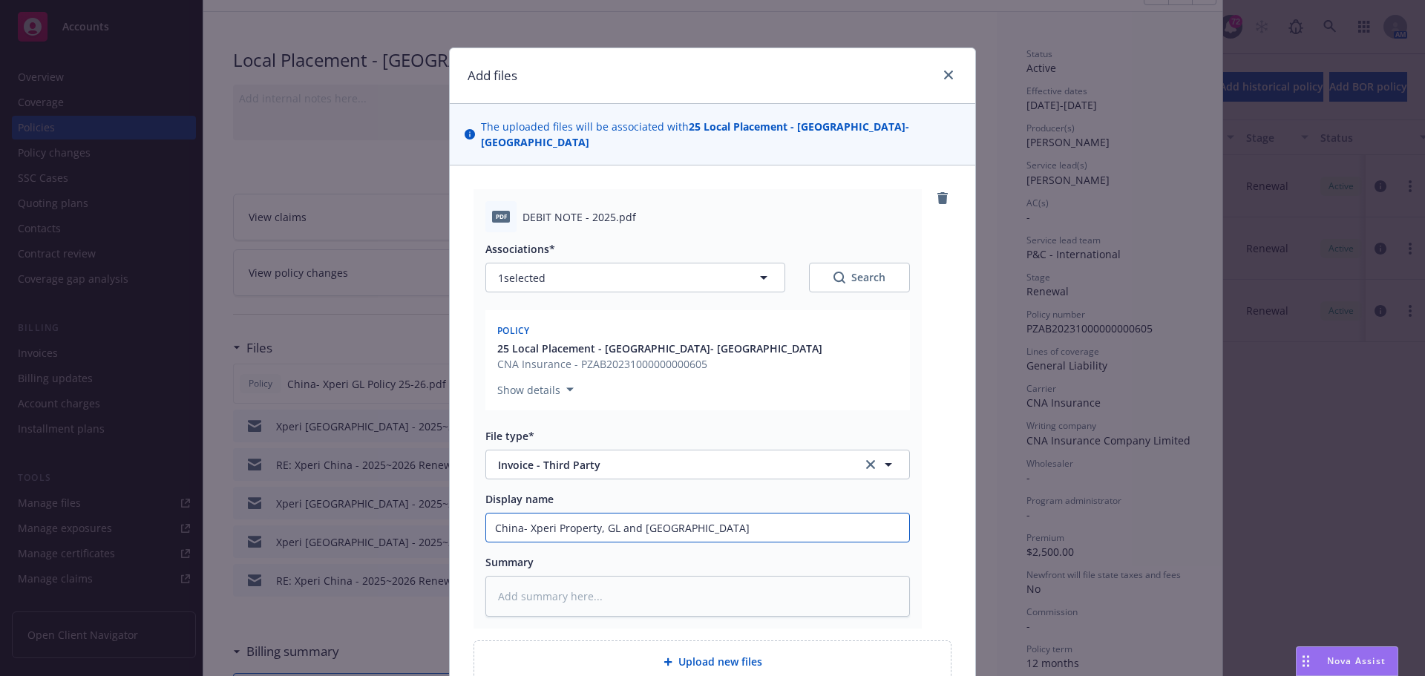
type input "China- Xperi Property, GL and EL Inovic"
type textarea "x"
type input "China- Xperi Property, GL and EL Inovi"
type textarea "x"
type input "China- Xperi Property, GL and EL Inov"
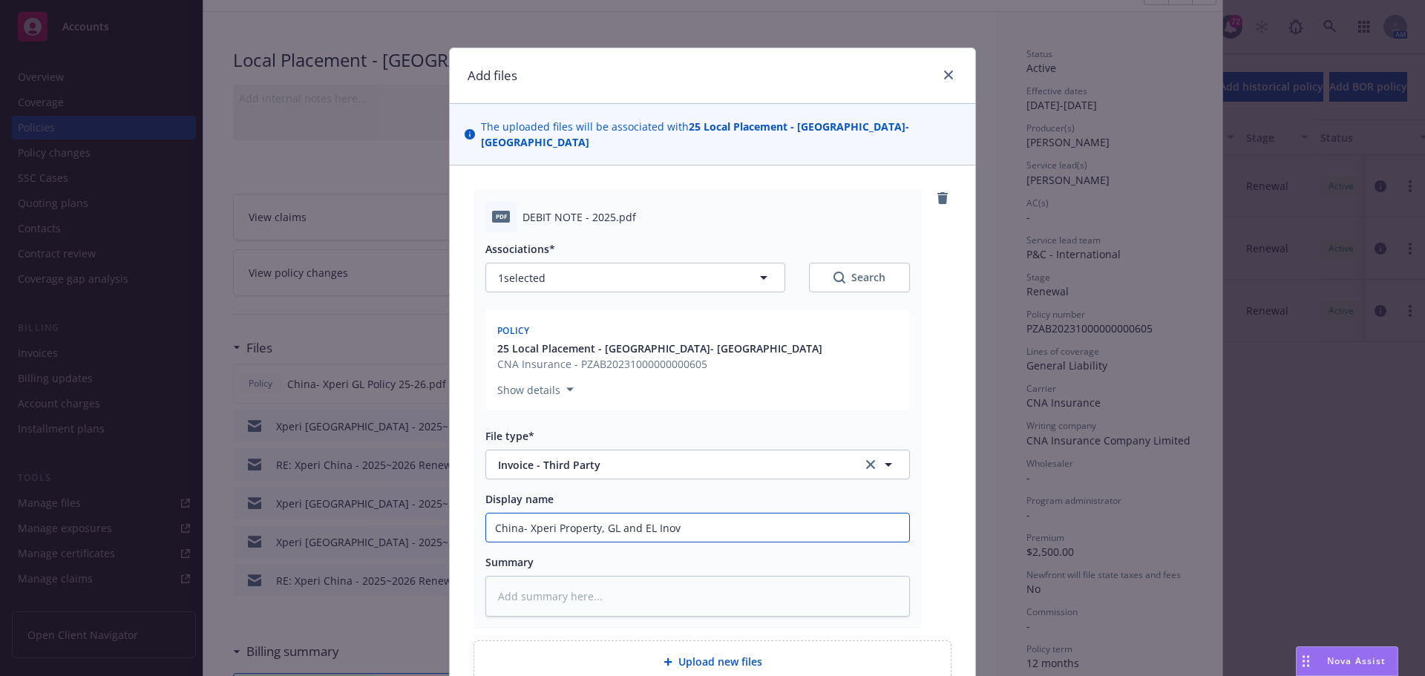
type textarea "x"
type input "China- Xperi Property, GL and EL Ino"
type textarea "x"
type input "China- Xperi Property, GL and EL In"
type textarea "x"
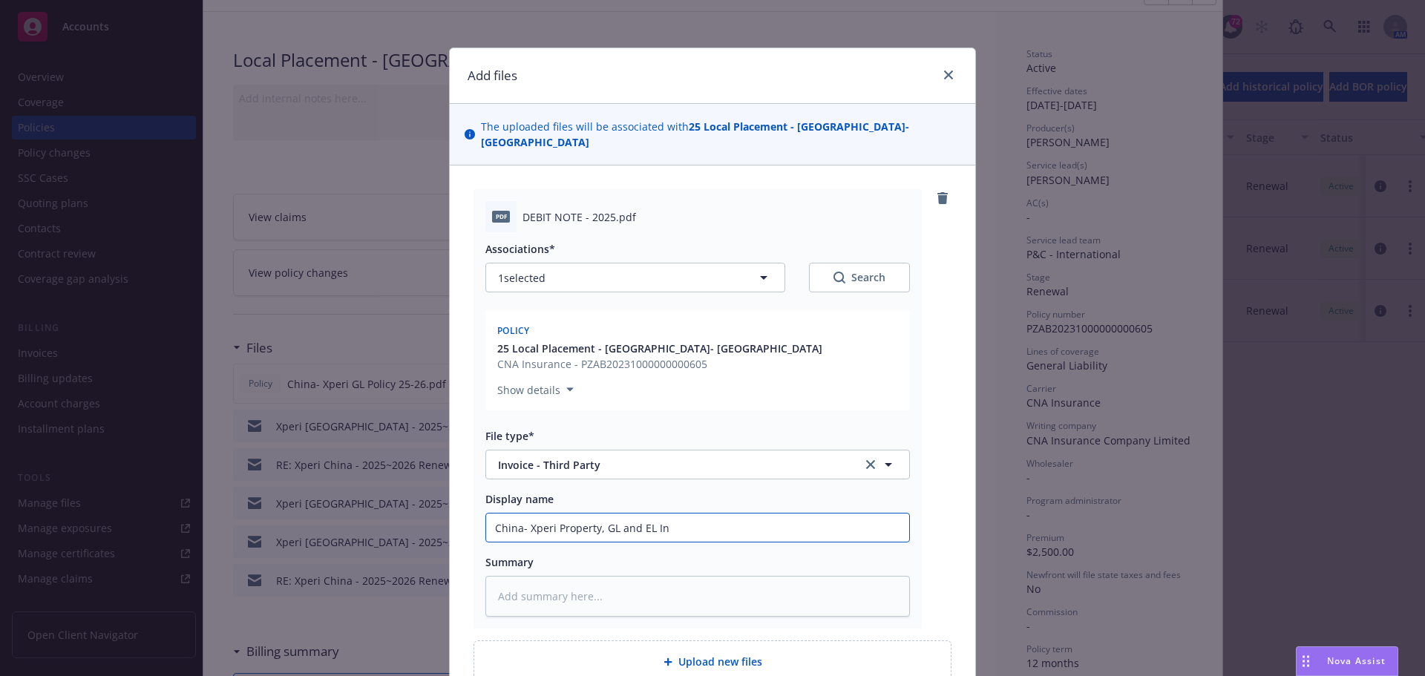
type input "China- Xperi Property, GL and EL Inv"
type textarea "x"
type input "China- Xperi Property, GL and EL Invo"
type textarea "x"
type input "China- Xperi Property, GL and EL Invoi"
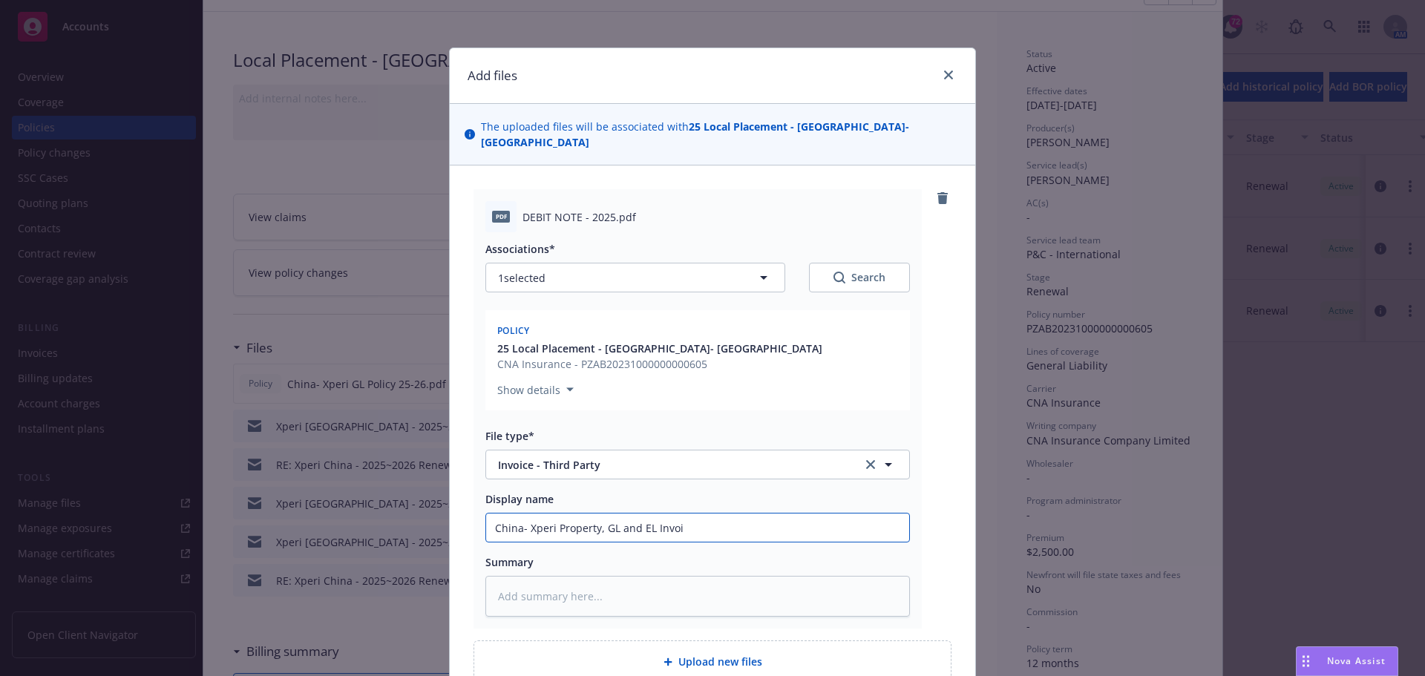
type textarea "x"
type input "China- Xperi Property, GL and EL Invoic"
type textarea "x"
type input "China- Xperi Property, GL and EL Invoice"
type textarea "x"
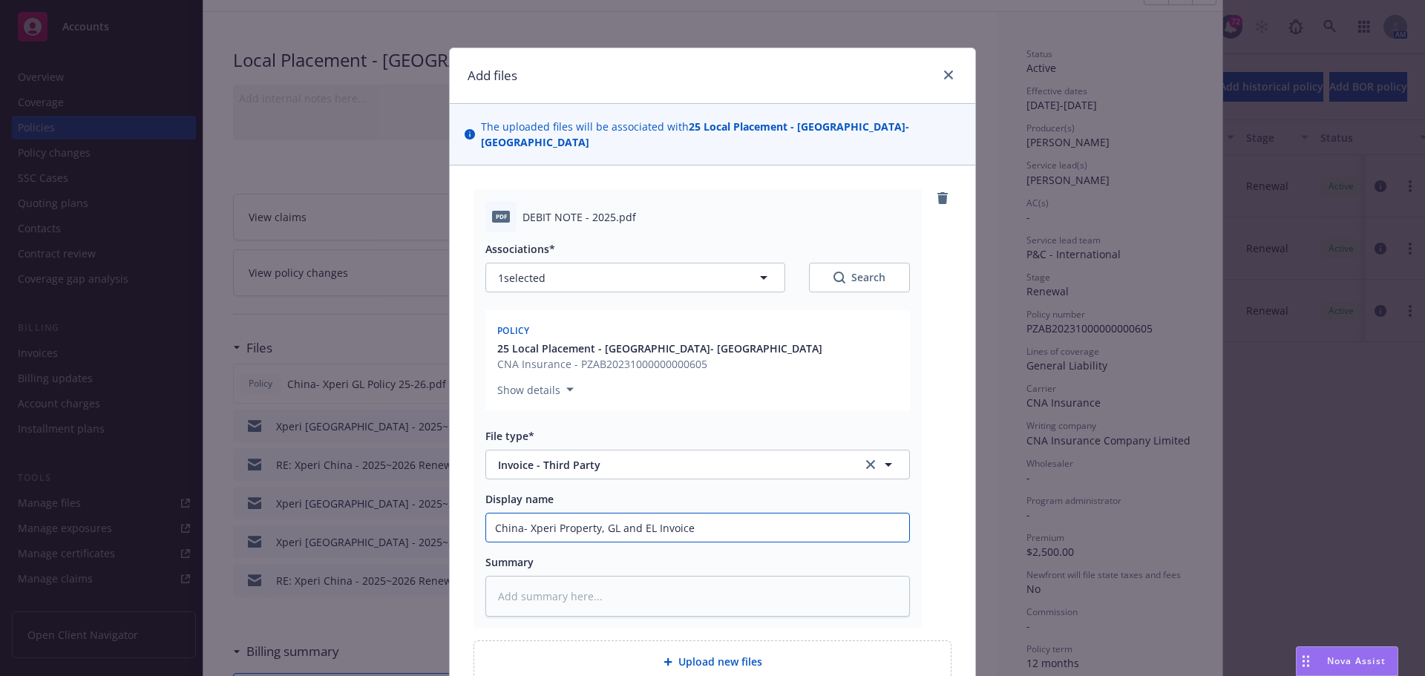
type input "China- Xperi Property, GL and EL Invoice"
type textarea "x"
type input "China- Xperi Property, GL and EL Invoice 2"
type textarea "x"
type input "China- Xperi Property, GL and EL Invoice 25"
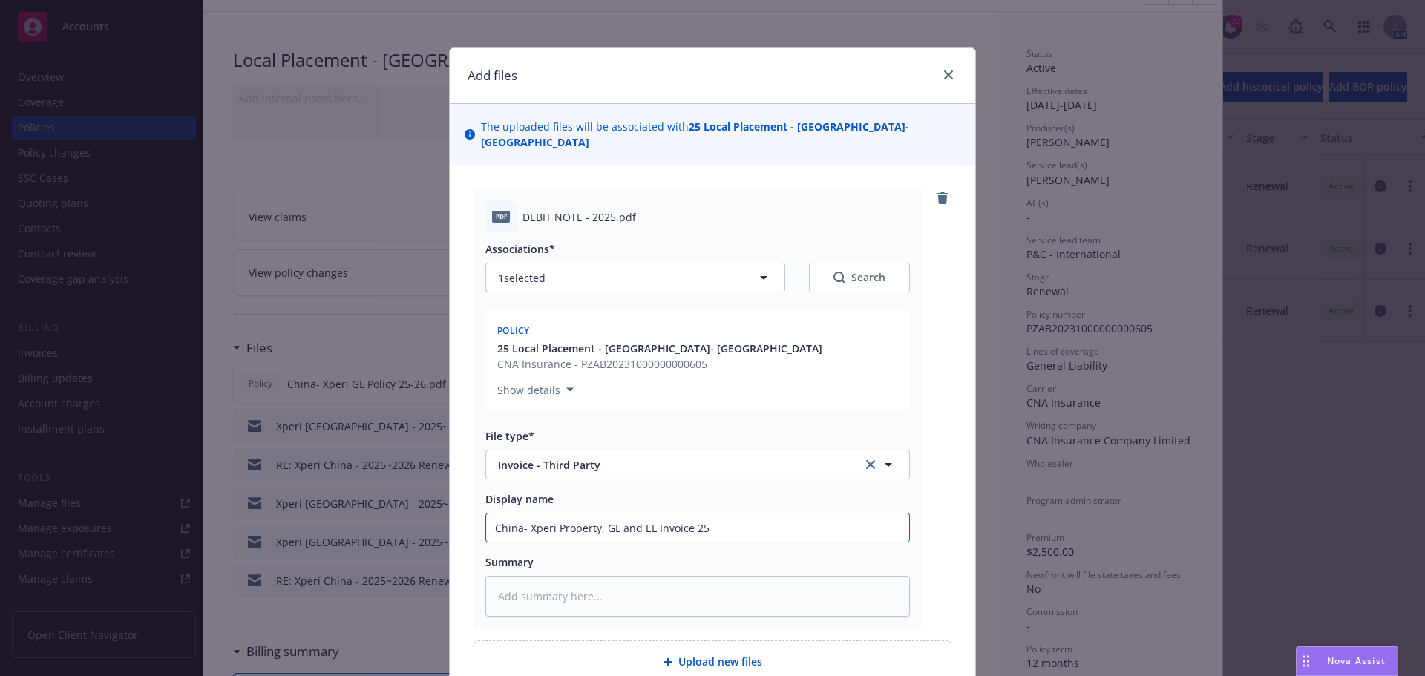
type textarea "x"
type input "China- Xperi Property, GL and EL Invoice 25-"
type textarea "x"
type input "China- Xperi Property, GL and EL Invoice 25-2"
type textarea "x"
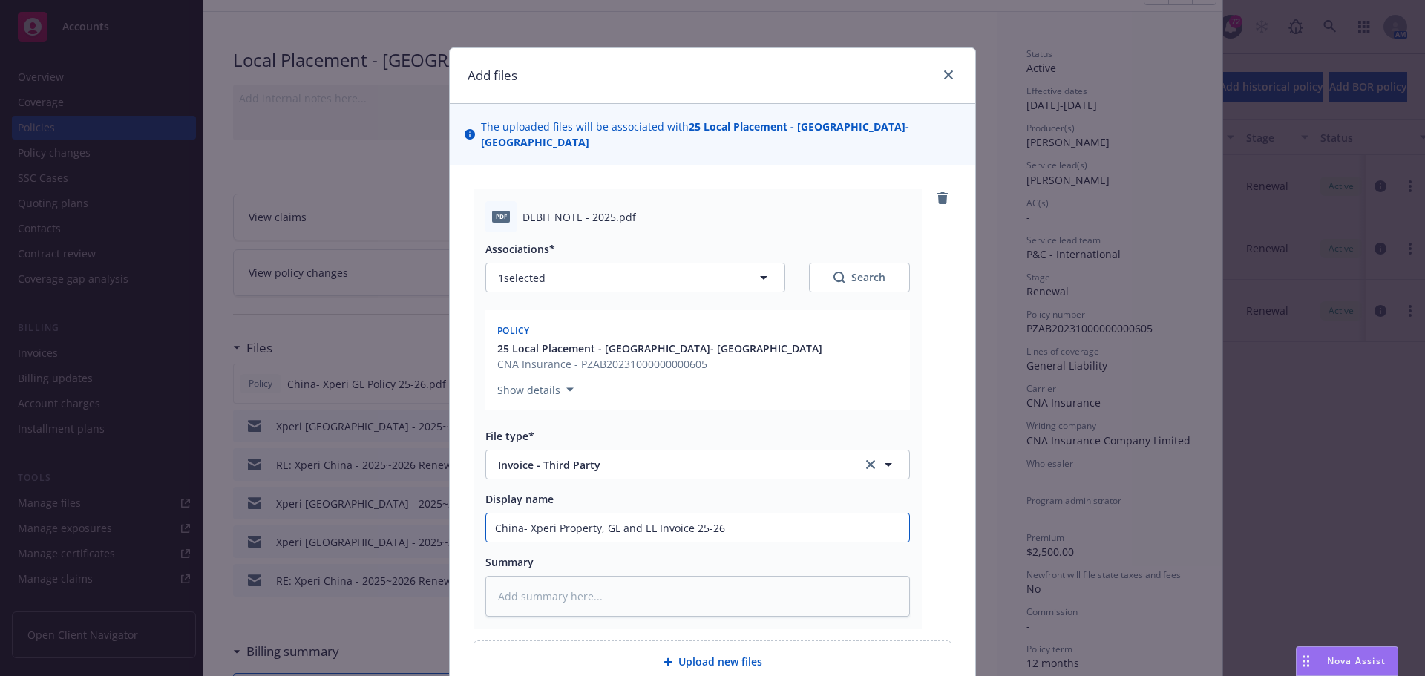
type input "China- Xperi Property, GL and EL Invoice 25-26"
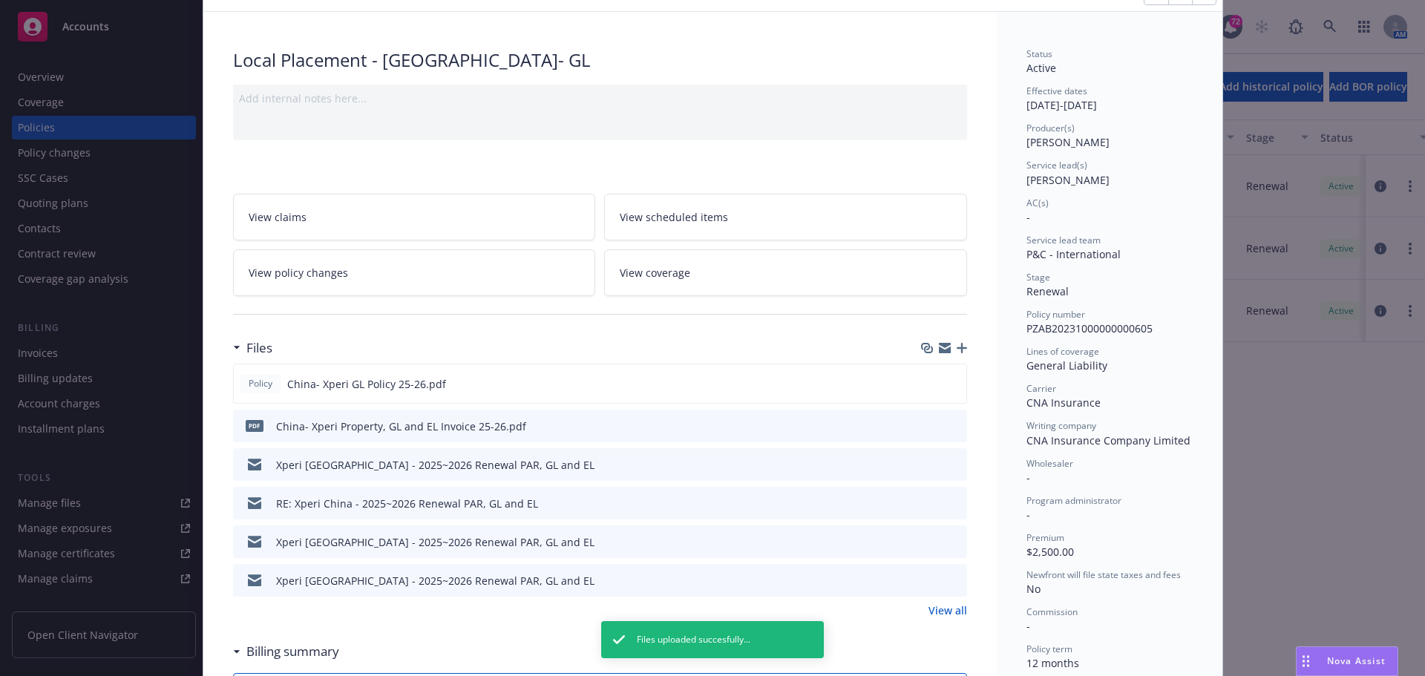
click at [957, 348] on icon "button" at bounding box center [962, 348] width 10 height 10
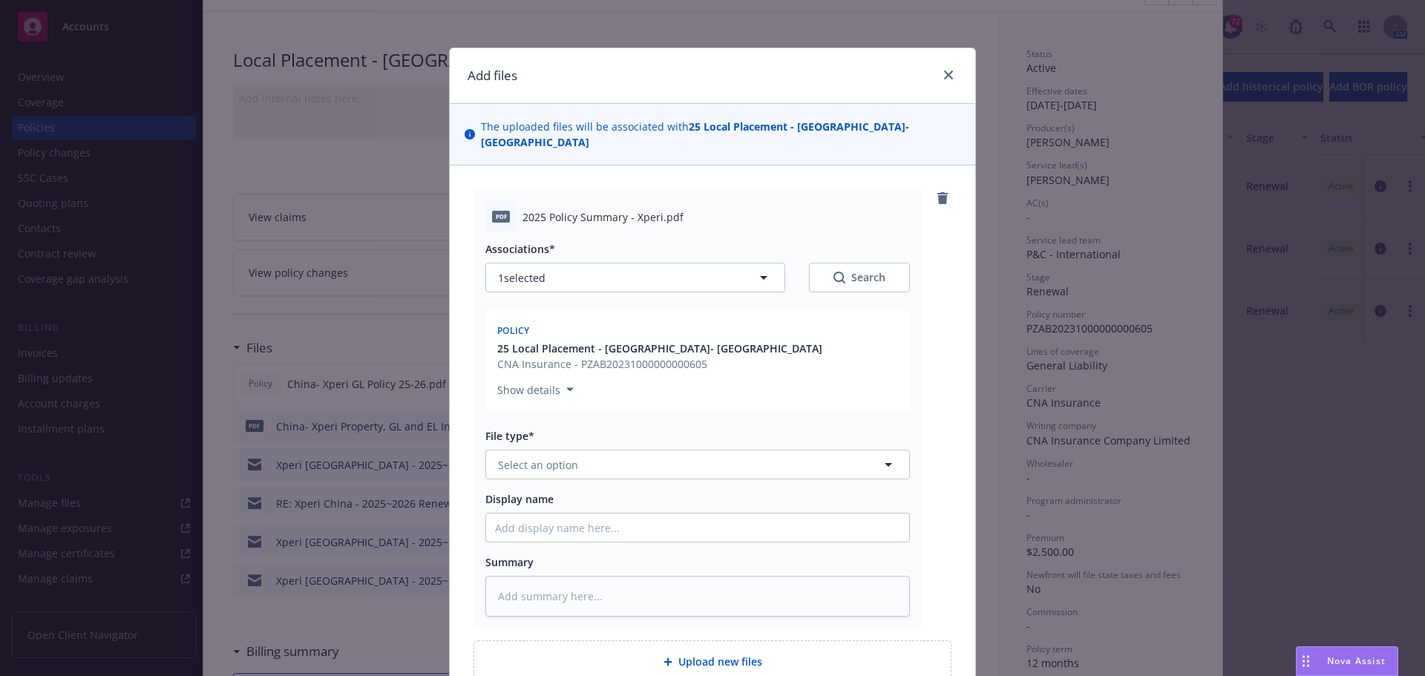
type textarea "x"
click at [525, 457] on span "Select an option" at bounding box center [538, 465] width 80 height 16
type input "summary"
click at [534, 525] on div "Local policy summary" at bounding box center [697, 544] width 423 height 39
click at [534, 520] on input "Display name" at bounding box center [697, 528] width 423 height 28
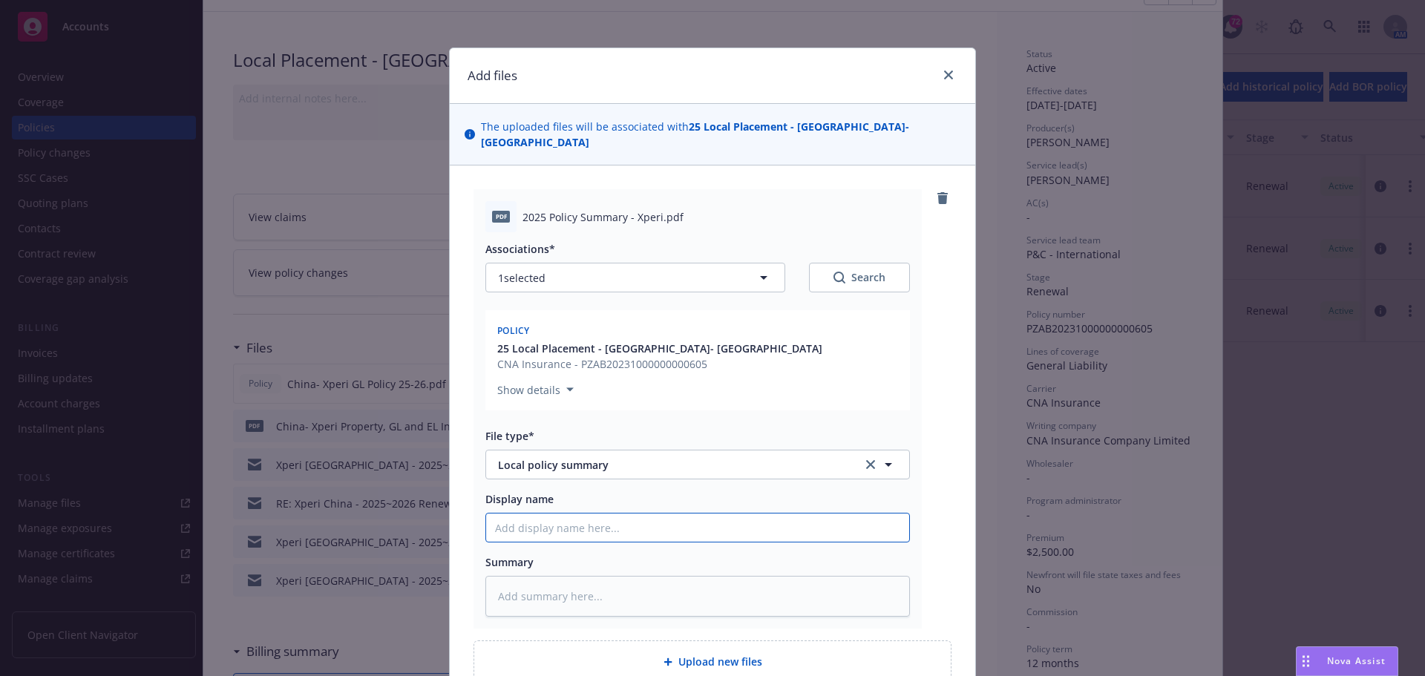
type textarea "x"
type input "C"
type textarea "x"
type input "Ci"
type textarea "x"
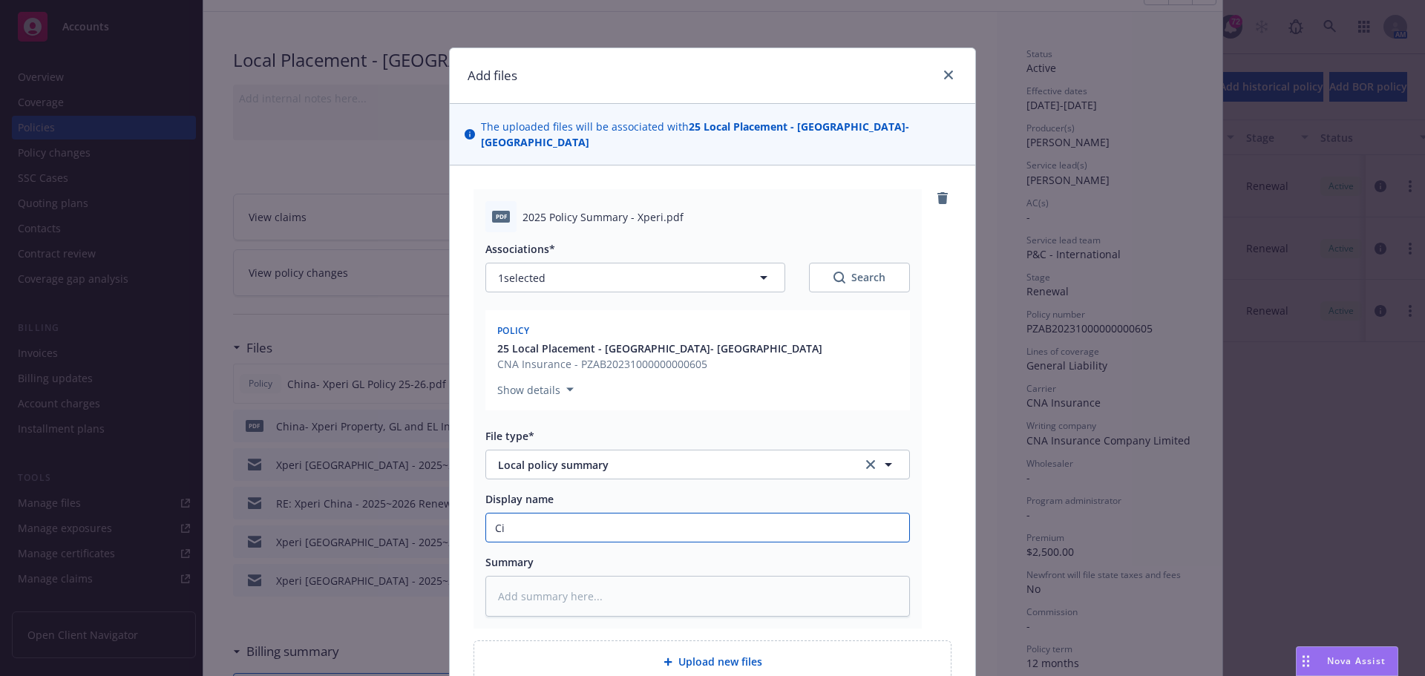
type input "C"
type textarea "x"
type input "Ch"
type textarea "x"
type input "Chi"
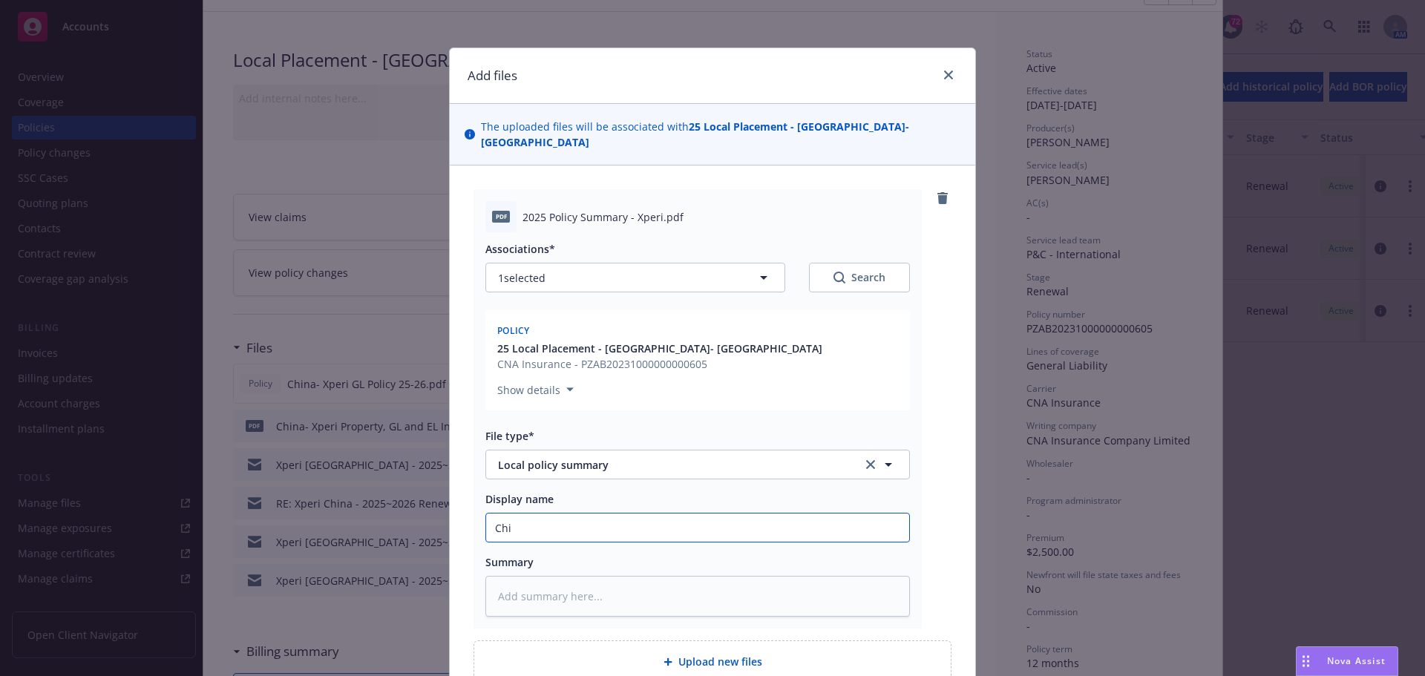
type textarea "x"
type input "Chin"
type textarea "x"
type input "[GEOGRAPHIC_DATA]"
type textarea "x"
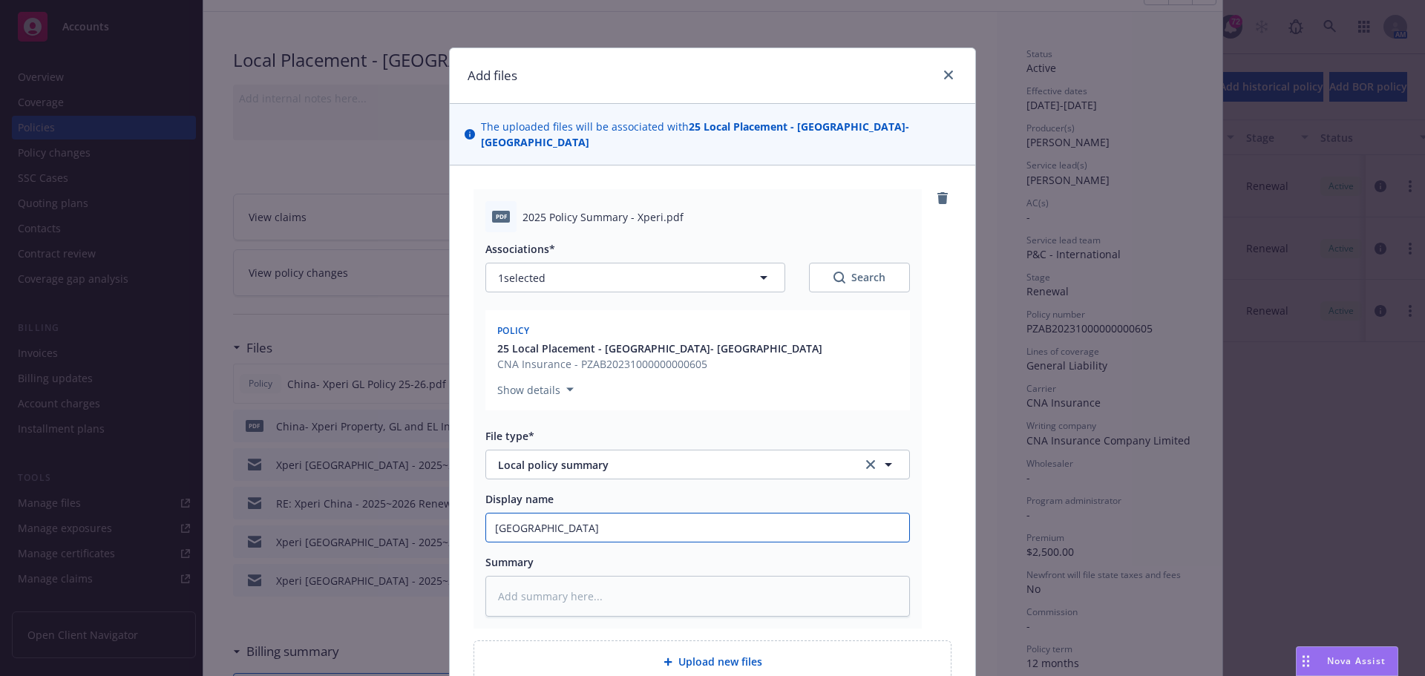
type input "[GEOGRAPHIC_DATA]-"
type textarea "x"
type input "[GEOGRAPHIC_DATA]-"
type textarea "x"
type input "China- P"
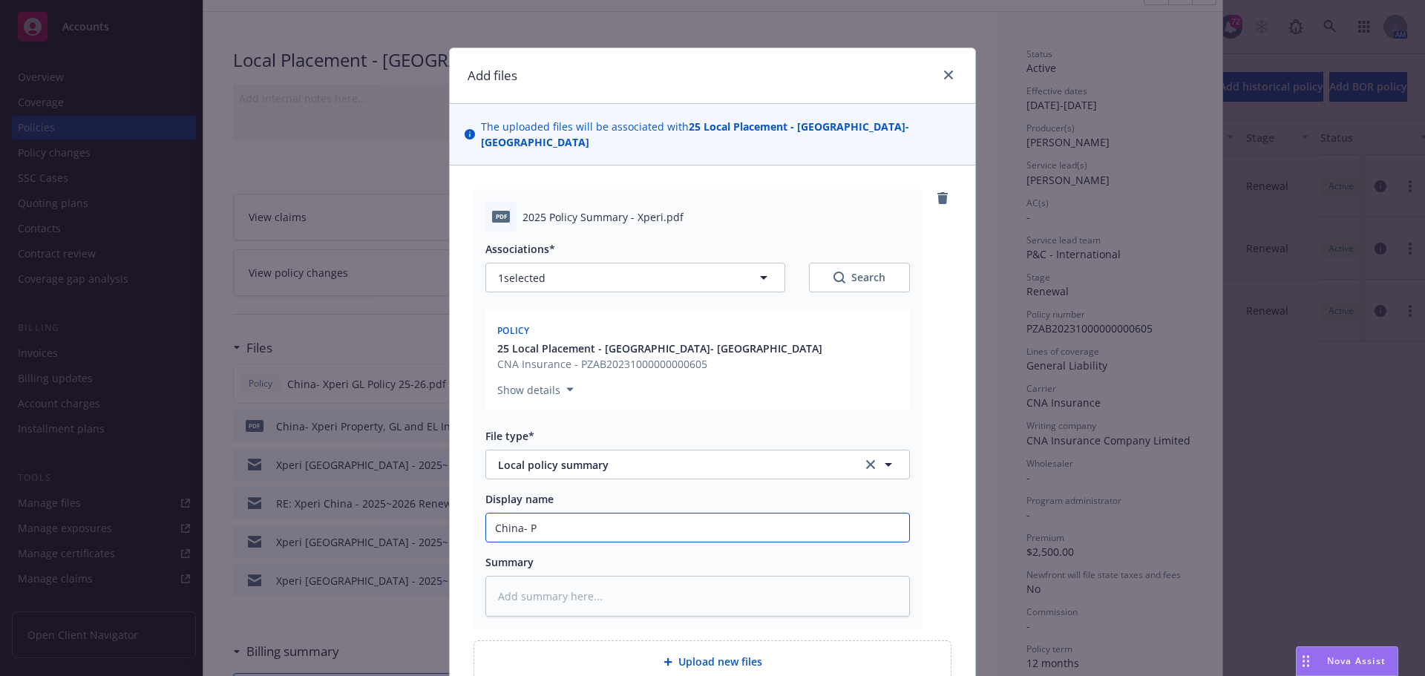
type textarea "x"
type input "China- PR"
type textarea "x"
type input "China- PRo"
type textarea "x"
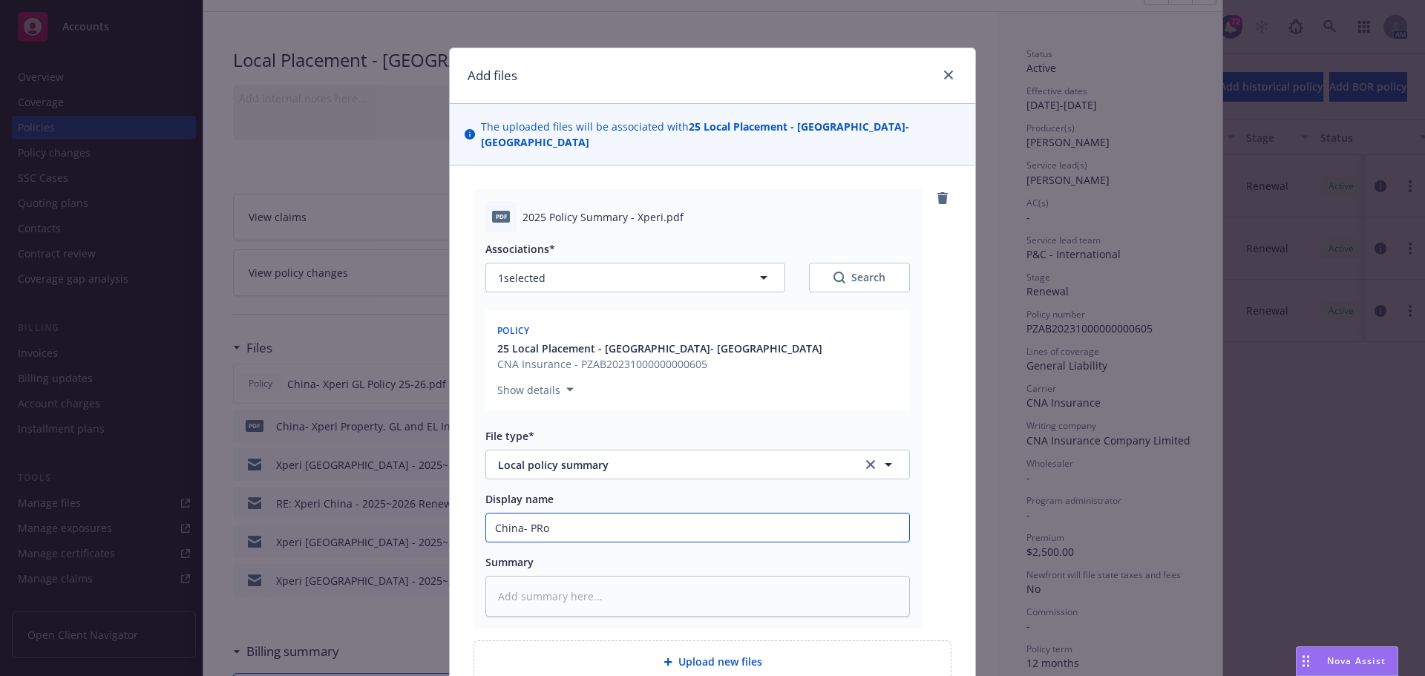
type input "China- PR"
type textarea "x"
type input "China- P"
type textarea "x"
type input "[GEOGRAPHIC_DATA]-"
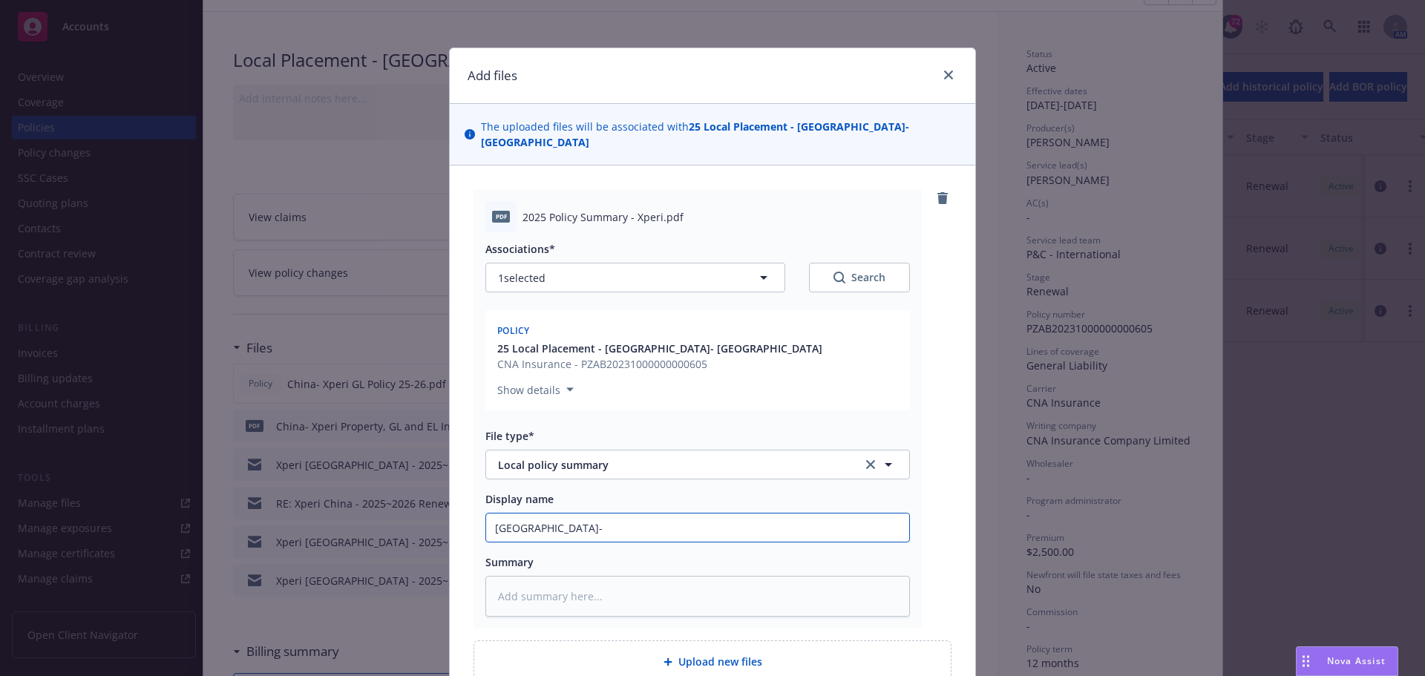
type textarea "x"
type input "China- X"
type textarea "x"
type input "China- Xp"
type textarea "x"
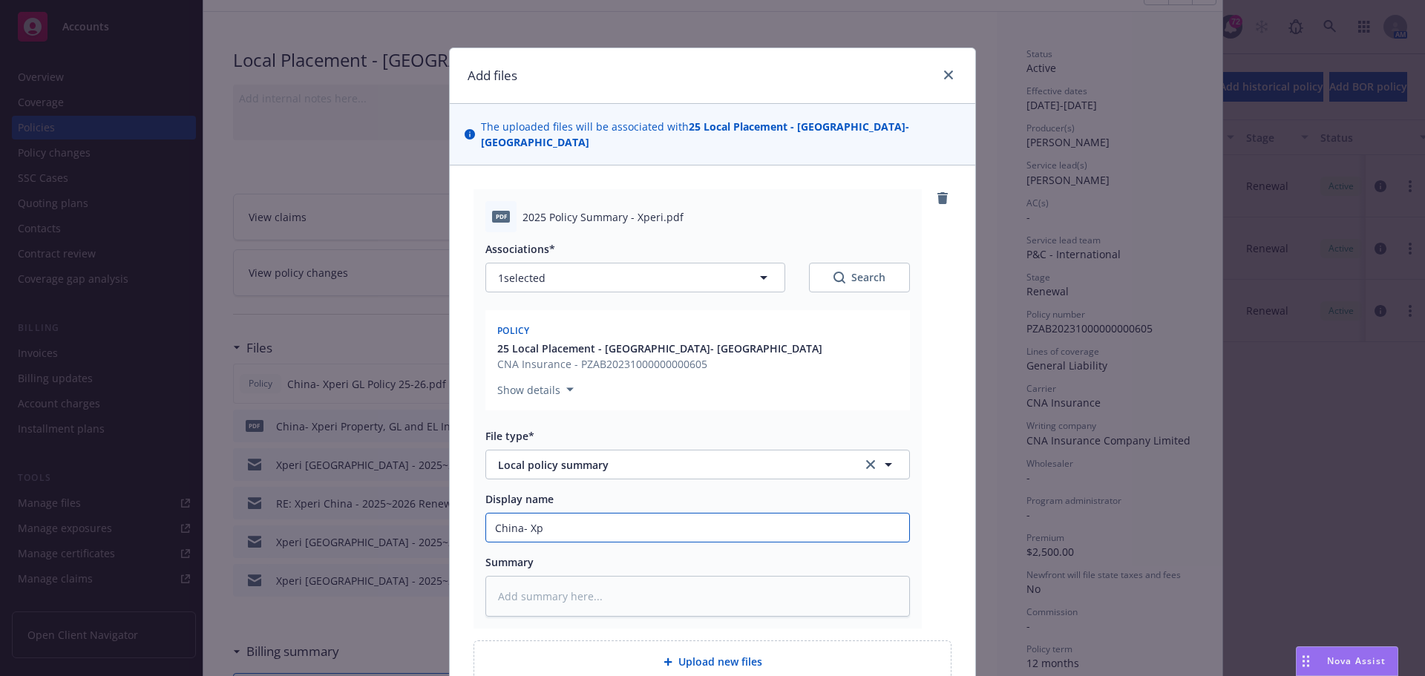
type input "China- Xpe"
type textarea "x"
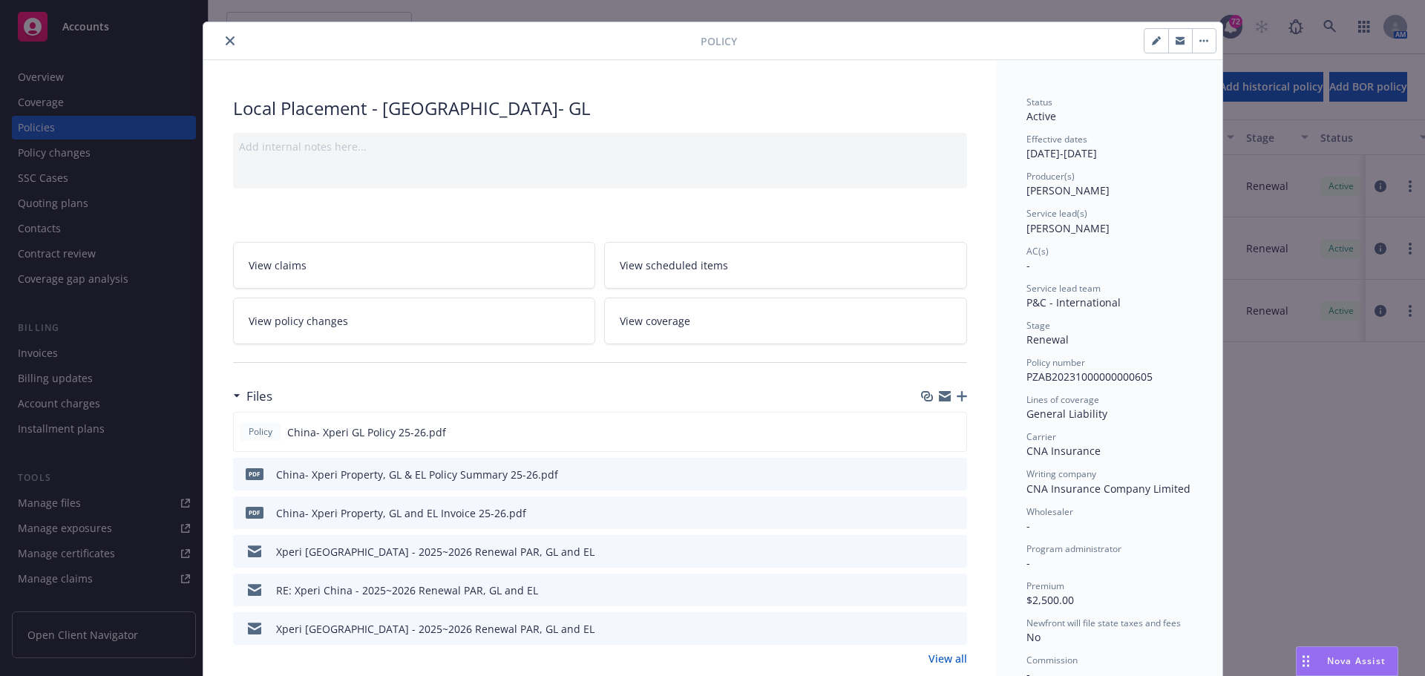
scroll to position [0, 0]
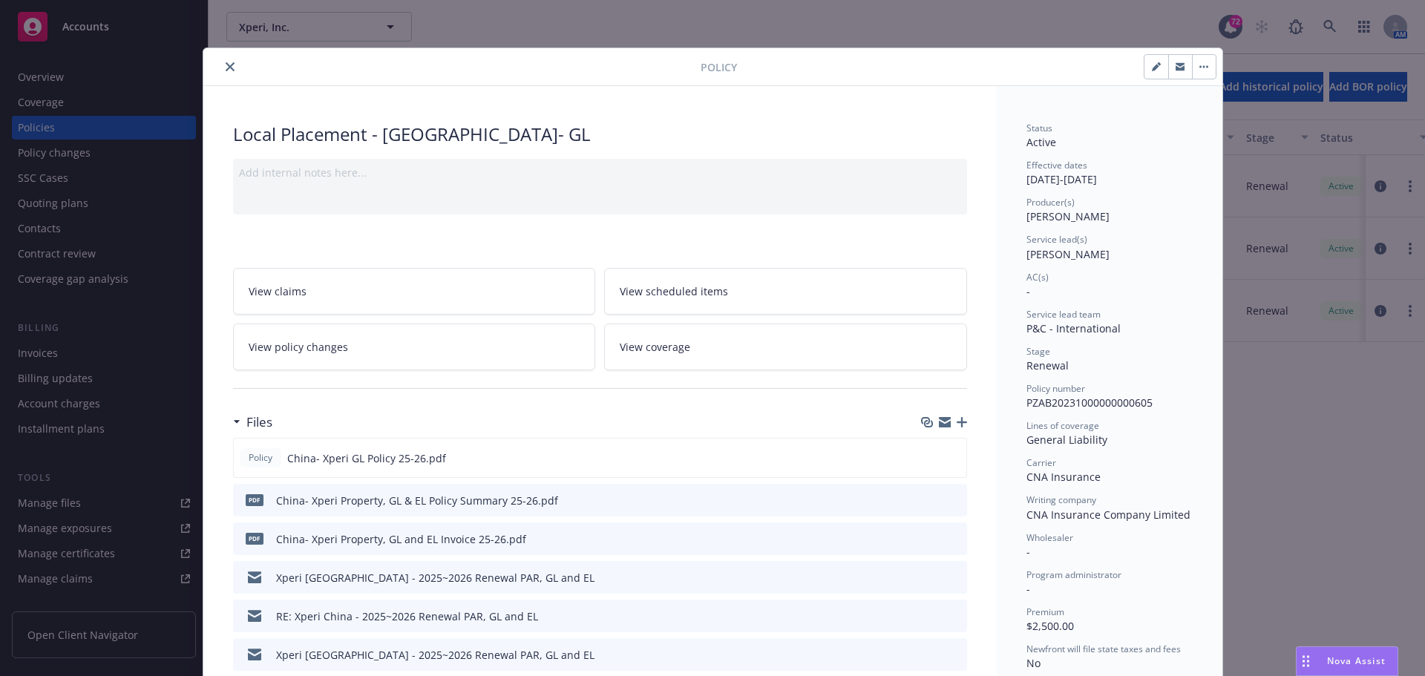
click at [226, 70] on icon "close" at bounding box center [230, 66] width 9 height 9
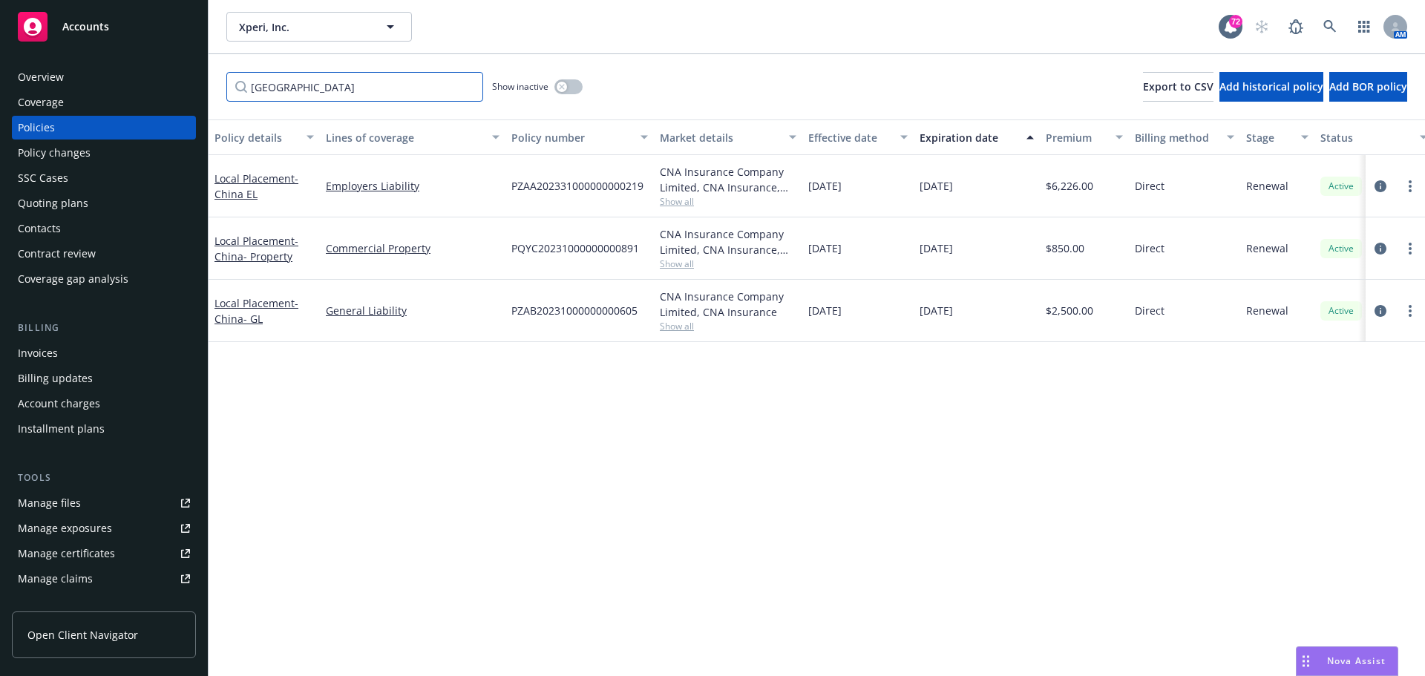
drag, startPoint x: 276, startPoint y: 88, endPoint x: 170, endPoint y: 88, distance: 106.1
click at [156, 88] on div "Accounts Overview Coverage Policies Policy changes SSC Cases Quoting plans Cont…" at bounding box center [712, 338] width 1425 height 676
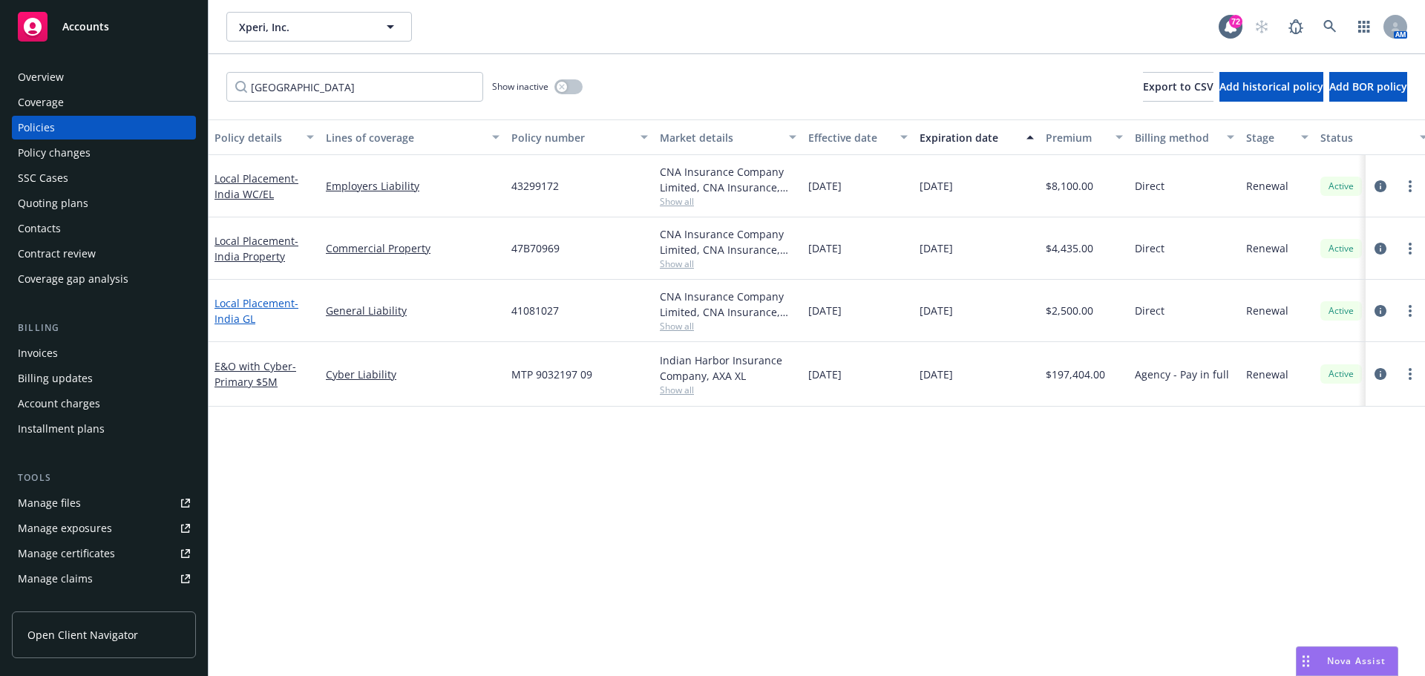
click at [246, 307] on link "Local Placement - [GEOGRAPHIC_DATA] GL" at bounding box center [257, 311] width 84 height 30
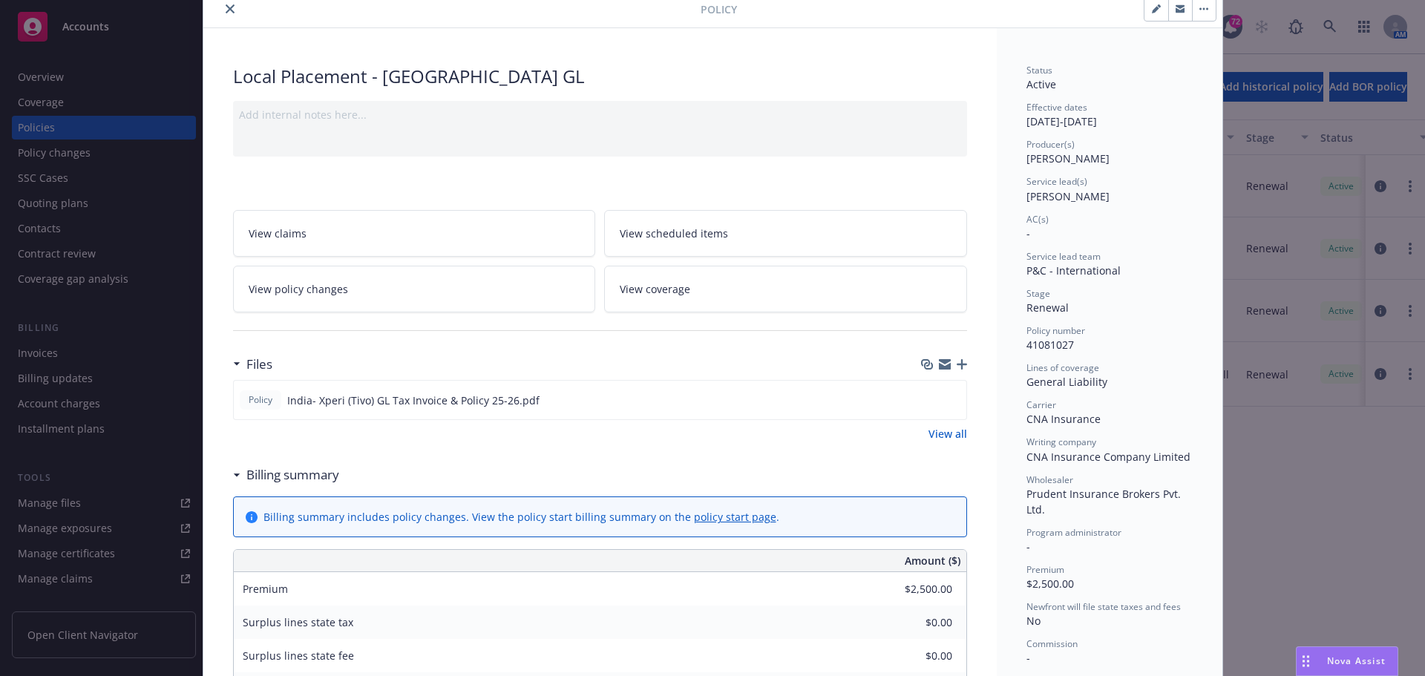
scroll to position [148, 0]
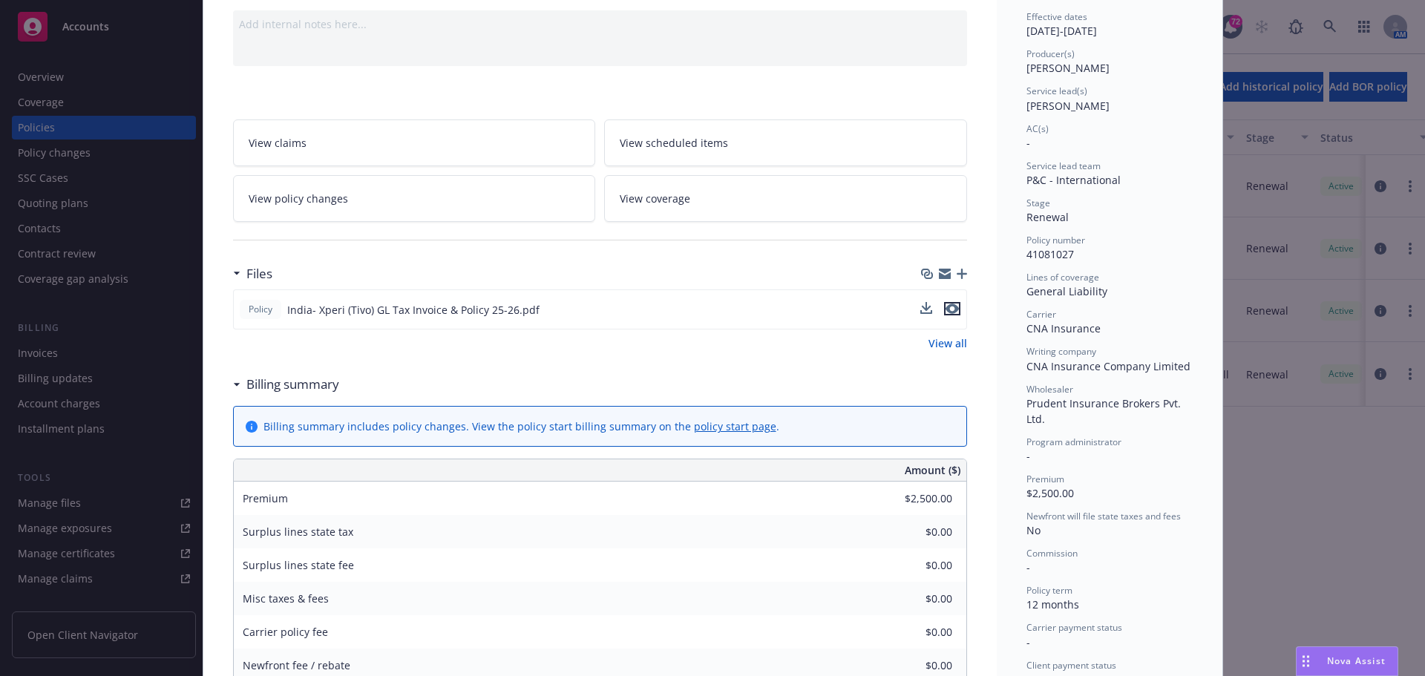
click at [946, 313] on icon "preview file" at bounding box center [952, 309] width 13 height 10
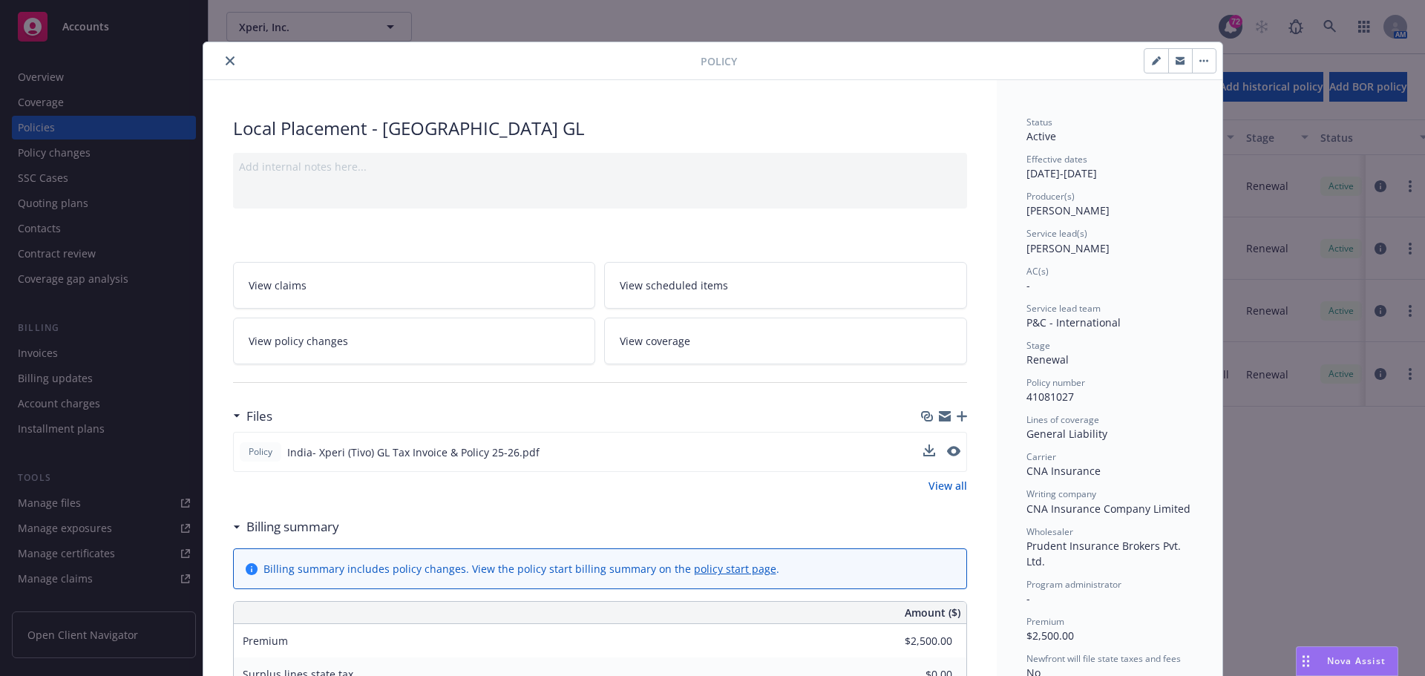
scroll to position [0, 0]
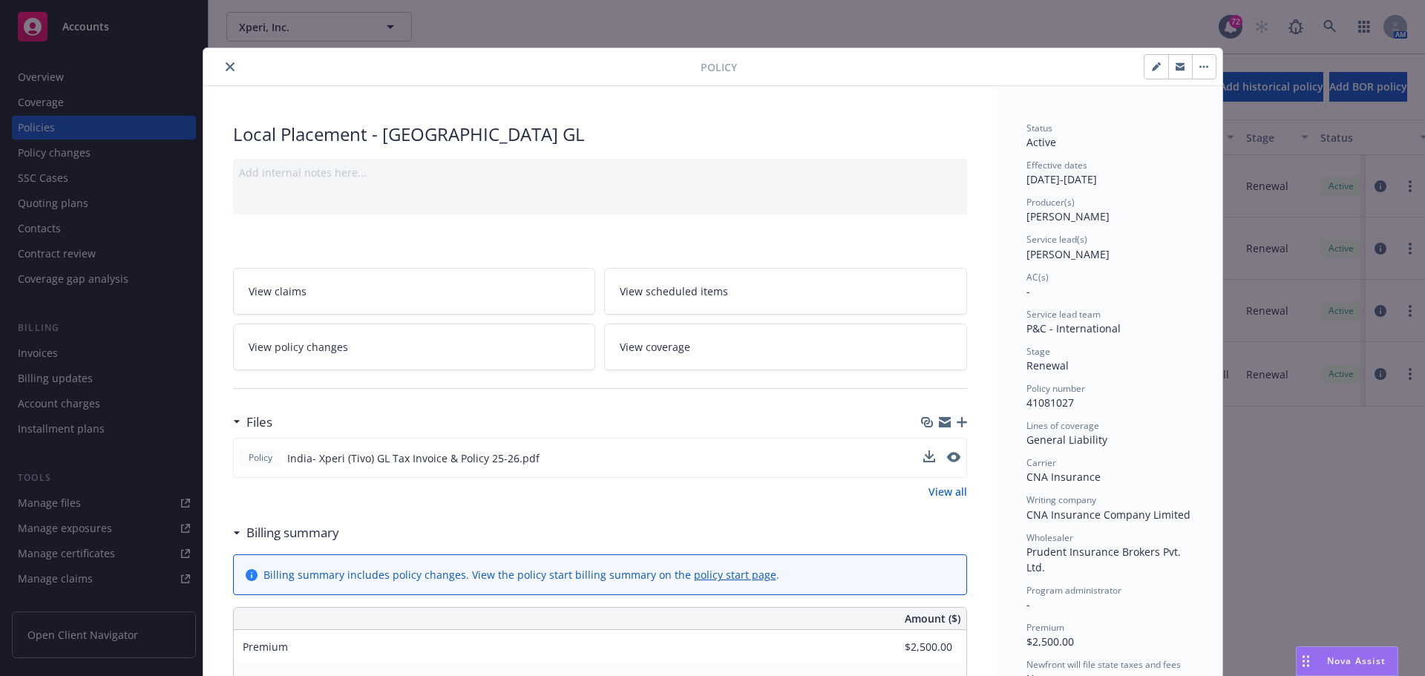
click at [226, 70] on icon "close" at bounding box center [230, 66] width 9 height 9
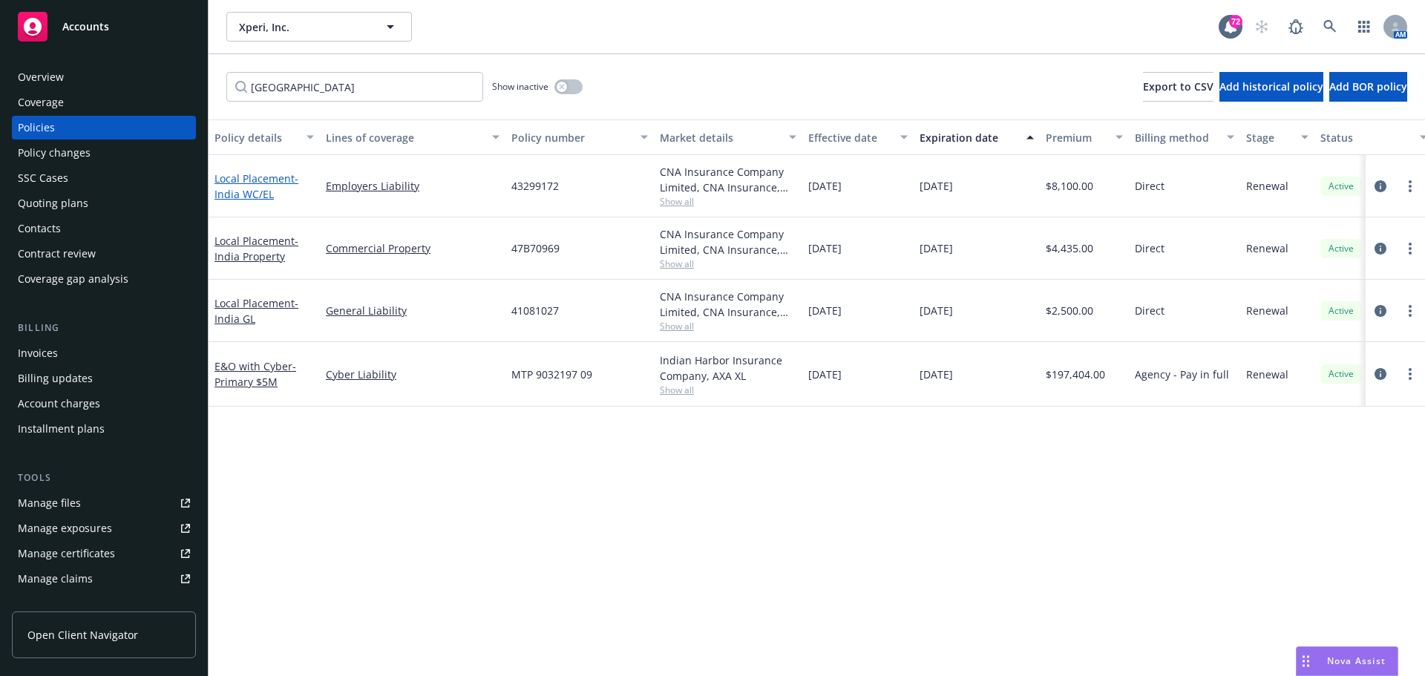
click at [249, 191] on span "- India WC/EL" at bounding box center [257, 186] width 84 height 30
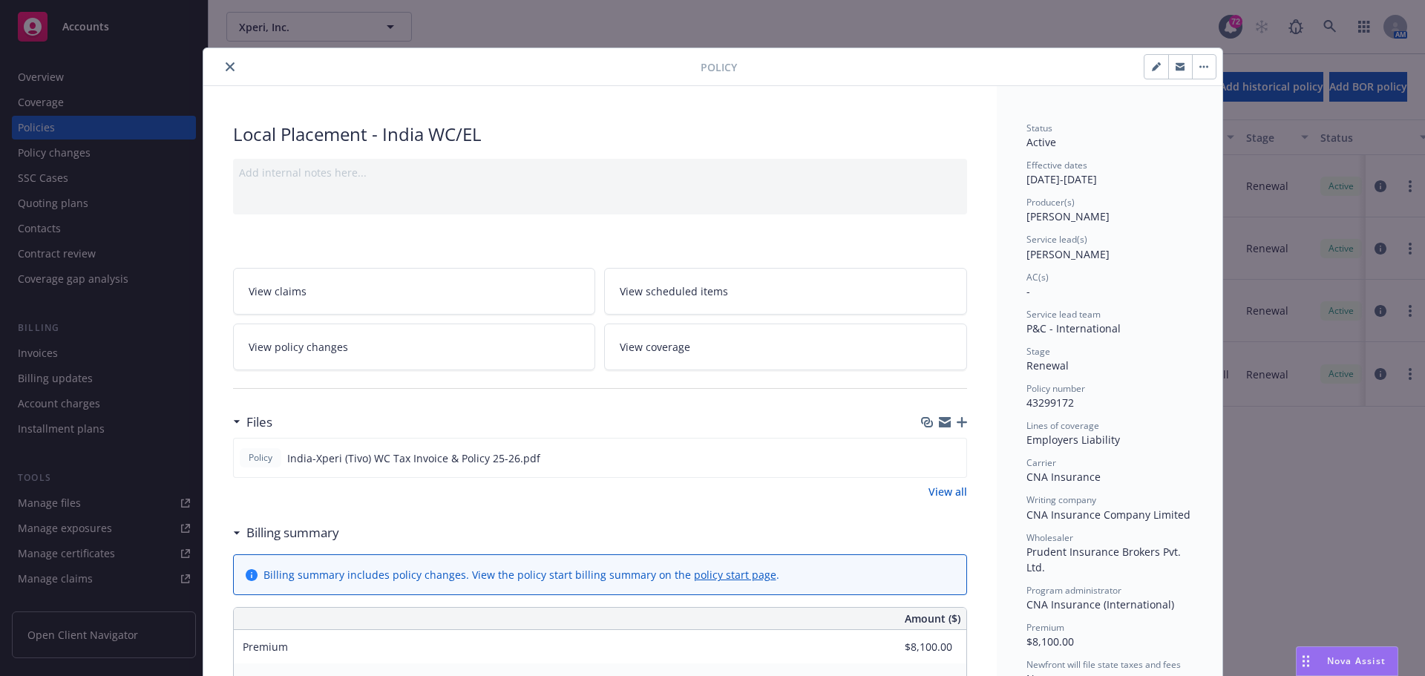
click at [226, 69] on icon "close" at bounding box center [230, 66] width 9 height 9
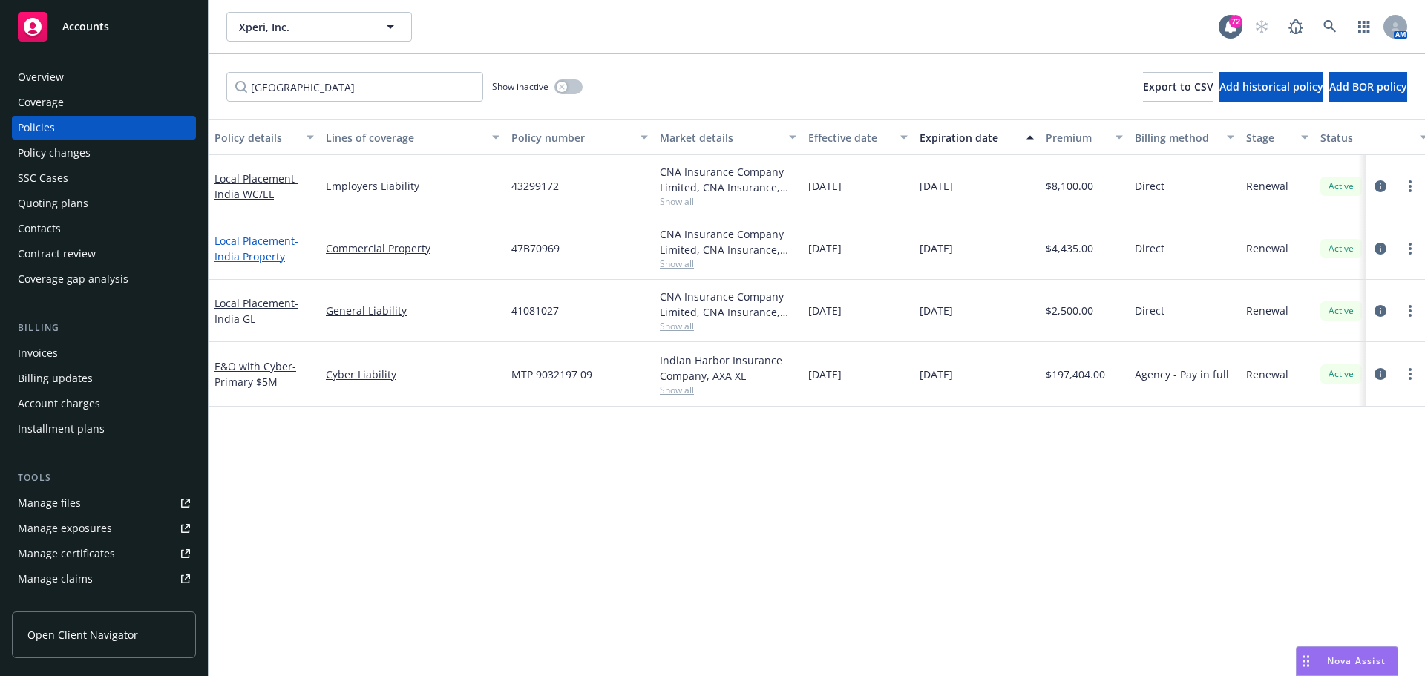
click at [242, 250] on span "- [GEOGRAPHIC_DATA] Property" at bounding box center [257, 249] width 84 height 30
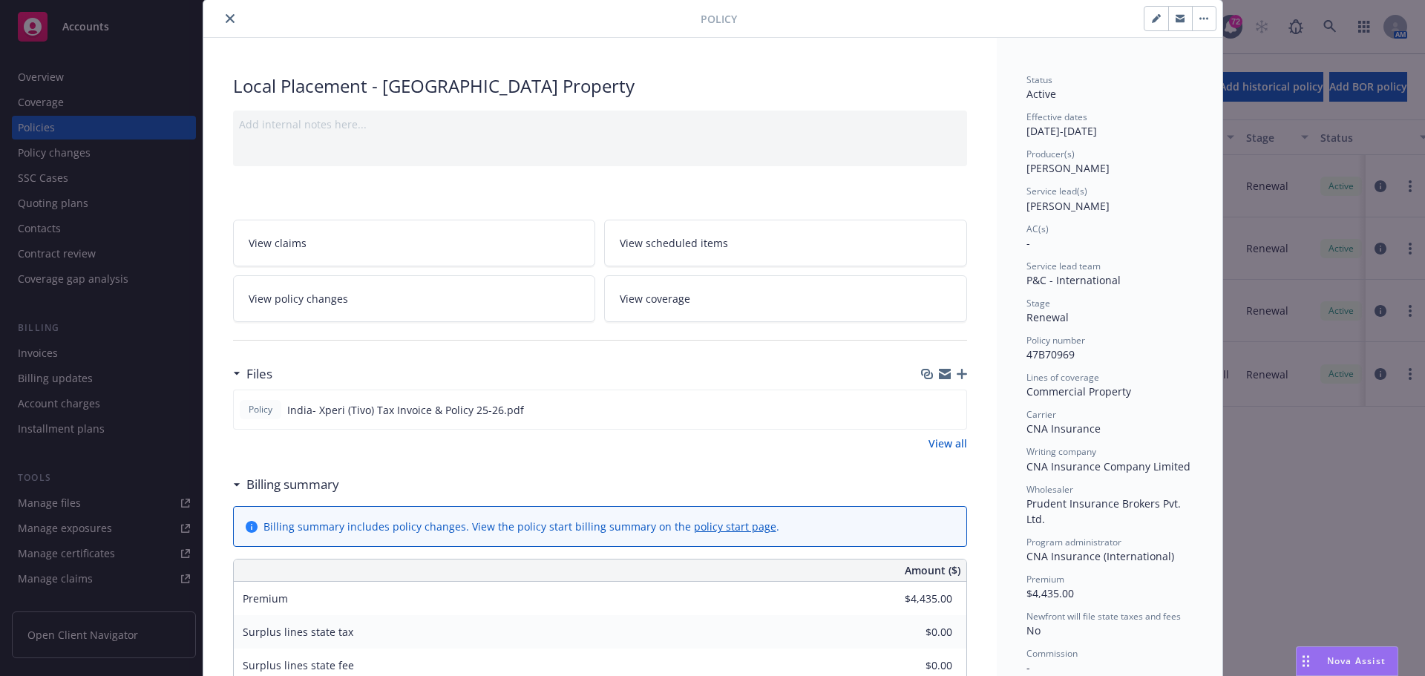
scroll to position [74, 0]
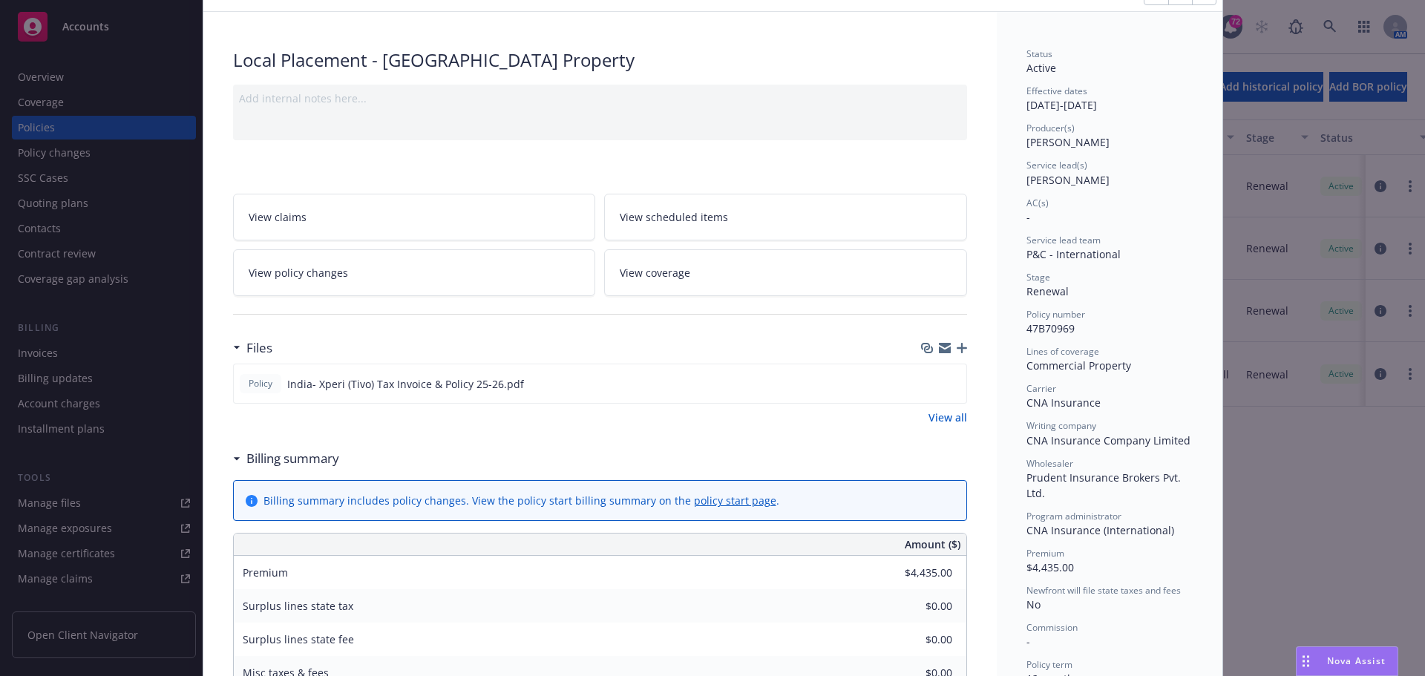
click at [957, 345] on icon "button" at bounding box center [962, 348] width 10 height 10
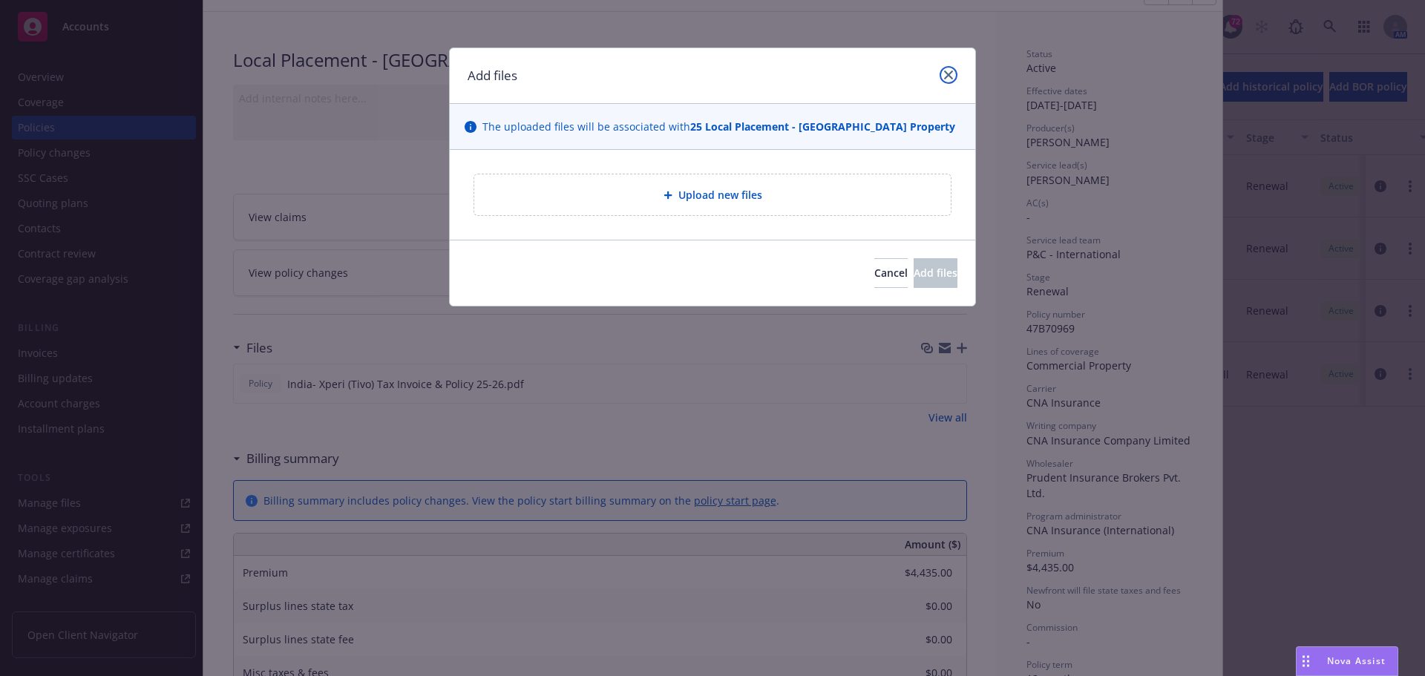
click at [943, 75] on link "close" at bounding box center [949, 75] width 18 height 18
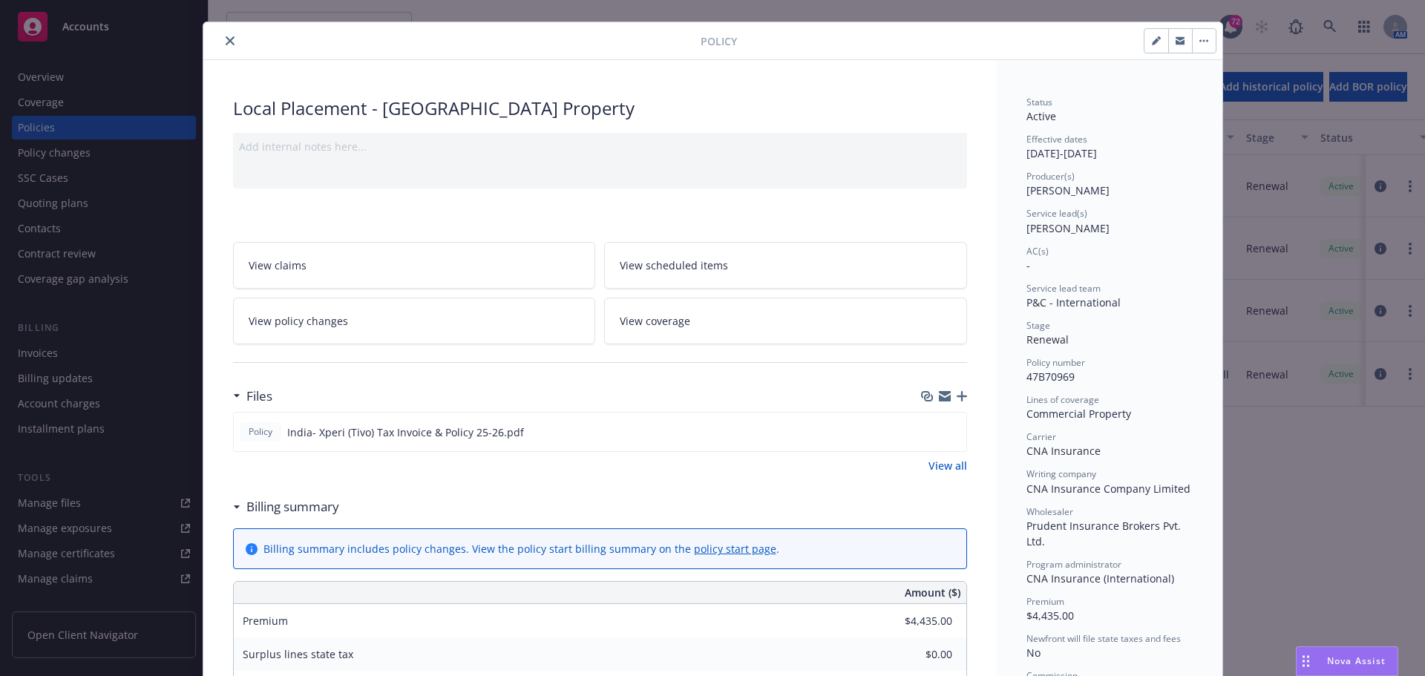
scroll to position [0, 0]
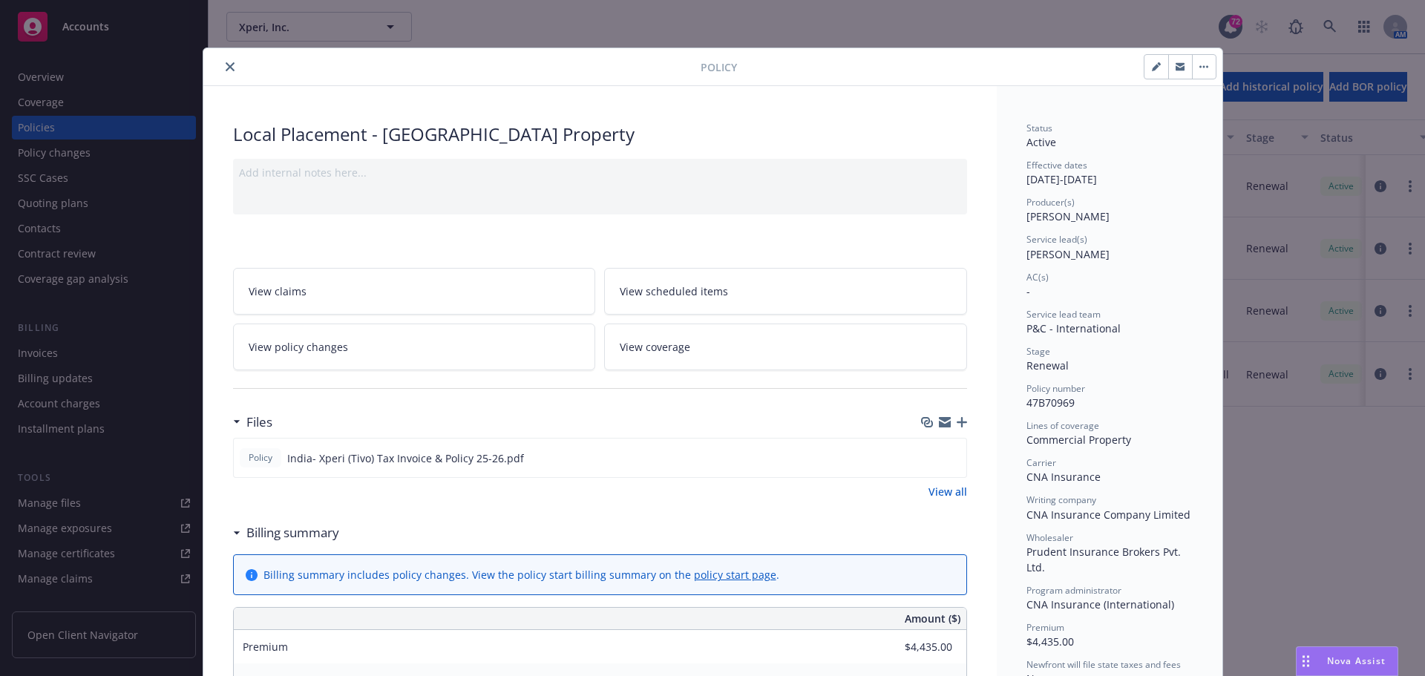
click at [226, 69] on icon "close" at bounding box center [230, 66] width 9 height 9
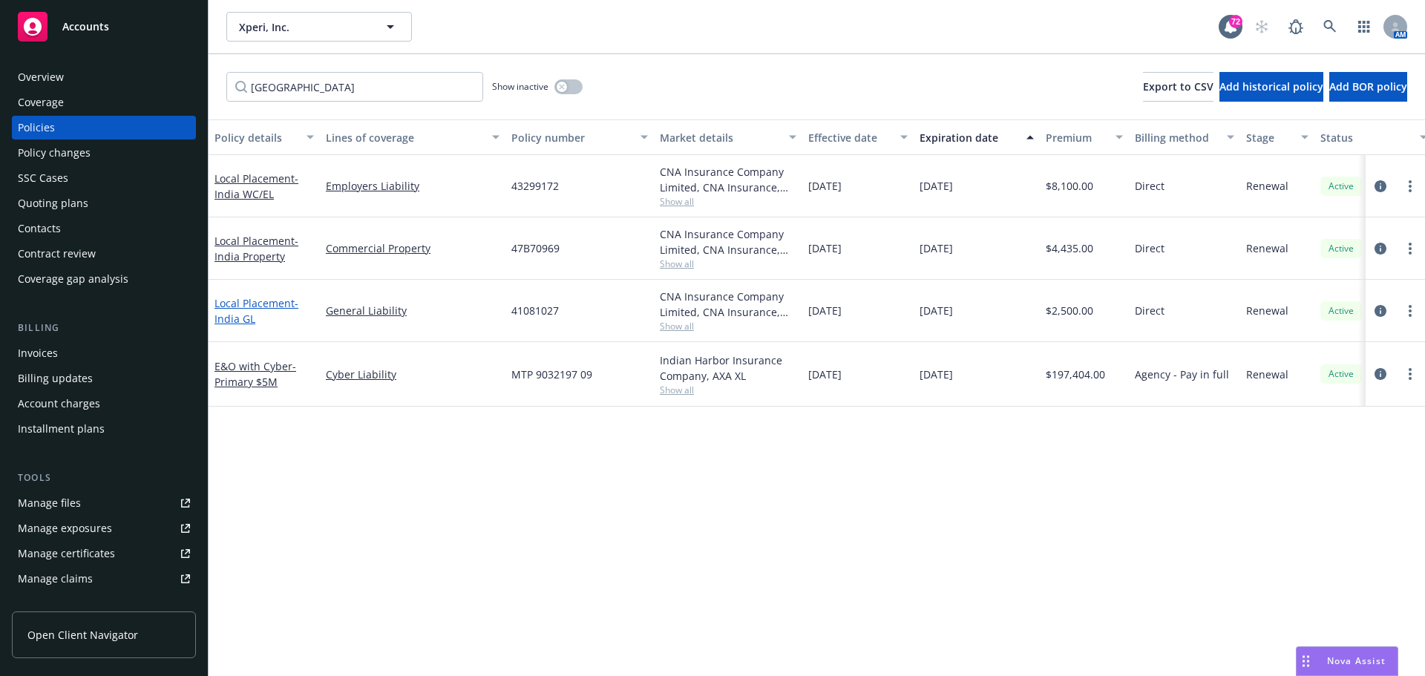
click at [238, 307] on link "Local Placement - [GEOGRAPHIC_DATA] GL" at bounding box center [257, 311] width 84 height 30
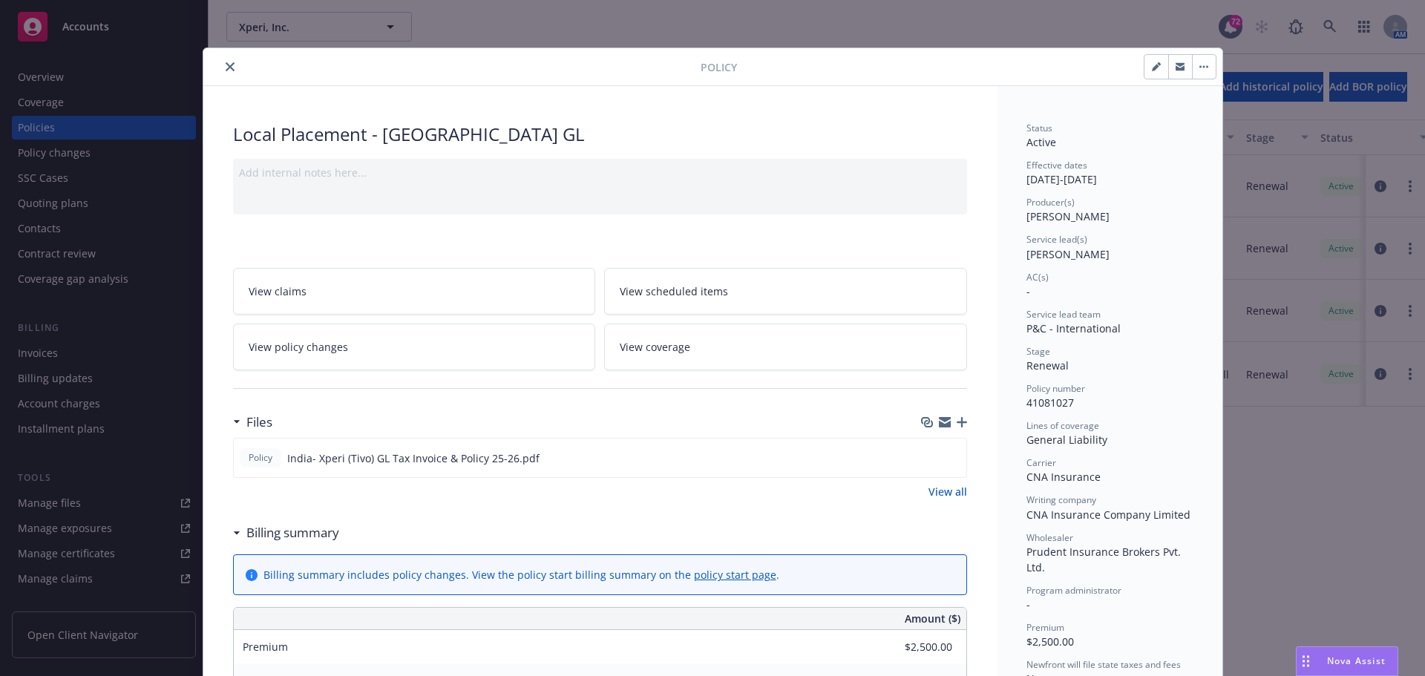
scroll to position [45, 0]
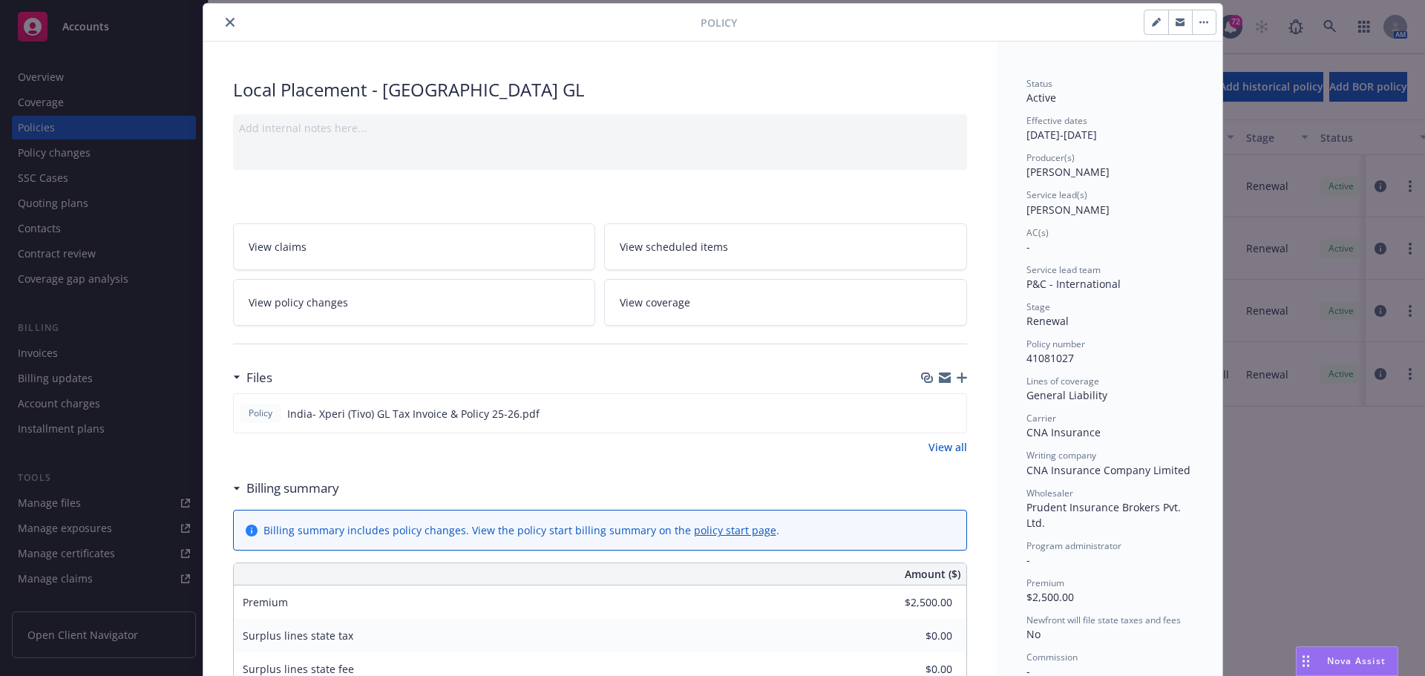
click at [957, 376] on icon "button" at bounding box center [962, 378] width 10 height 10
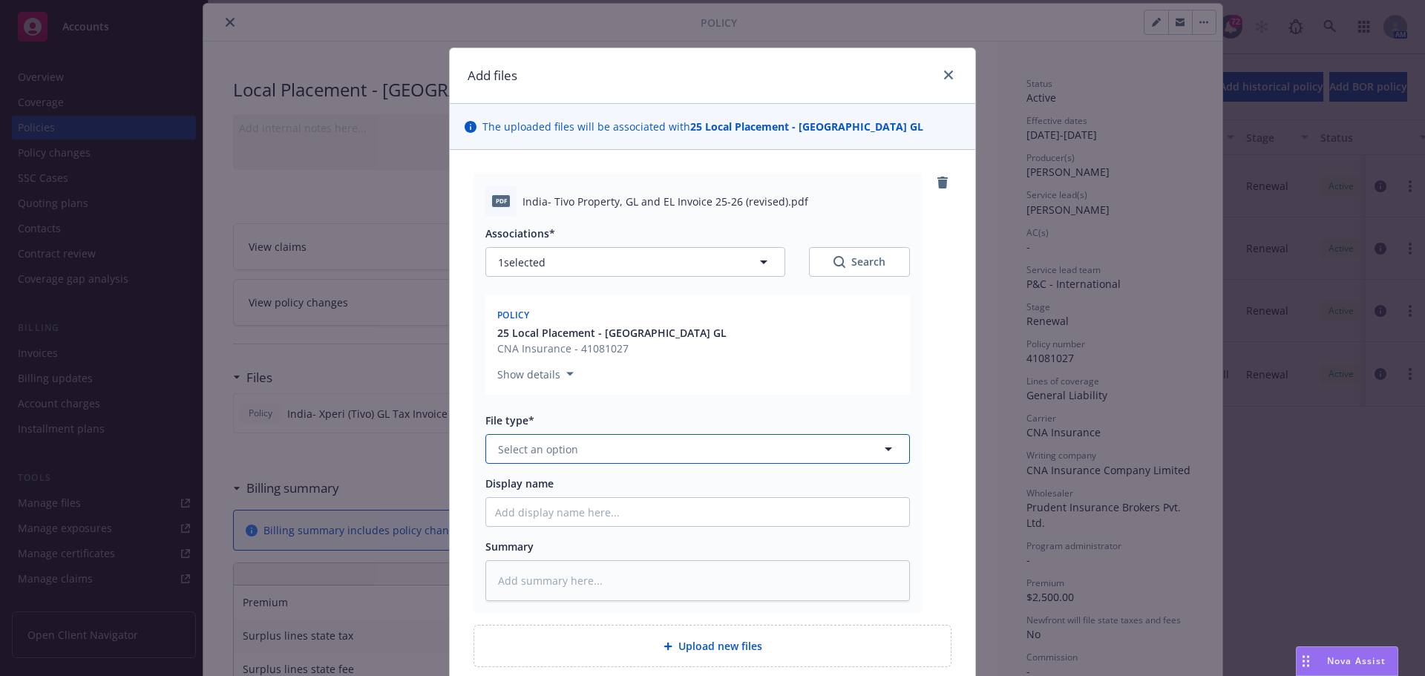
click at [537, 455] on span "Select an option" at bounding box center [538, 450] width 80 height 16
click at [539, 515] on div "Invoice - Third Party" at bounding box center [697, 529] width 423 height 39
click at [538, 511] on input "Display name" at bounding box center [697, 512] width 423 height 28
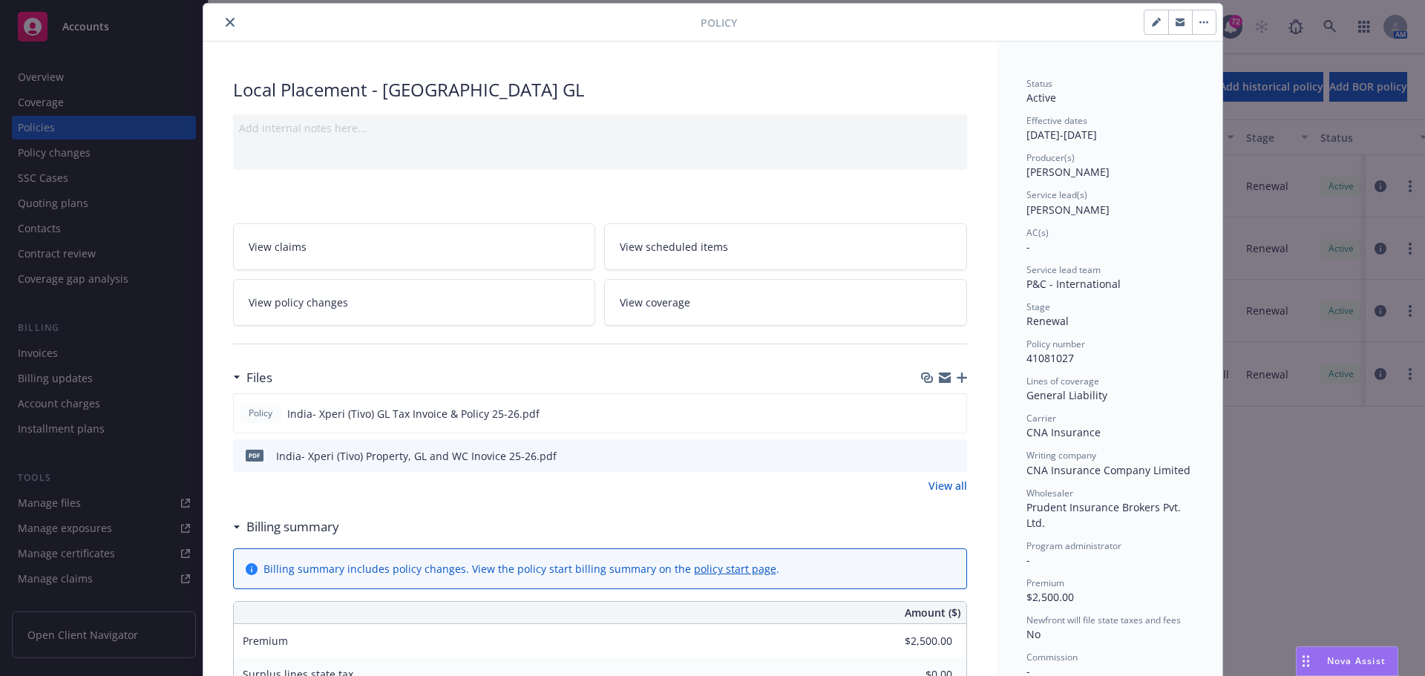
click at [228, 29] on button "close" at bounding box center [230, 22] width 18 height 18
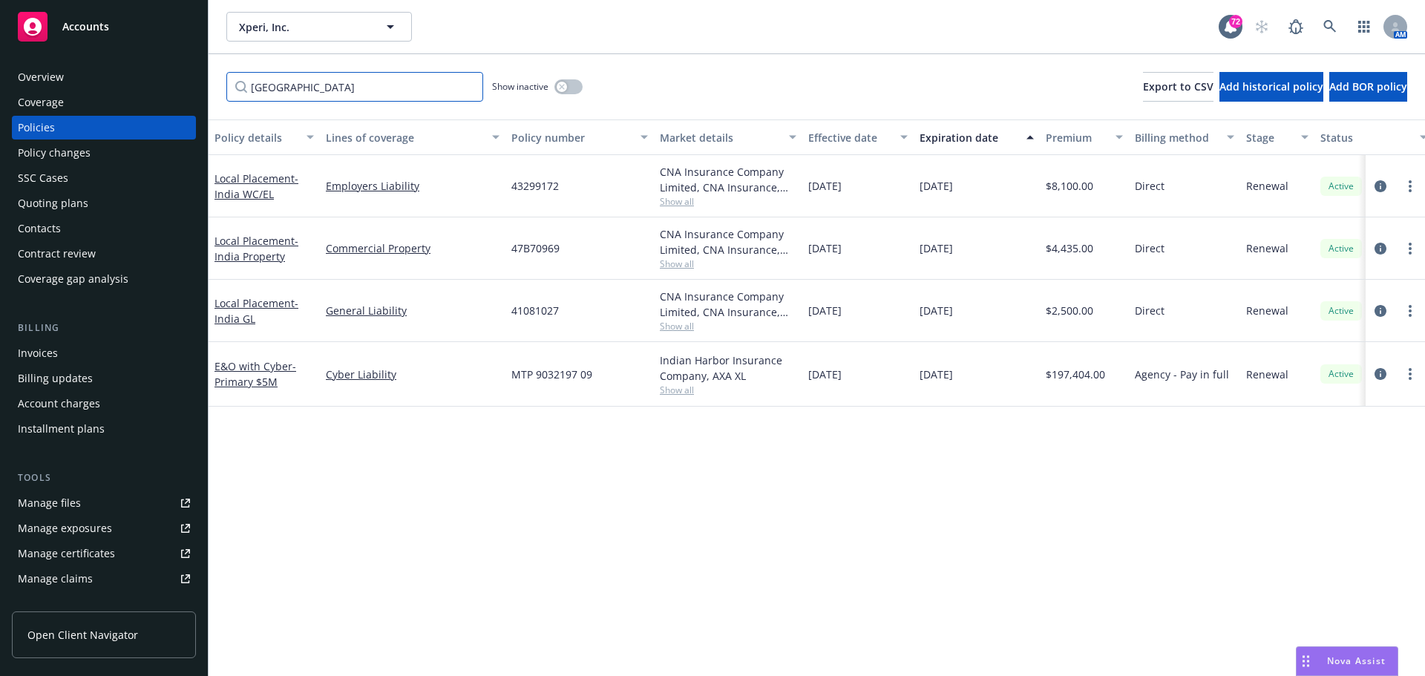
click at [286, 86] on input "[GEOGRAPHIC_DATA]" at bounding box center [354, 87] width 257 height 30
drag, startPoint x: 292, startPoint y: 85, endPoint x: 117, endPoint y: 88, distance: 174.5
click at [117, 88] on div "Accounts Overview Coverage Policies Policy changes SSC Cases Quoting plans Cont…" at bounding box center [712, 338] width 1425 height 676
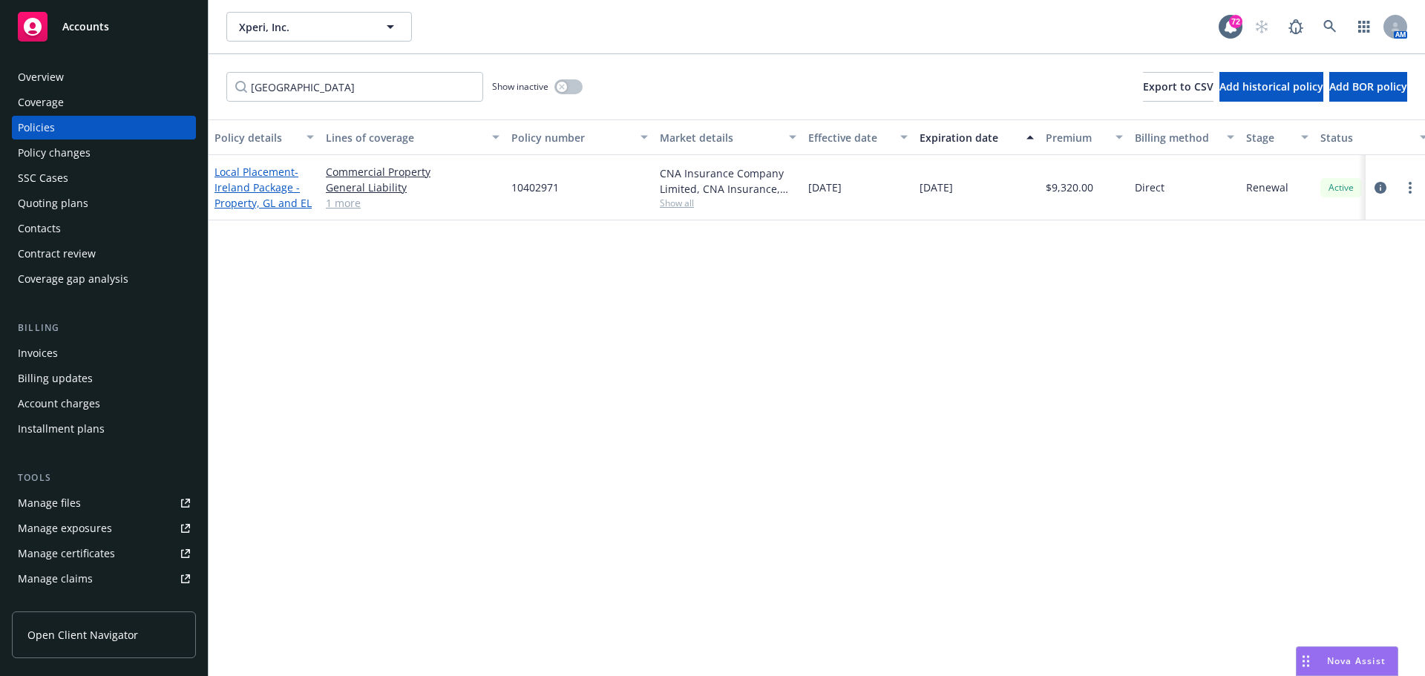
click at [279, 191] on span "- [GEOGRAPHIC_DATA] Package -Property, GL and EL" at bounding box center [263, 187] width 97 height 45
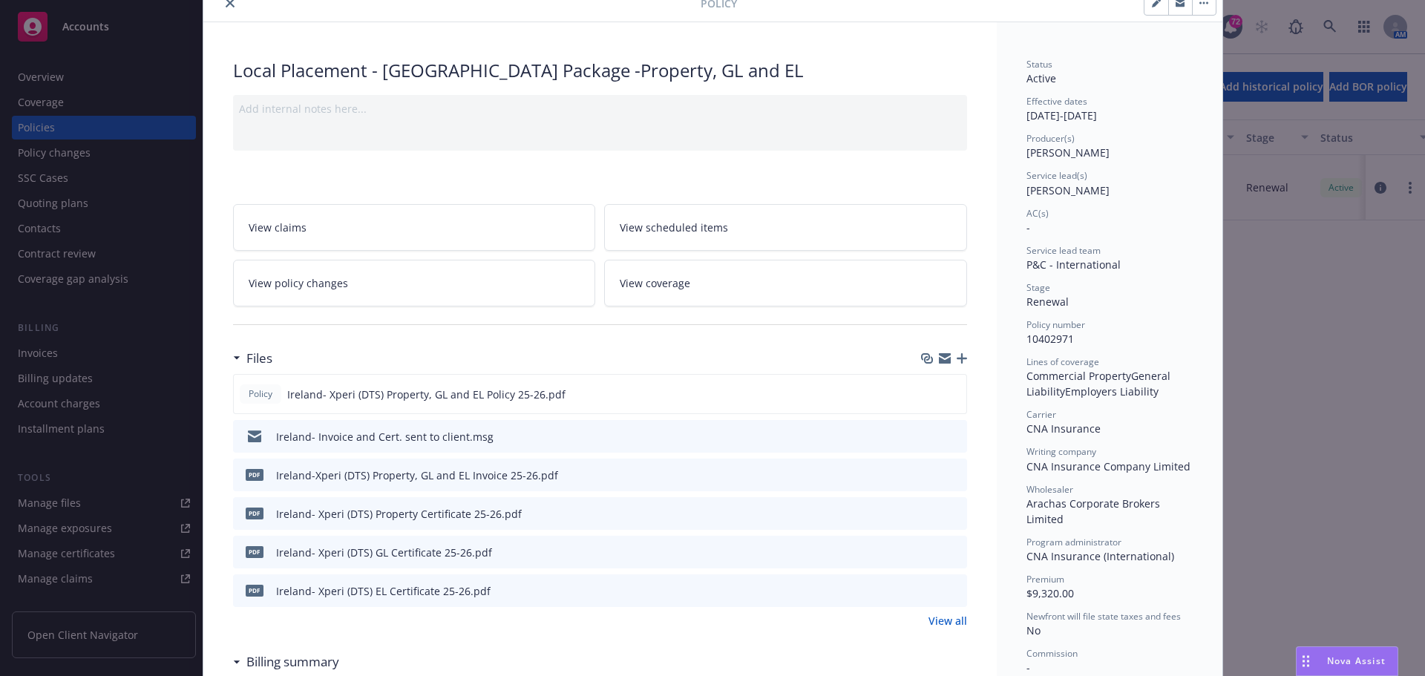
scroll to position [148, 0]
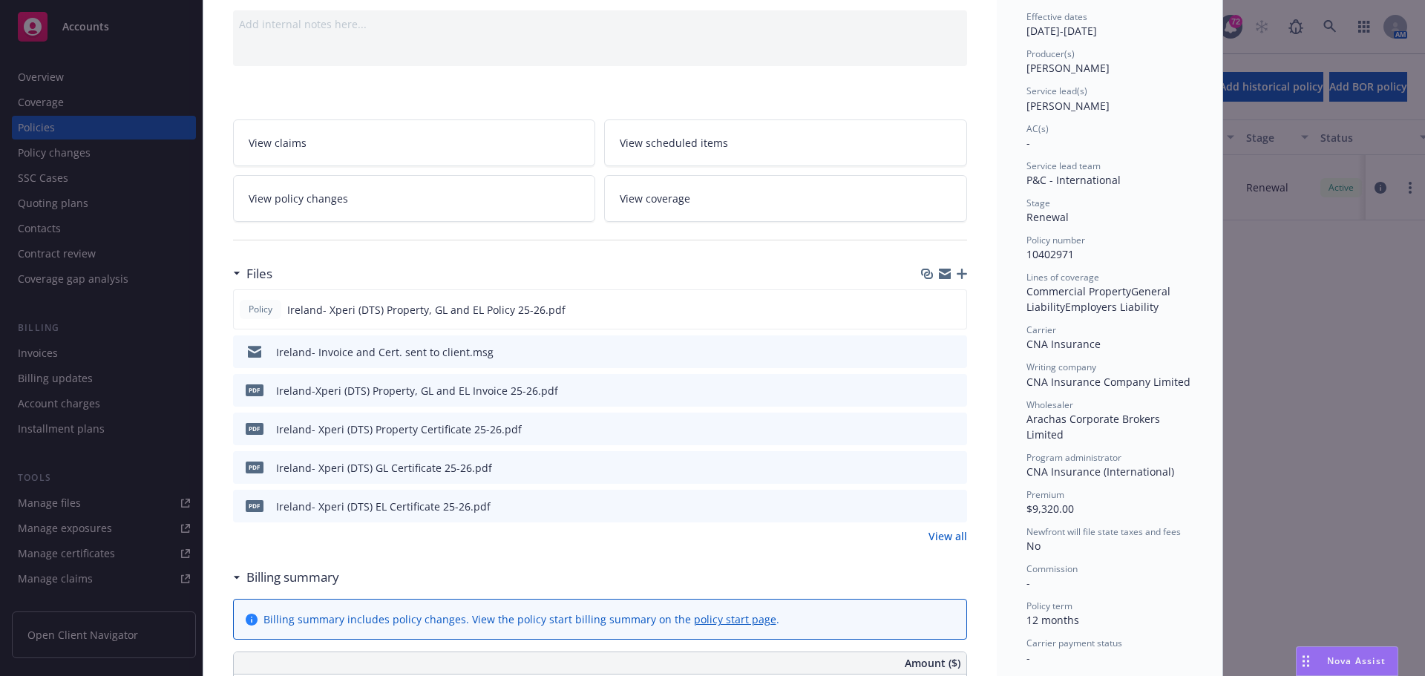
click at [955, 389] on div "pdf Ireland-Xperi (DTS) Property, GL and EL Invoice 25-26.pdf" at bounding box center [600, 390] width 734 height 33
click at [946, 388] on icon "preview file" at bounding box center [952, 389] width 13 height 10
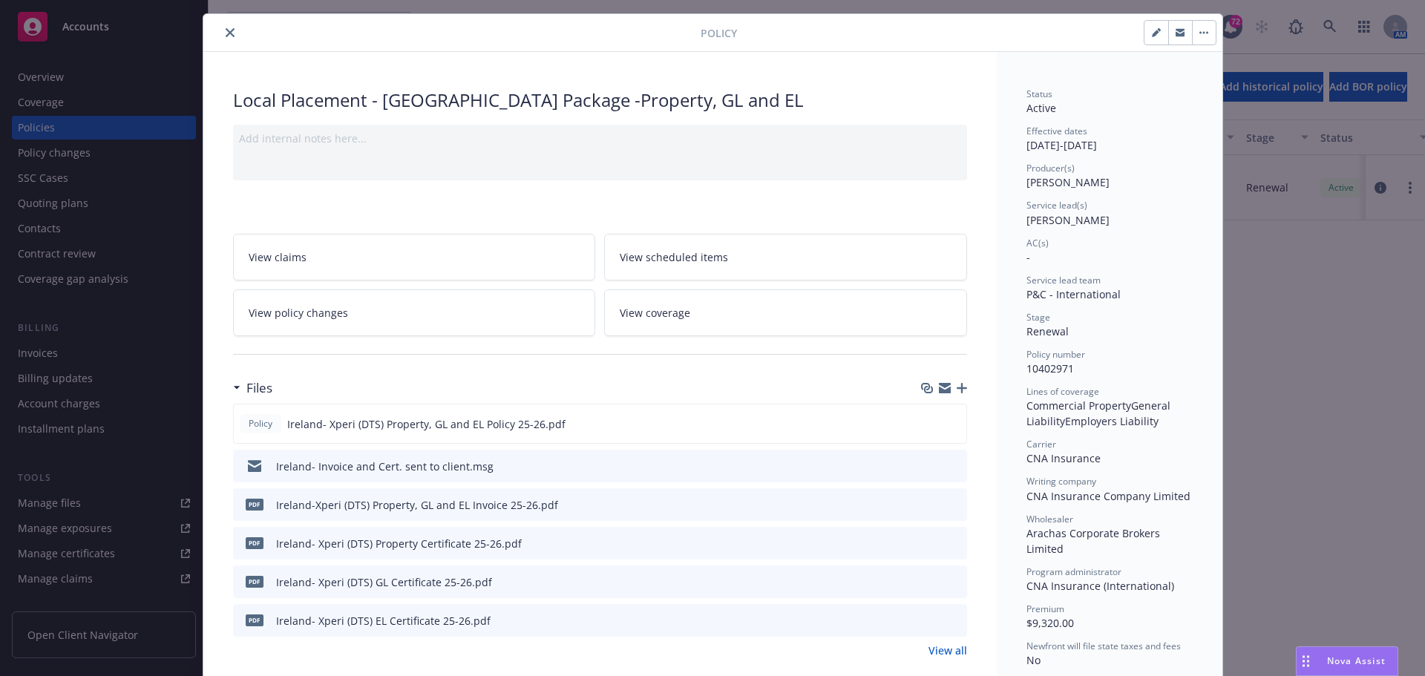
scroll to position [0, 0]
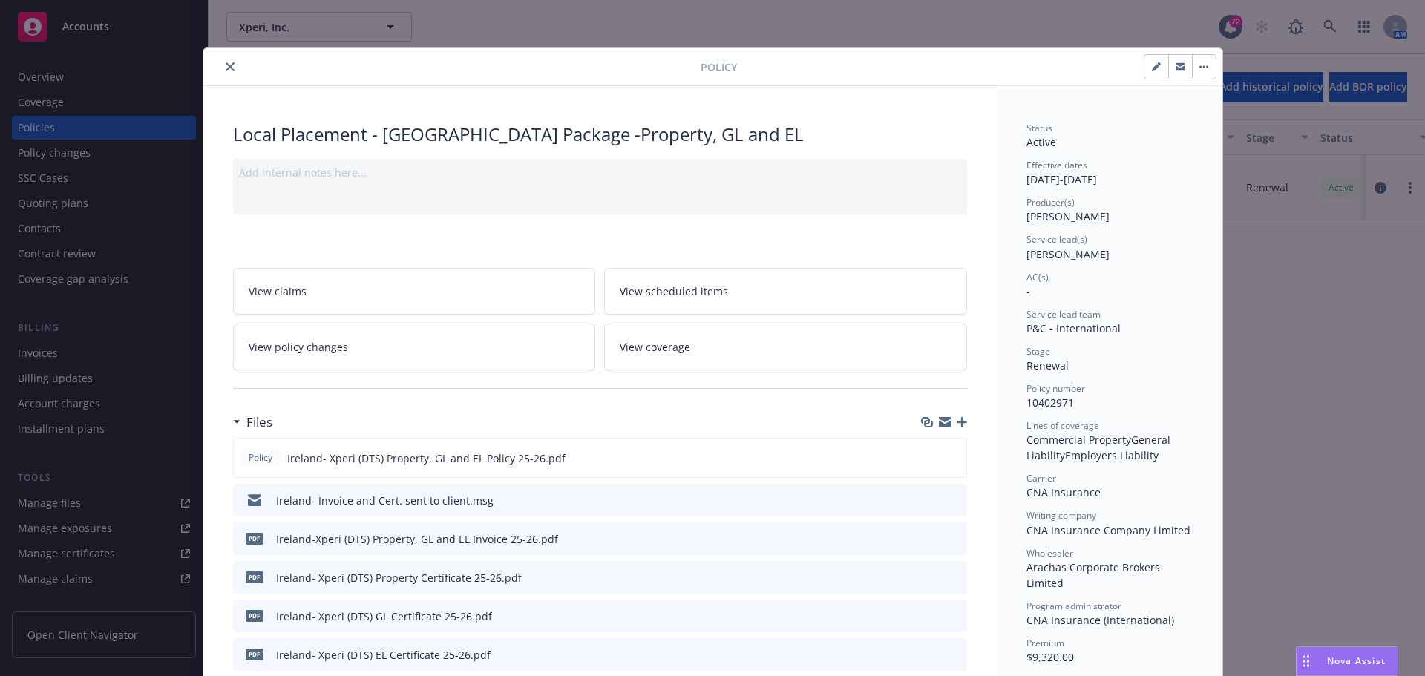
click at [221, 62] on button "close" at bounding box center [230, 67] width 18 height 18
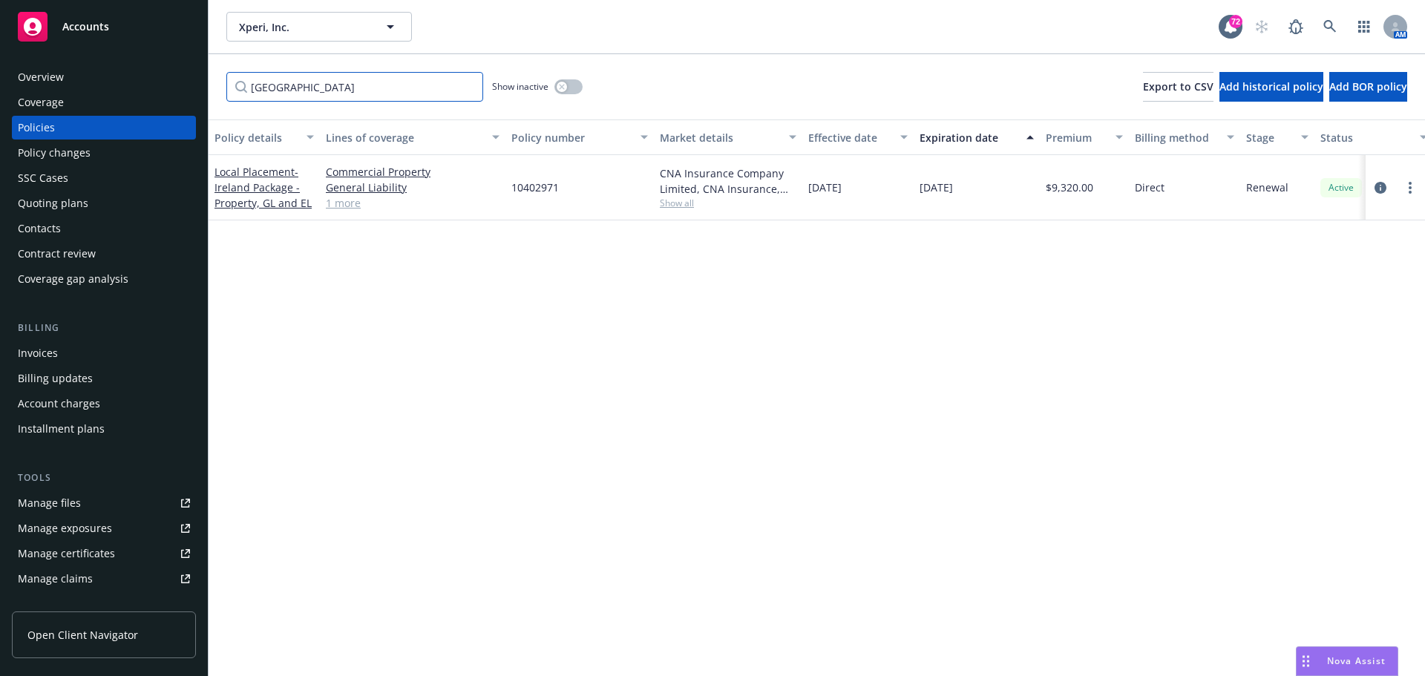
click at [285, 85] on input "[GEOGRAPHIC_DATA]" at bounding box center [354, 87] width 257 height 30
drag, startPoint x: 296, startPoint y: 88, endPoint x: 157, endPoint y: 75, distance: 139.4
click at [157, 75] on div "Accounts Overview Coverage Policies Policy changes SSC Cases Quoting plans Cont…" at bounding box center [712, 338] width 1425 height 676
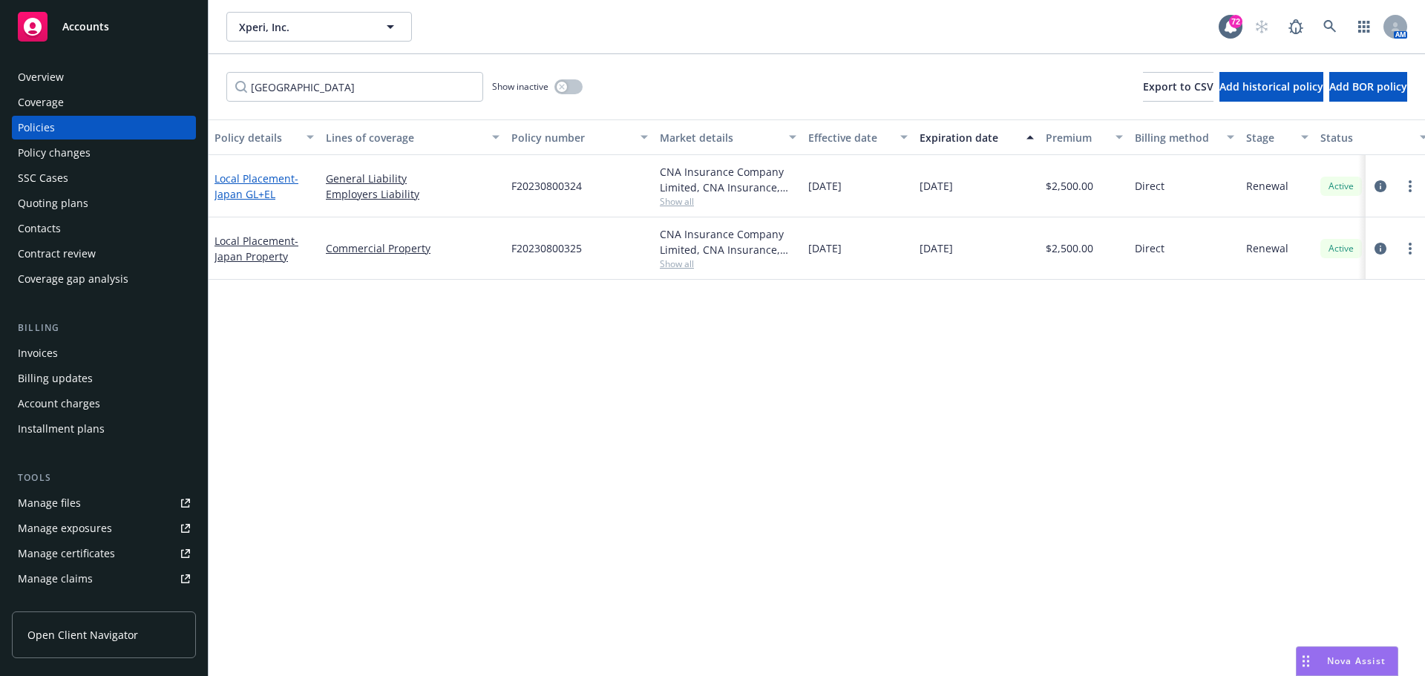
click at [233, 179] on link "Local Placement - [GEOGRAPHIC_DATA] GL+EL" at bounding box center [257, 186] width 84 height 30
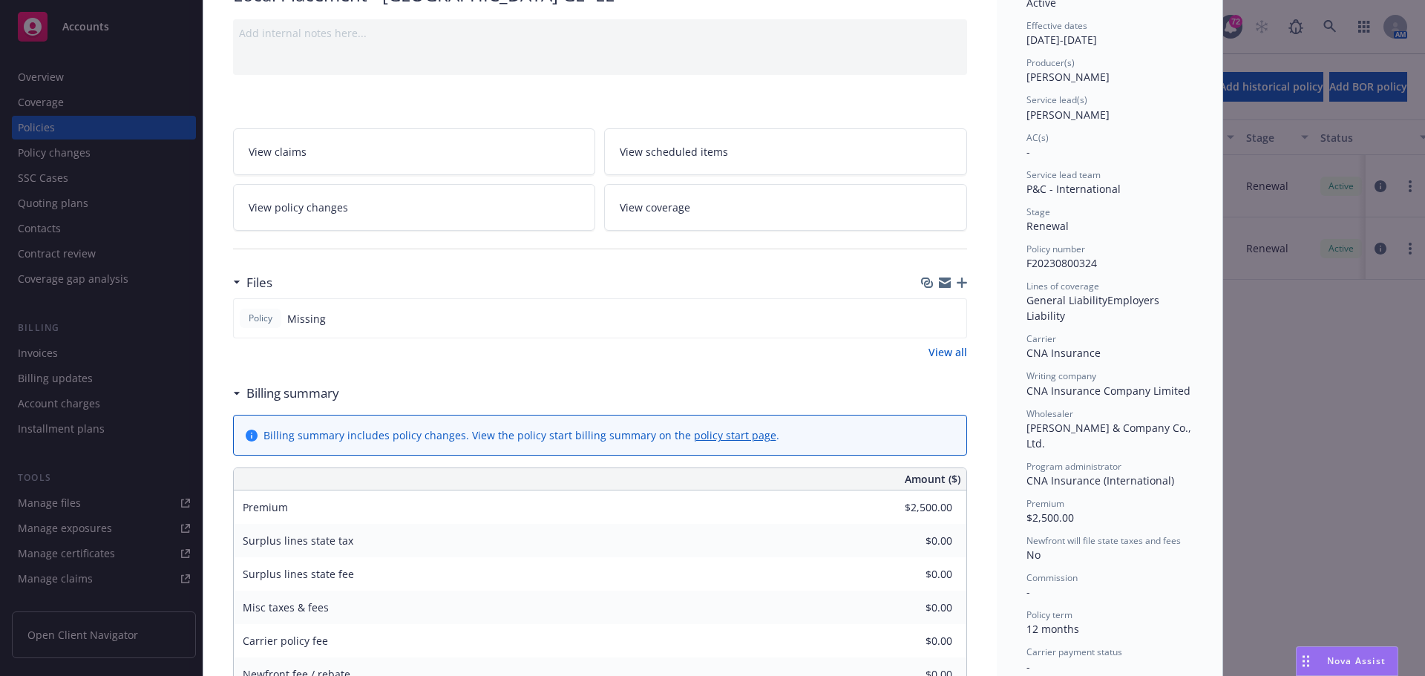
scroll to position [148, 0]
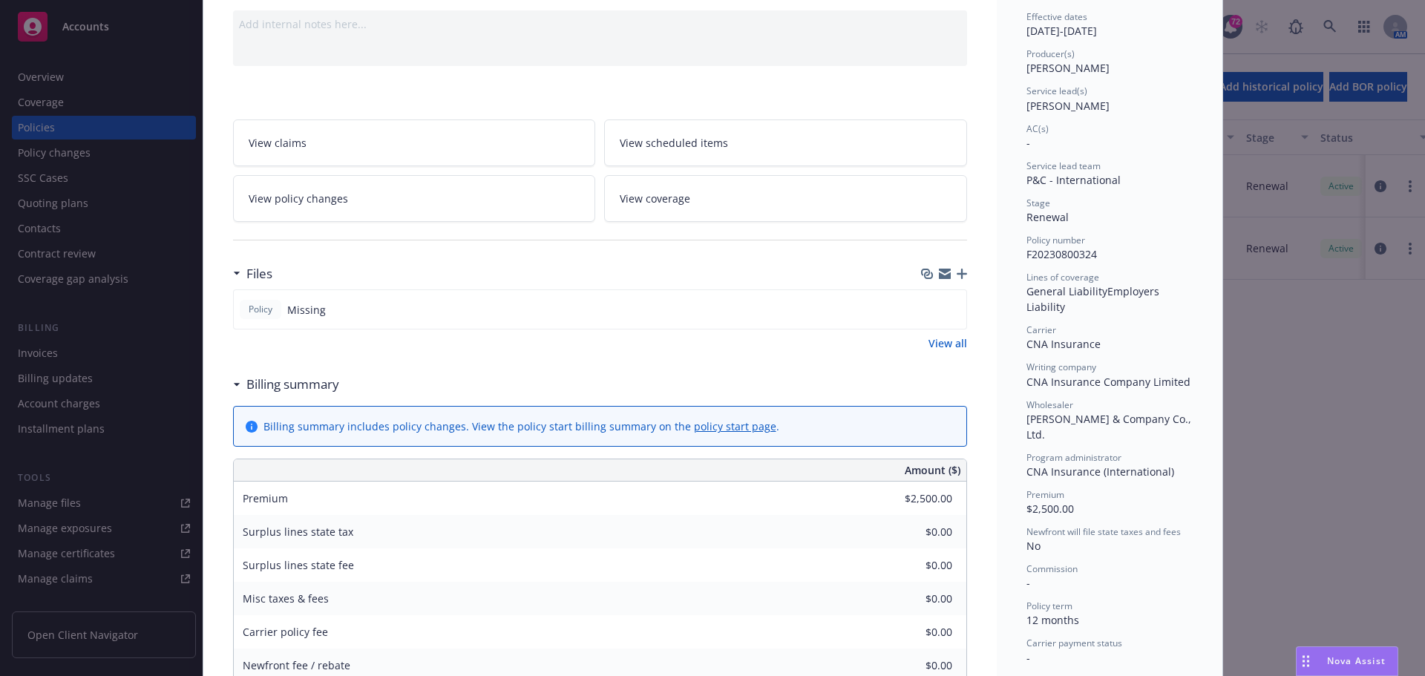
click at [960, 276] on icon "button" at bounding box center [962, 274] width 10 height 10
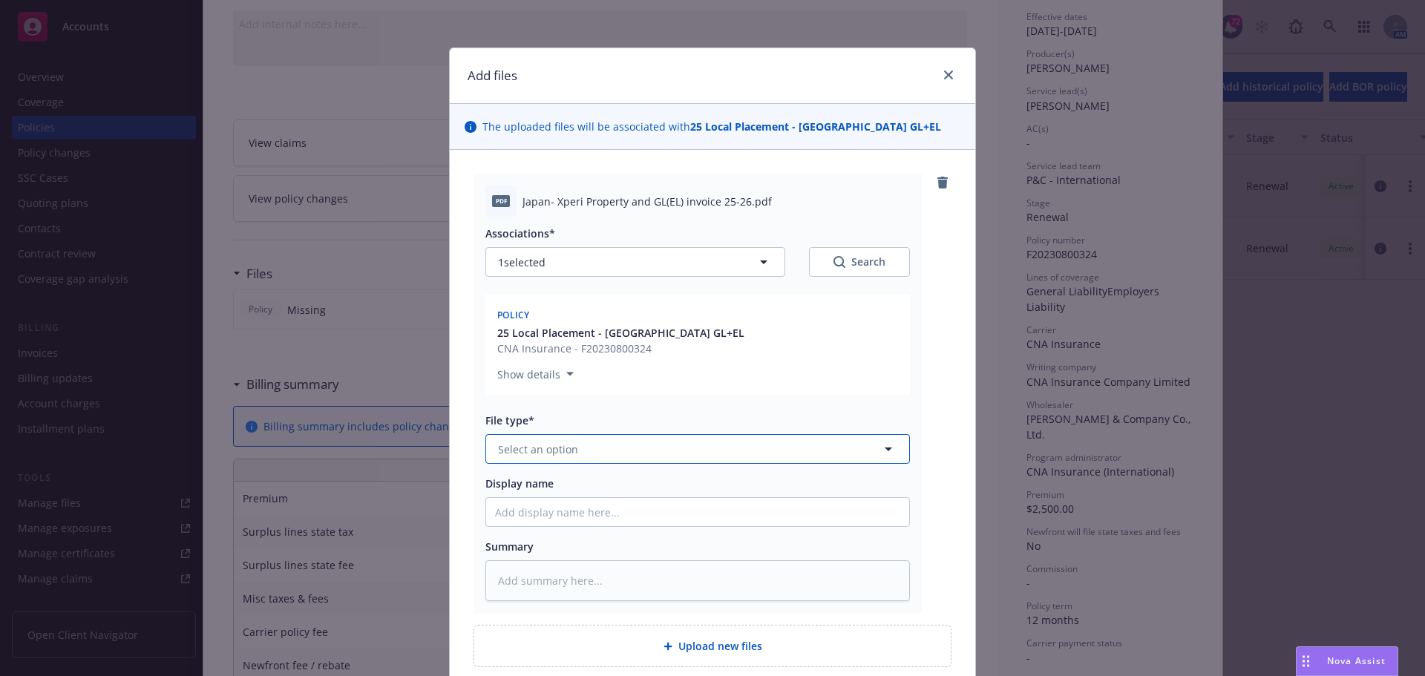
click at [526, 453] on span "Select an option" at bounding box center [538, 450] width 80 height 16
click at [568, 535] on span "Invoice - Third Party" at bounding box center [552, 530] width 102 height 16
click at [497, 519] on input "Display name" at bounding box center [697, 512] width 423 height 28
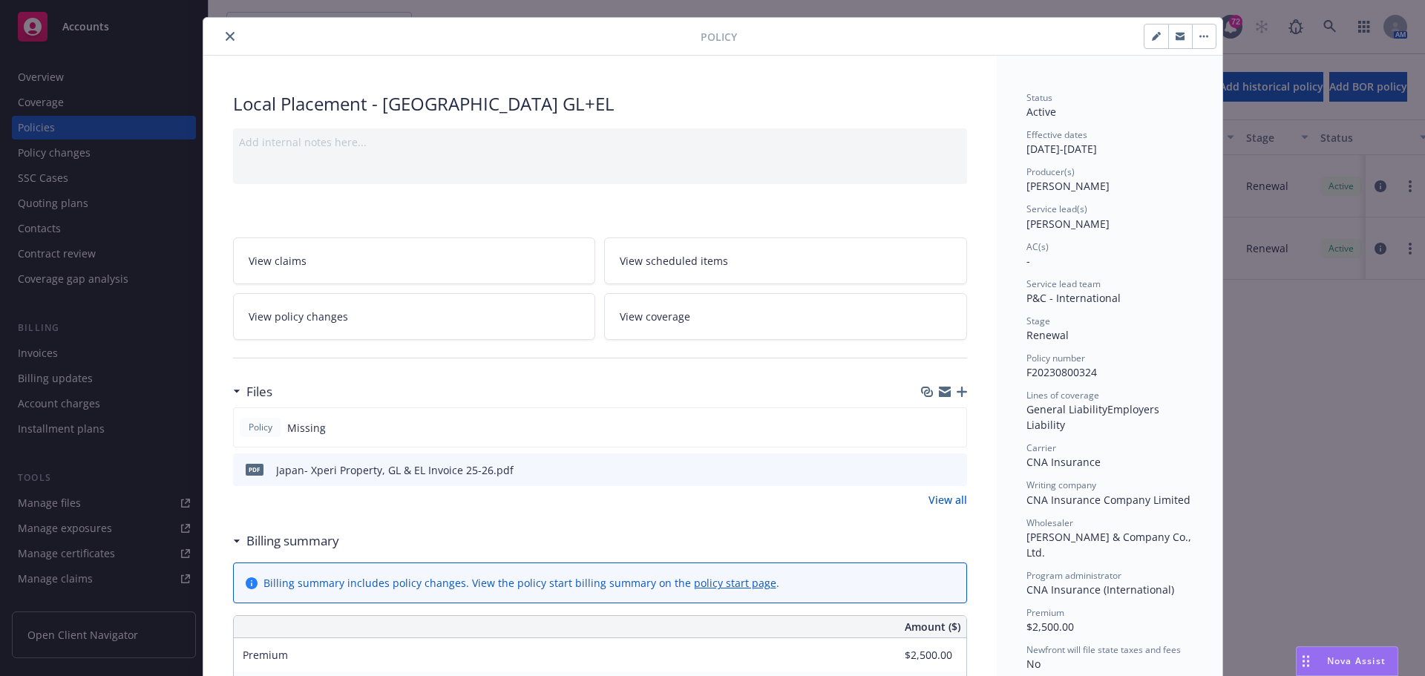
scroll to position [0, 0]
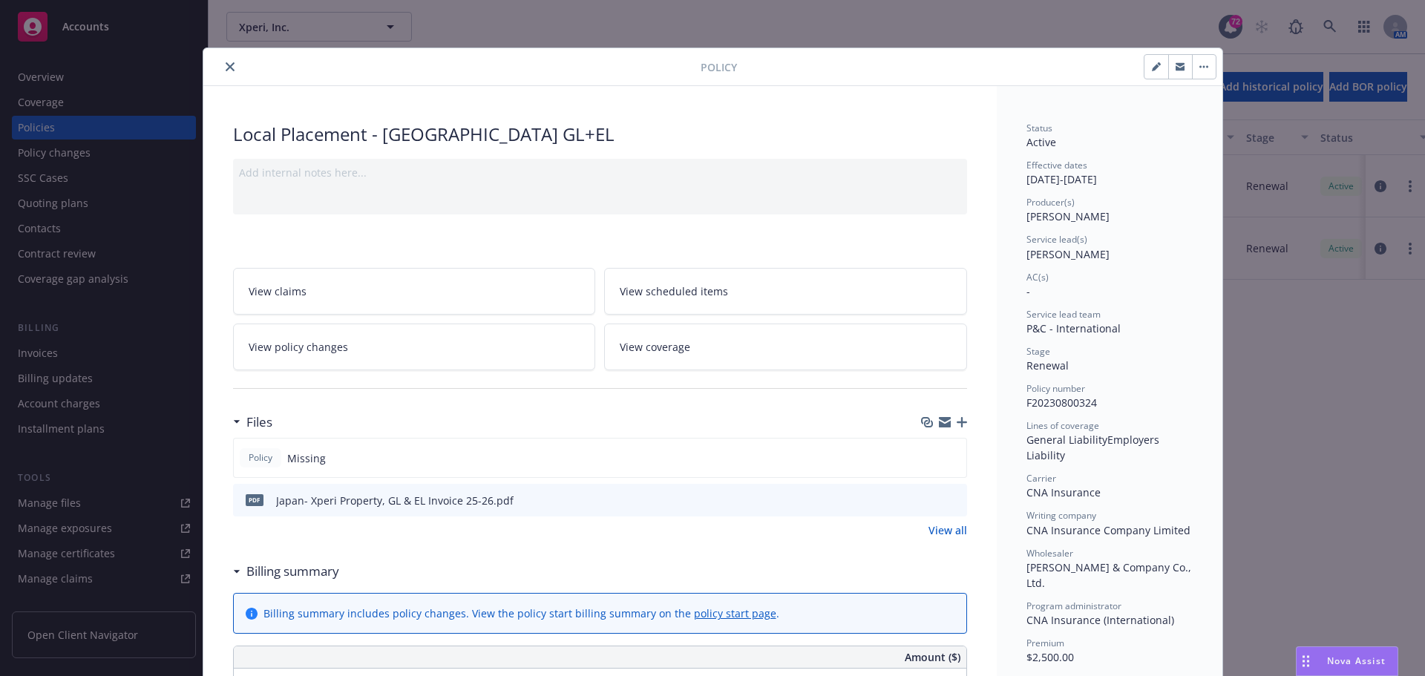
click at [226, 70] on icon "close" at bounding box center [230, 66] width 9 height 9
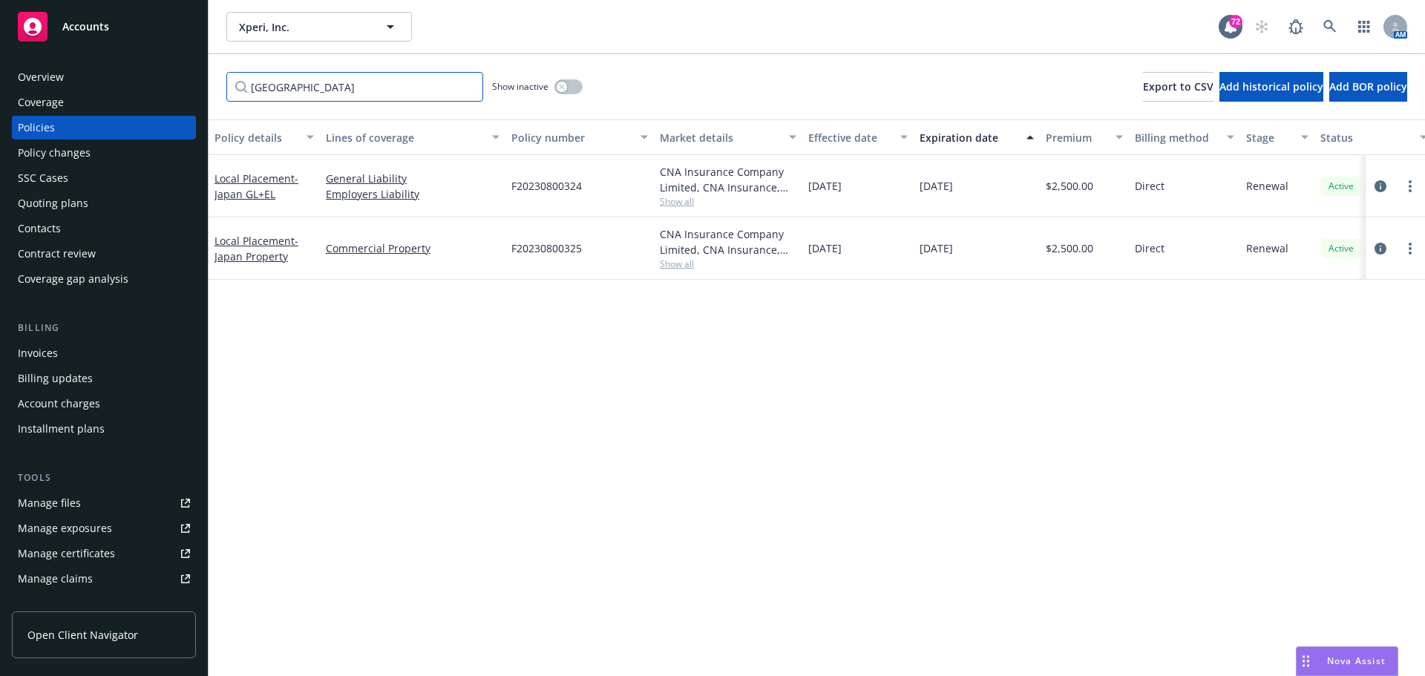
click at [286, 86] on input "[GEOGRAPHIC_DATA]" at bounding box center [354, 87] width 257 height 30
drag, startPoint x: 289, startPoint y: 86, endPoint x: 168, endPoint y: 85, distance: 121.0
click at [168, 85] on div "Accounts Overview Coverage Policies Policy changes SSC Cases Quoting plans Cont…" at bounding box center [712, 338] width 1425 height 676
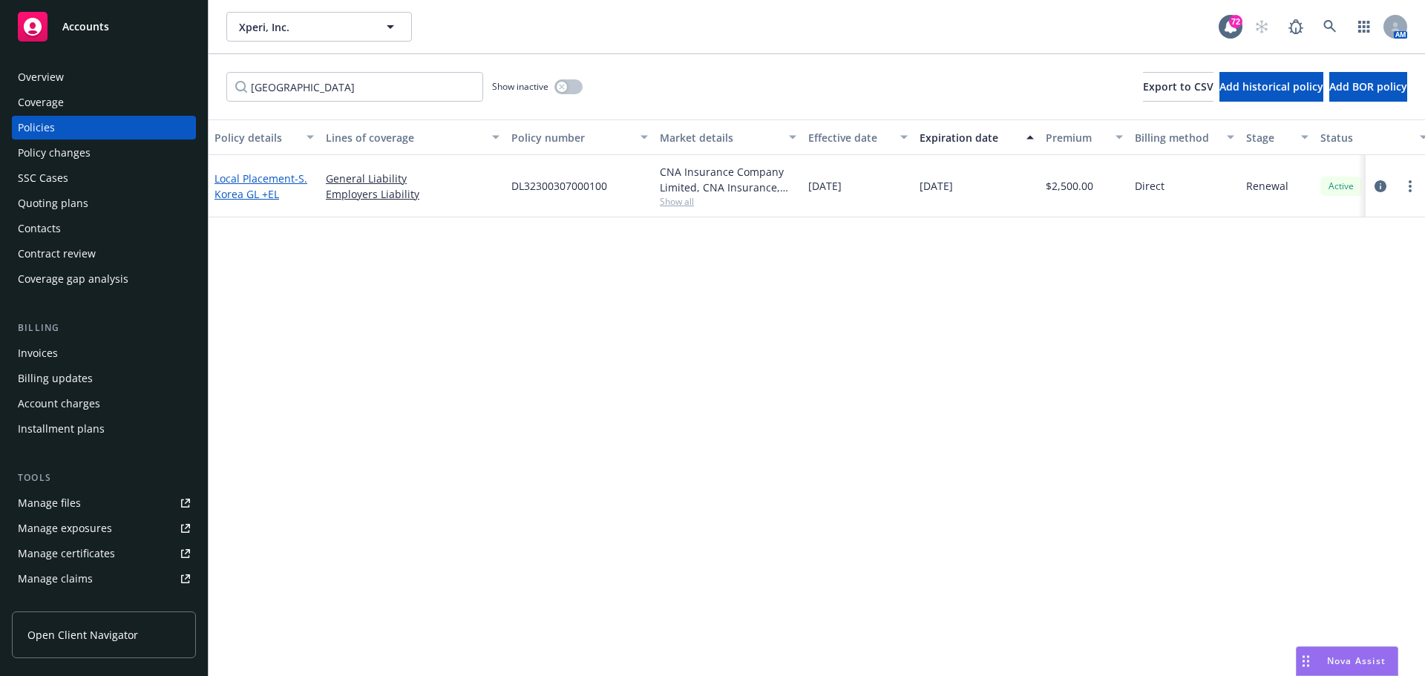
click at [245, 185] on link "Local Placement - S. [GEOGRAPHIC_DATA] GL +EL" at bounding box center [261, 186] width 93 height 30
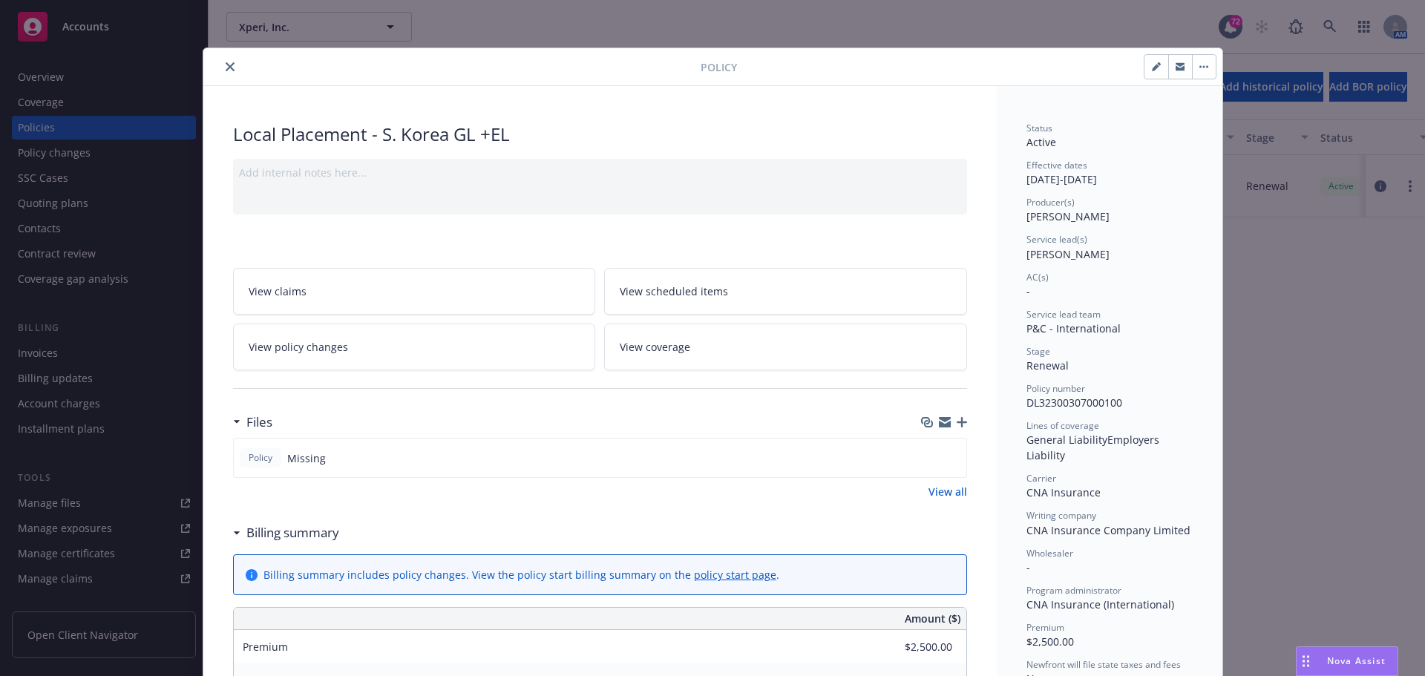
click at [958, 419] on icon "button" at bounding box center [962, 422] width 10 height 10
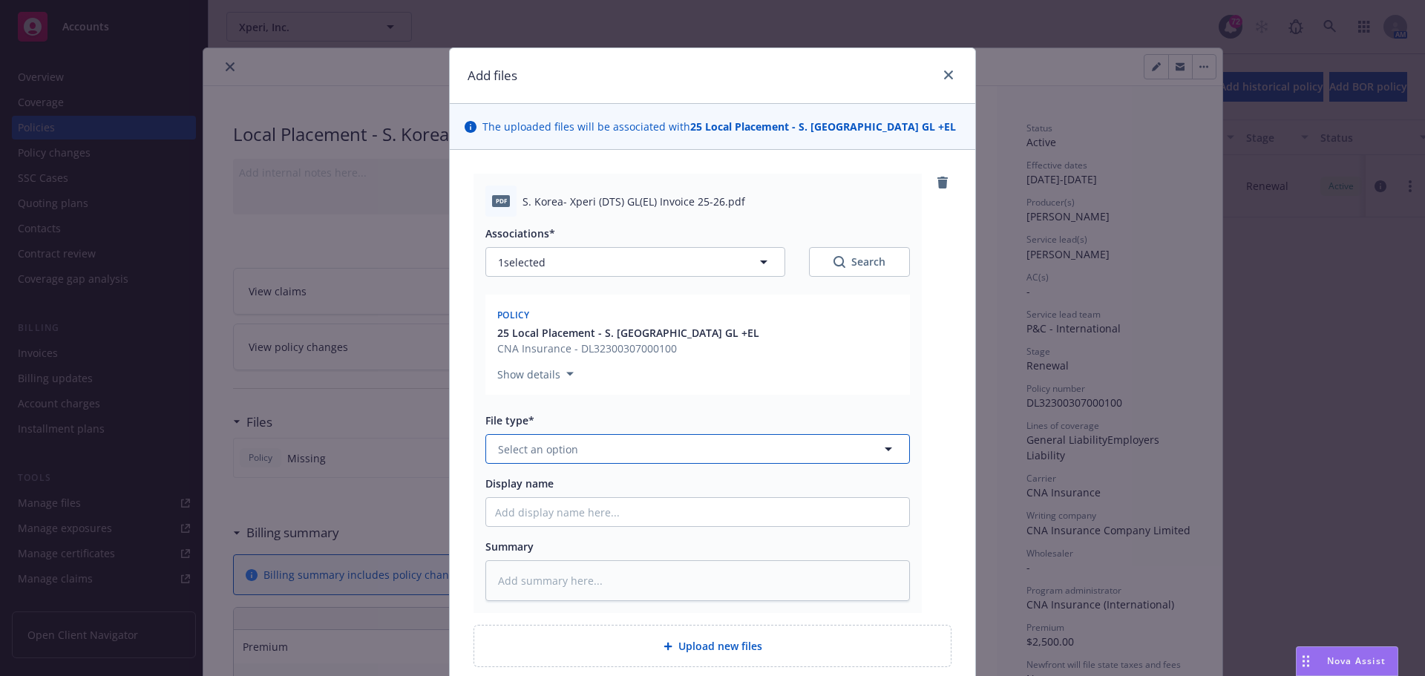
click at [510, 455] on span "Select an option" at bounding box center [538, 450] width 80 height 16
click at [581, 518] on div "Invoice - Third Party" at bounding box center [697, 529] width 423 height 39
click at [527, 488] on span "Display name" at bounding box center [519, 484] width 68 height 14
click at [527, 498] on input "Display name" at bounding box center [697, 512] width 423 height 28
click at [510, 510] on input "Display name" at bounding box center [697, 512] width 423 height 28
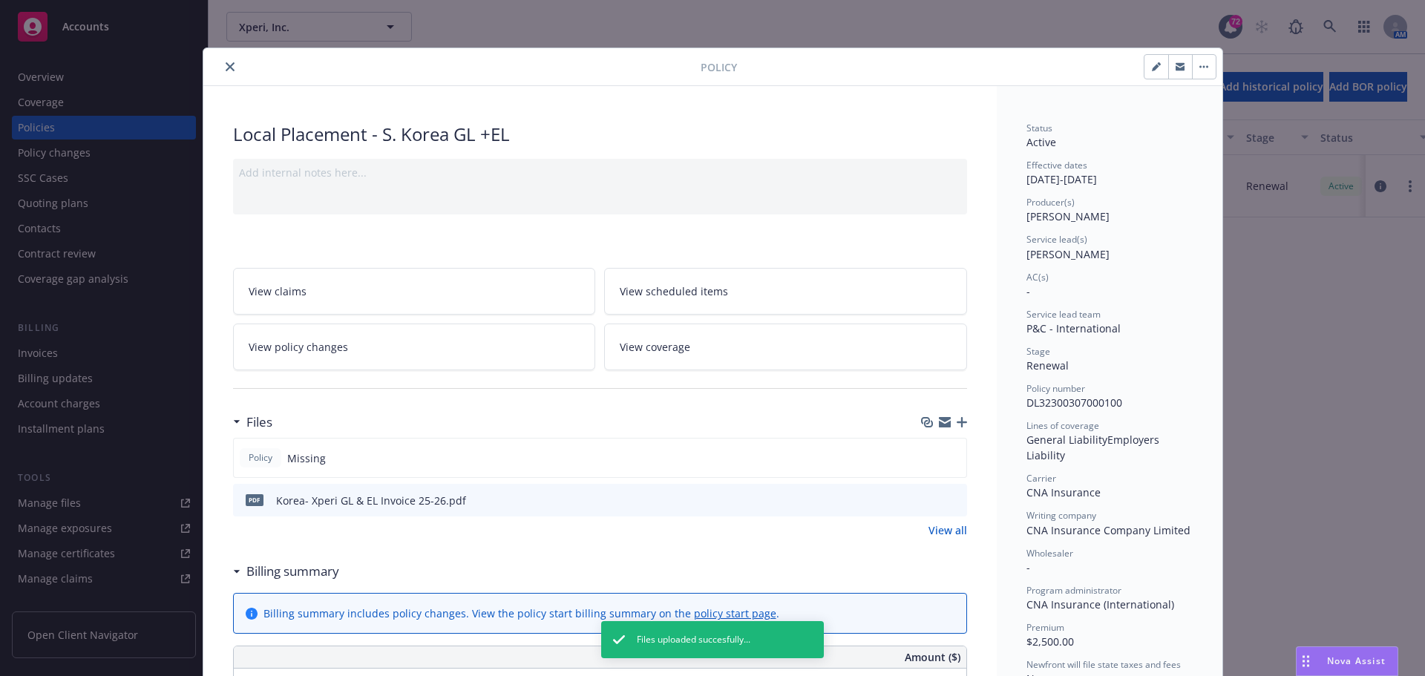
click at [226, 69] on icon "close" at bounding box center [230, 66] width 9 height 9
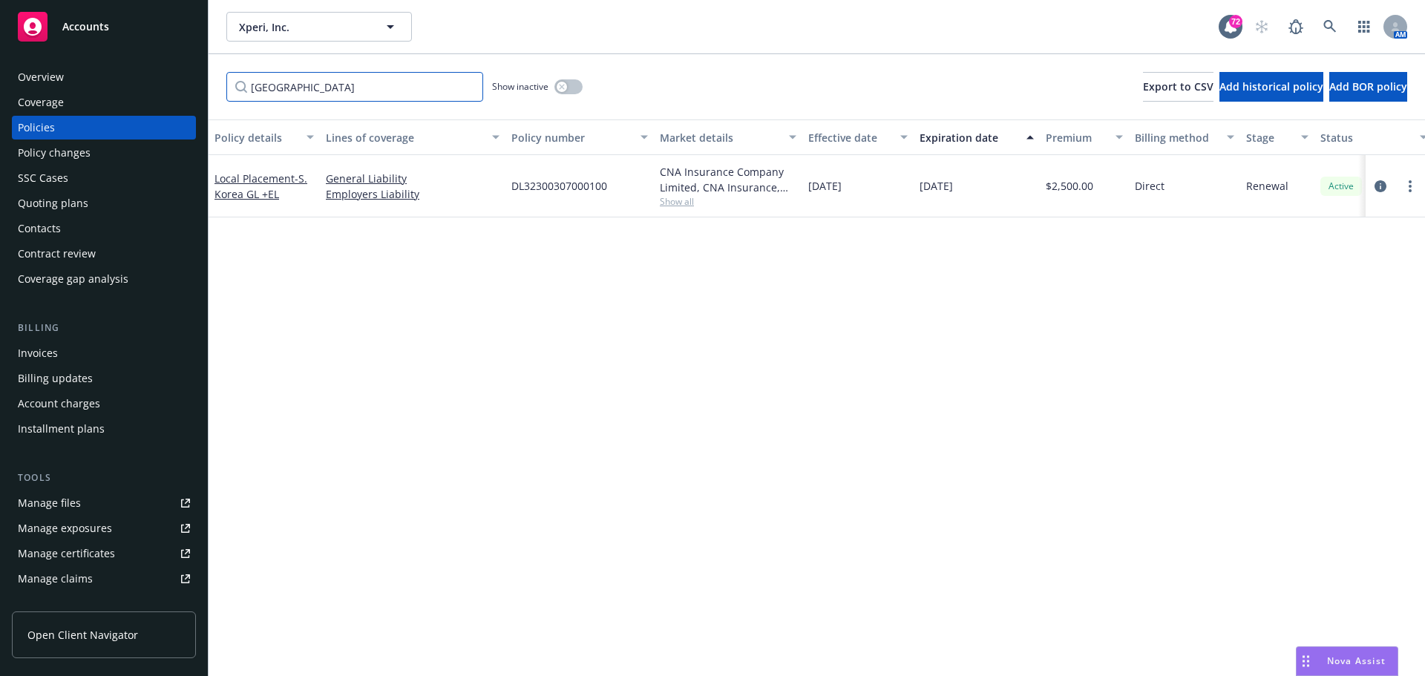
click at [278, 81] on input "[GEOGRAPHIC_DATA]" at bounding box center [354, 87] width 257 height 30
drag, startPoint x: 230, startPoint y: 85, endPoint x: 73, endPoint y: 85, distance: 157.4
click at [73, 88] on div "Accounts Overview Coverage Policies Policy changes SSC Cases Quoting plans Cont…" at bounding box center [712, 338] width 1425 height 676
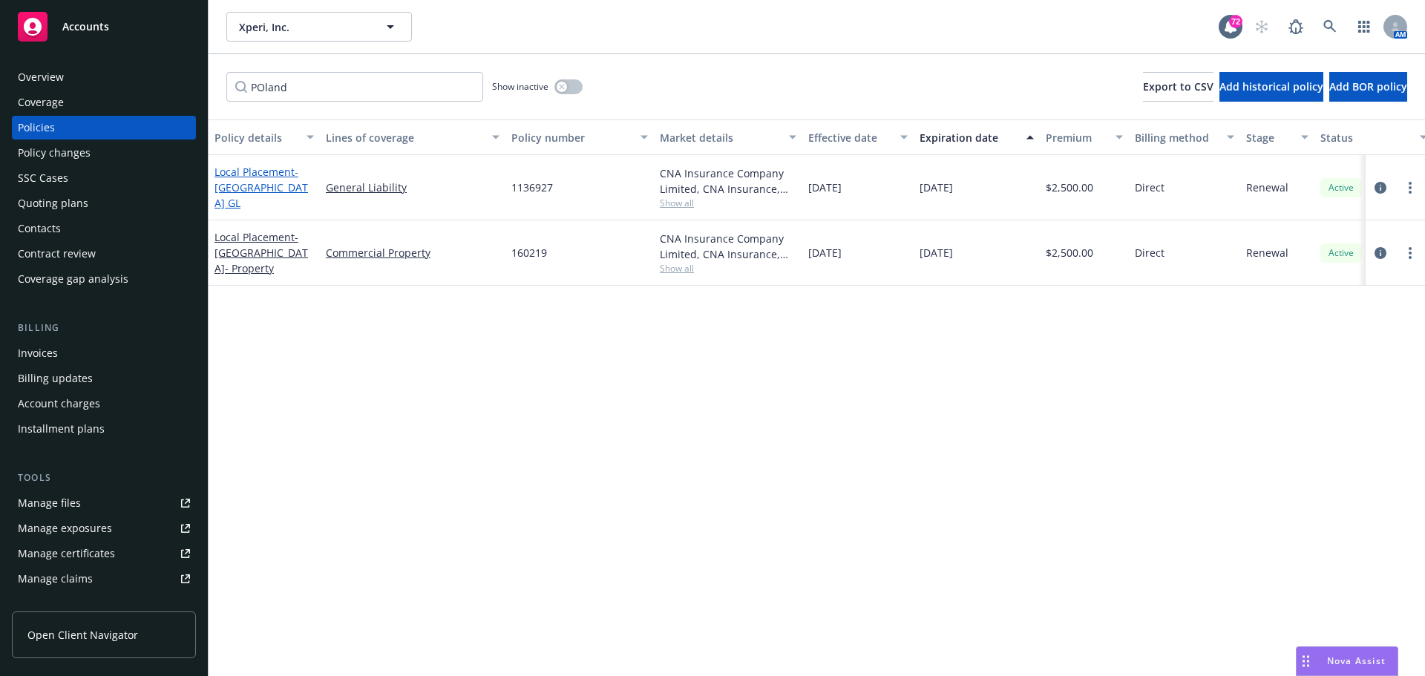
click at [247, 191] on span "- [GEOGRAPHIC_DATA] GL" at bounding box center [262, 187] width 94 height 45
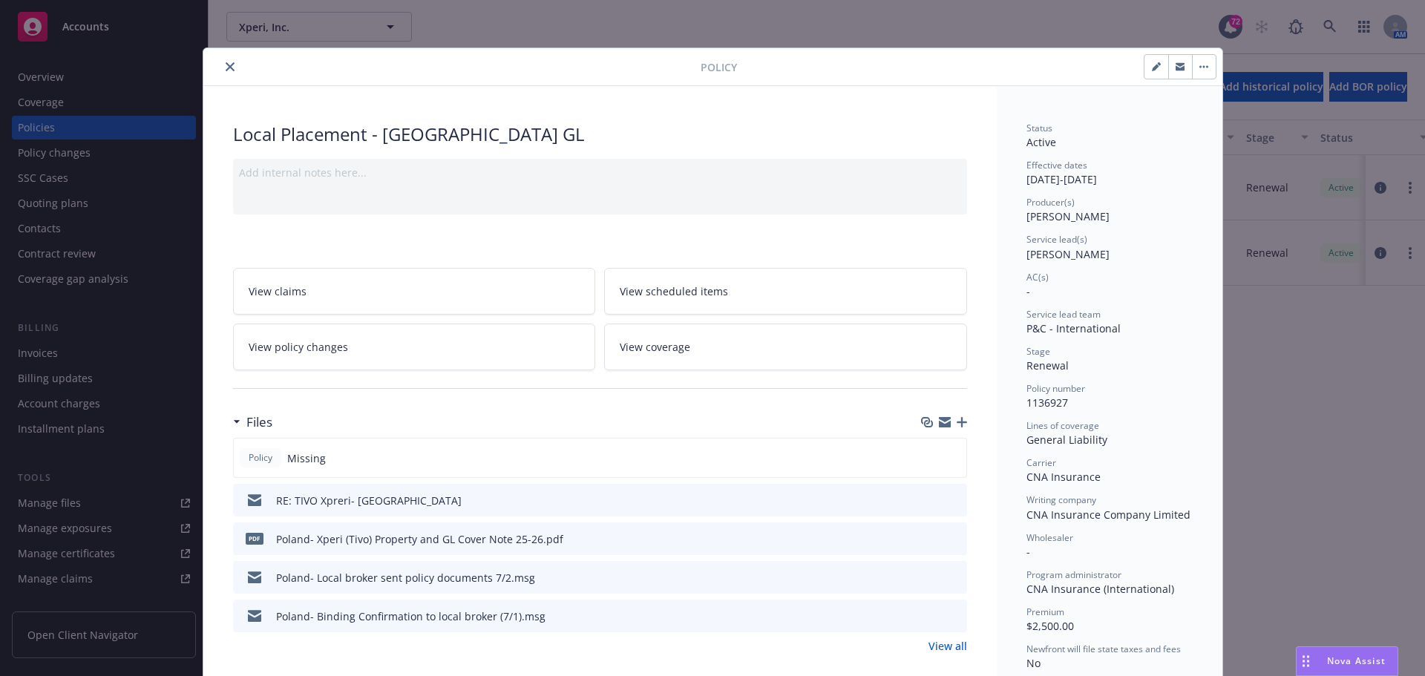
click at [1173, 72] on button "button" at bounding box center [1180, 67] width 24 height 24
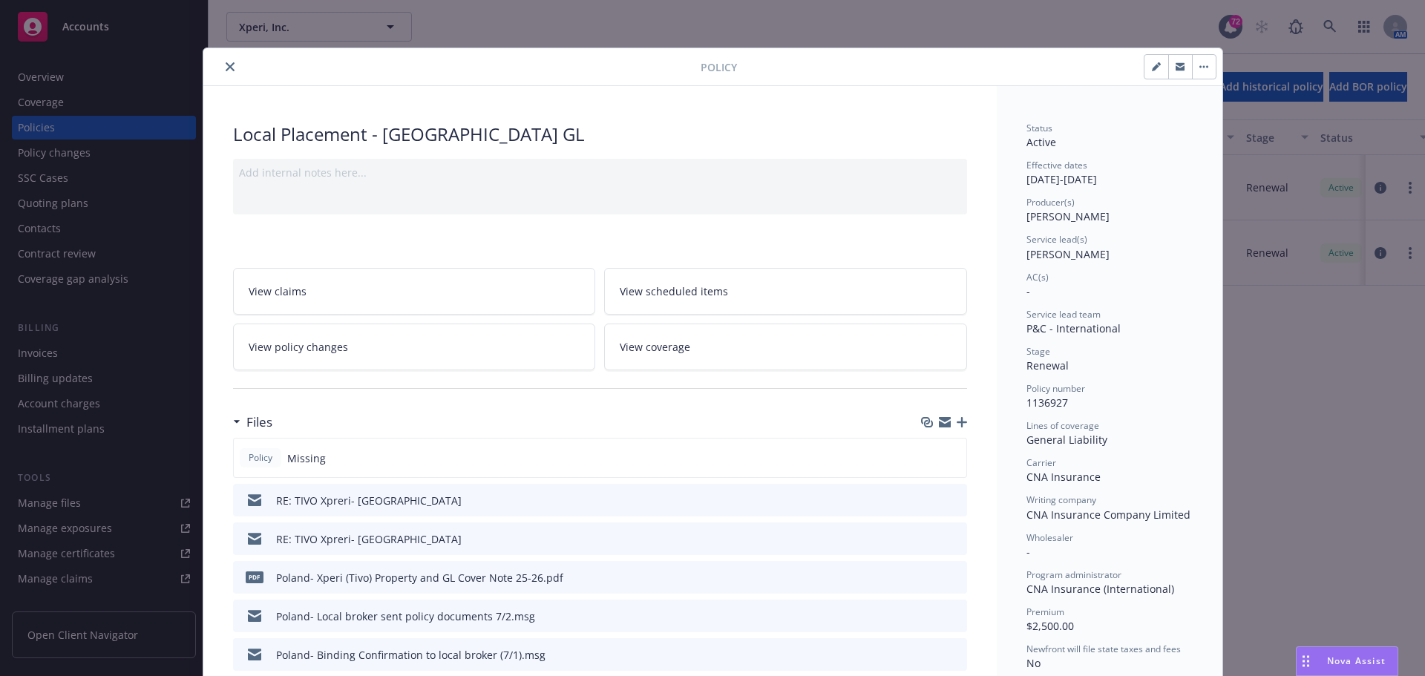
click at [210, 64] on div at bounding box center [454, 67] width 491 height 18
click at [226, 65] on icon "close" at bounding box center [230, 66] width 9 height 9
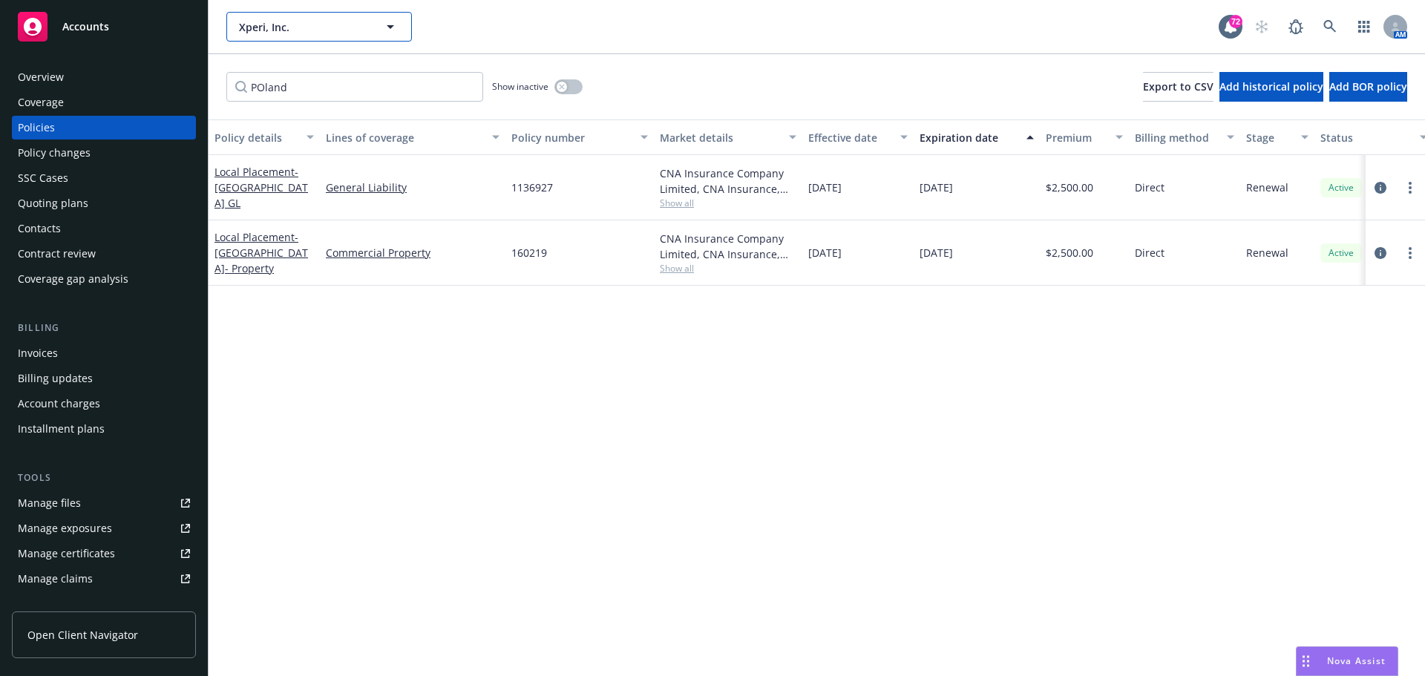
click at [383, 33] on icon "button" at bounding box center [391, 27] width 18 height 18
click at [339, 62] on strong "Virtu Financial Energy" at bounding box center [298, 69] width 111 height 14
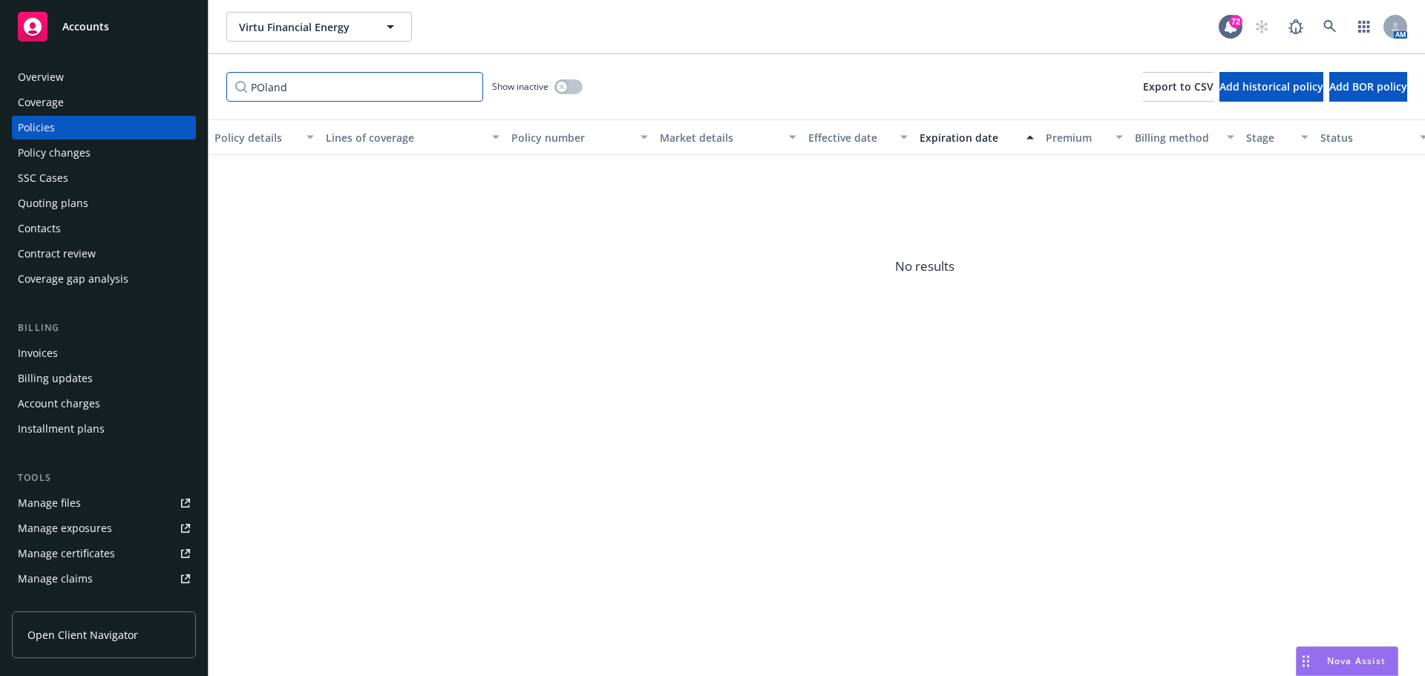
click at [295, 82] on input "POland" at bounding box center [354, 87] width 257 height 30
drag, startPoint x: 305, startPoint y: 88, endPoint x: 128, endPoint y: 79, distance: 177.6
click at [128, 79] on div "Accounts Overview Coverage Policies Policy changes SSC Cases Quoting plans Cont…" at bounding box center [712, 338] width 1425 height 676
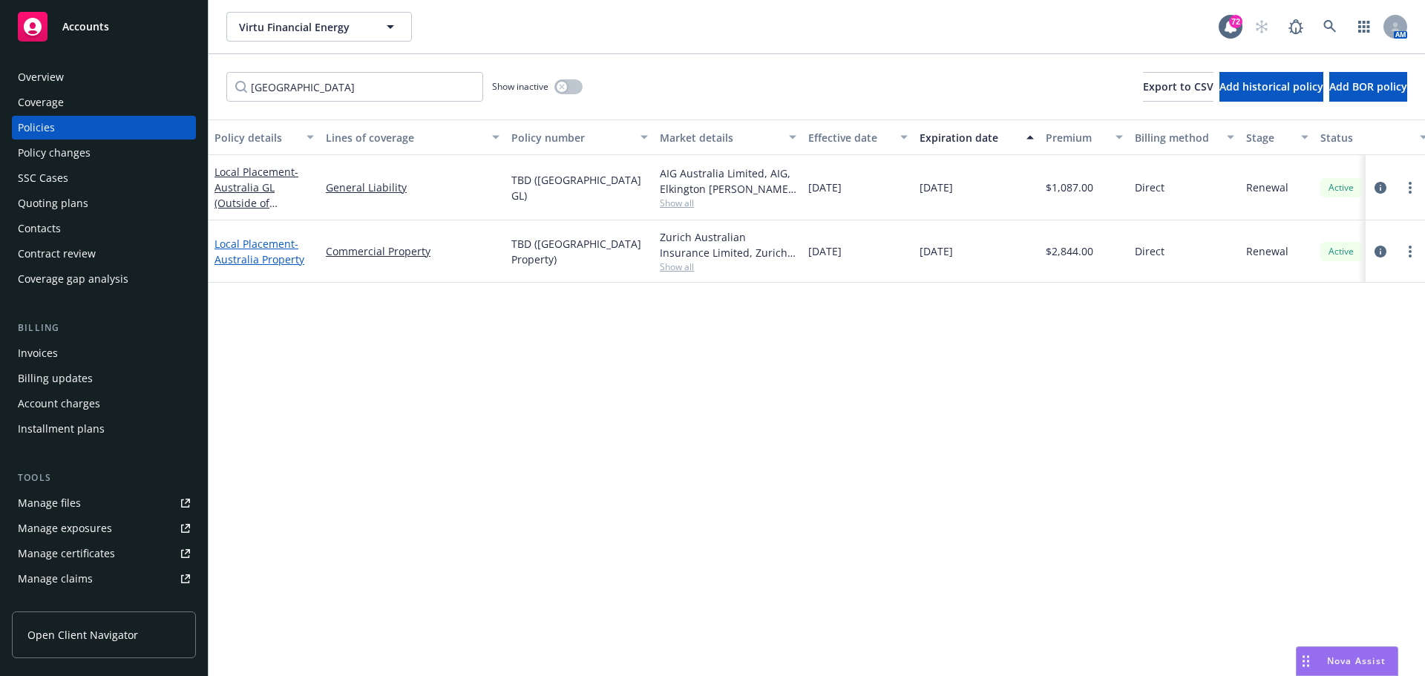
click at [255, 252] on span "- [GEOGRAPHIC_DATA] Property" at bounding box center [260, 252] width 90 height 30
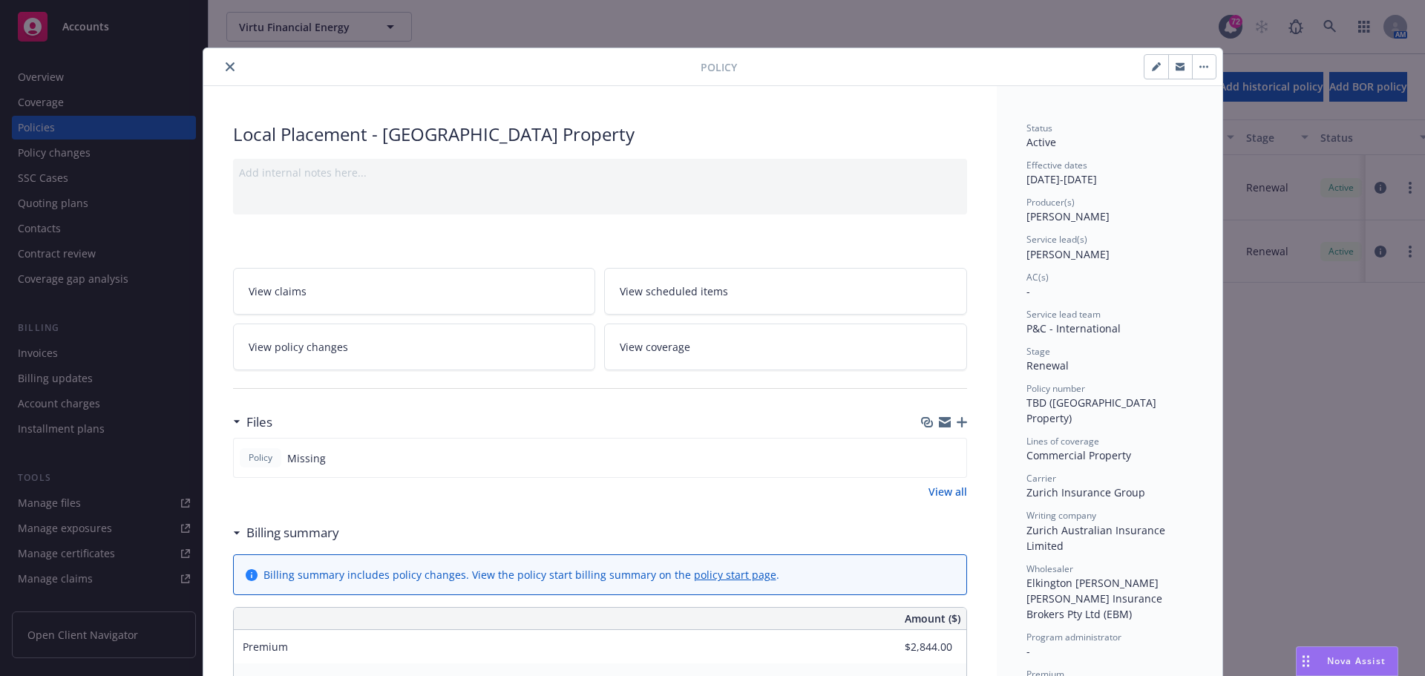
click at [1170, 72] on button "button" at bounding box center [1180, 67] width 24 height 24
